Goal: Task Accomplishment & Management: Manage account settings

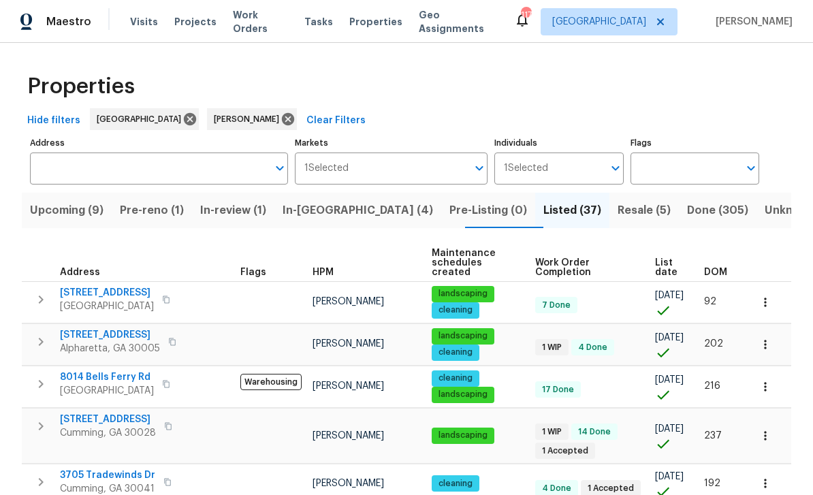
click at [618, 212] on span "Resale (5)" at bounding box center [644, 210] width 53 height 19
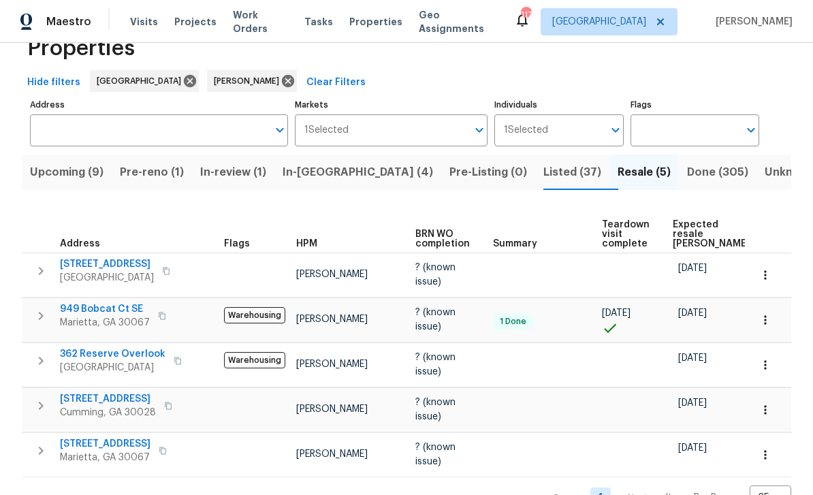
scroll to position [44, 0]
click at [544, 163] on span "Listed (37)" at bounding box center [573, 172] width 58 height 19
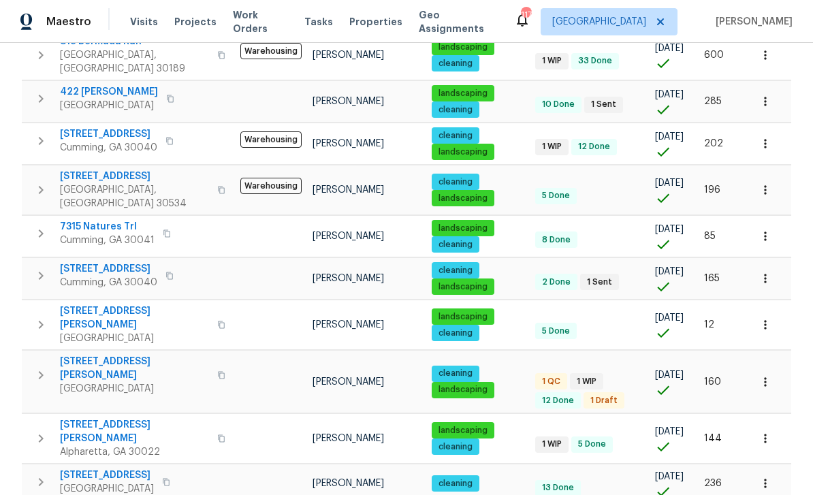
scroll to position [725, 0]
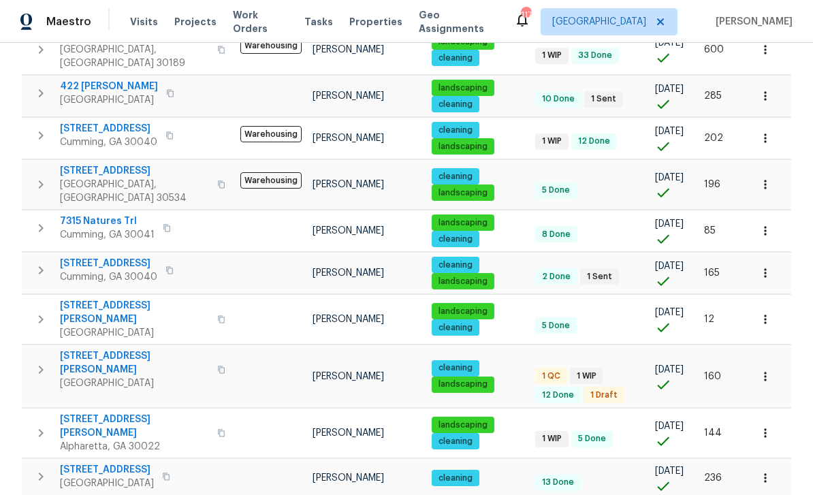
click at [80, 299] on span "[STREET_ADDRESS][PERSON_NAME]" at bounding box center [134, 312] width 149 height 27
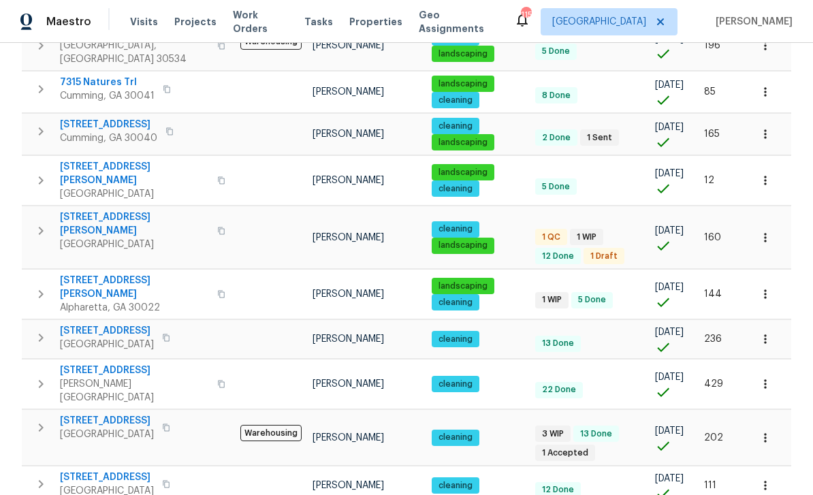
scroll to position [864, 0]
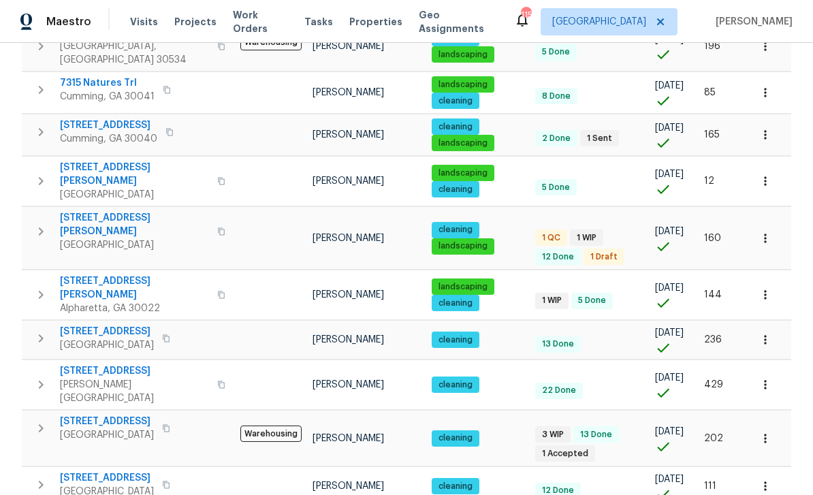
click at [105, 274] on span "4345 Park Brooke Trce" at bounding box center [134, 287] width 149 height 27
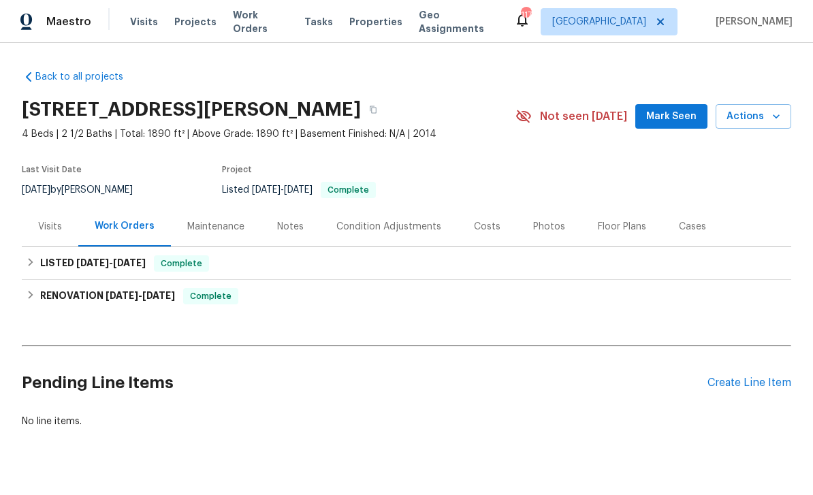
click at [747, 384] on div "Create Line Item" at bounding box center [750, 383] width 84 height 13
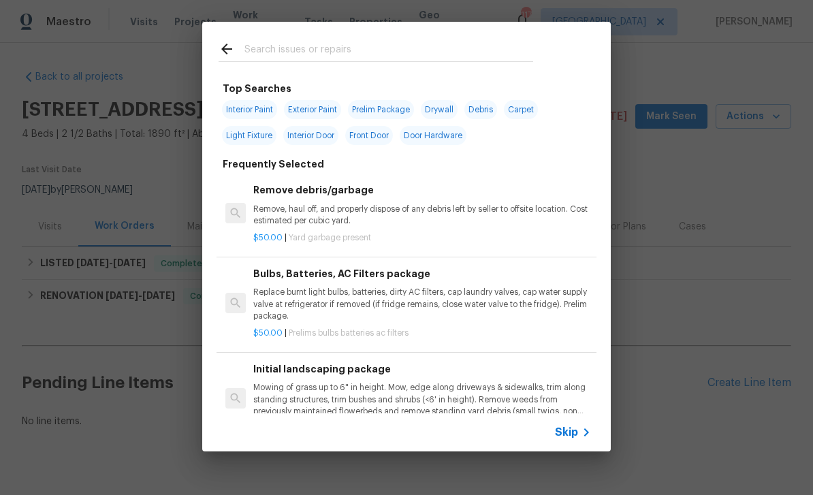
click at [261, 47] on input "text" at bounding box center [389, 51] width 289 height 20
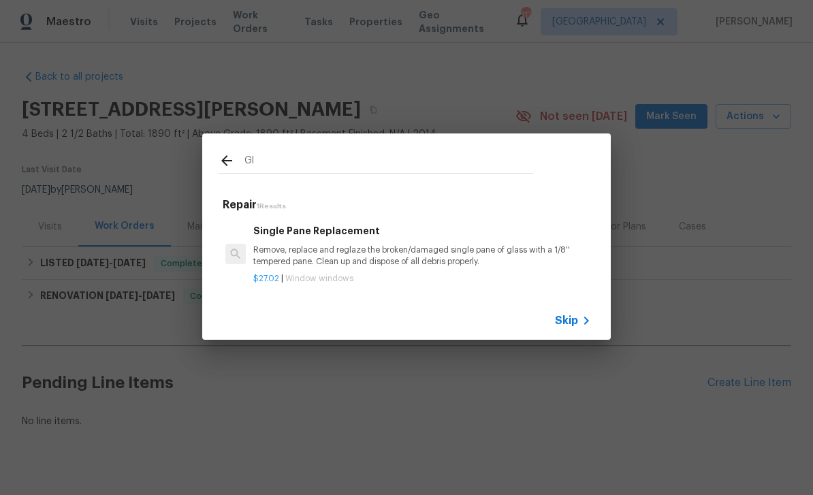
type input "G"
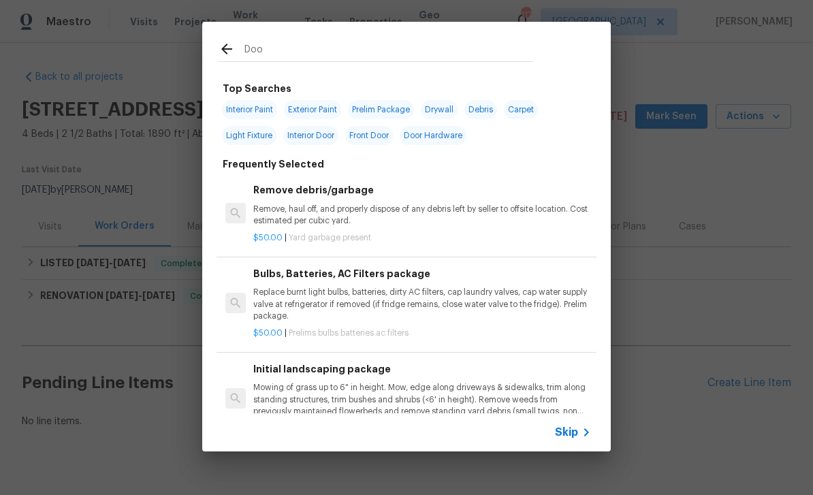
type input "Door"
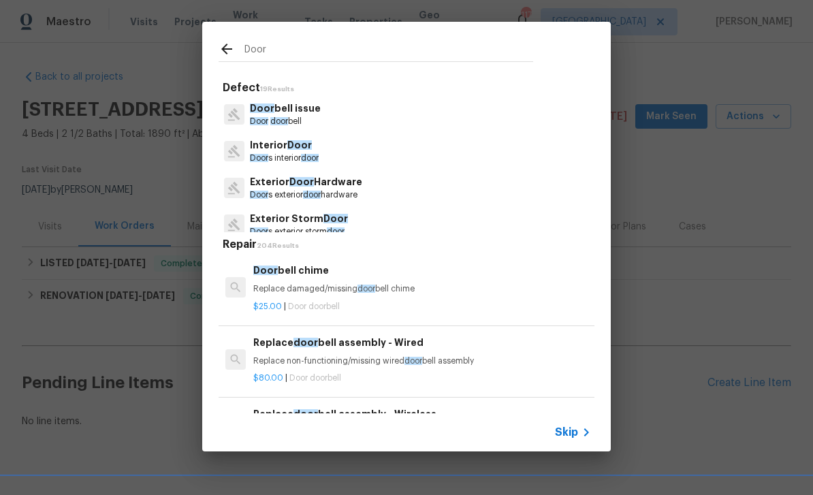
click at [270, 147] on p "Interior Door" at bounding box center [284, 145] width 69 height 14
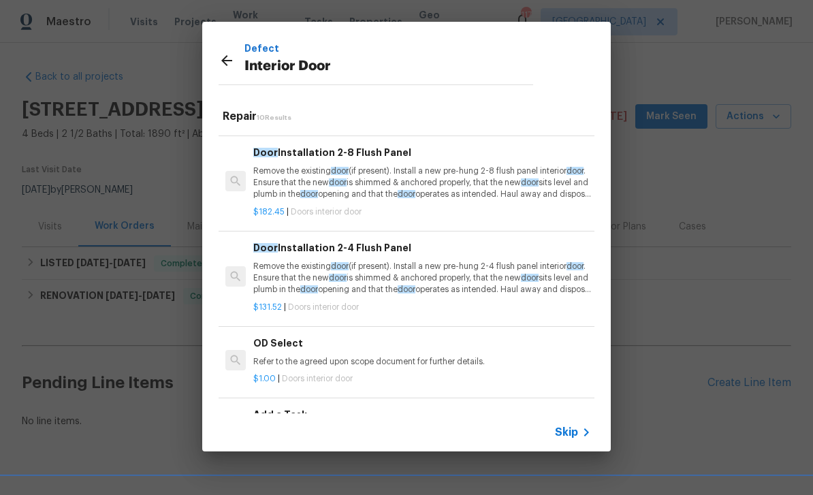
scroll to position [550, 0]
click at [284, 408] on h6 "Add a Task" at bounding box center [422, 415] width 338 height 15
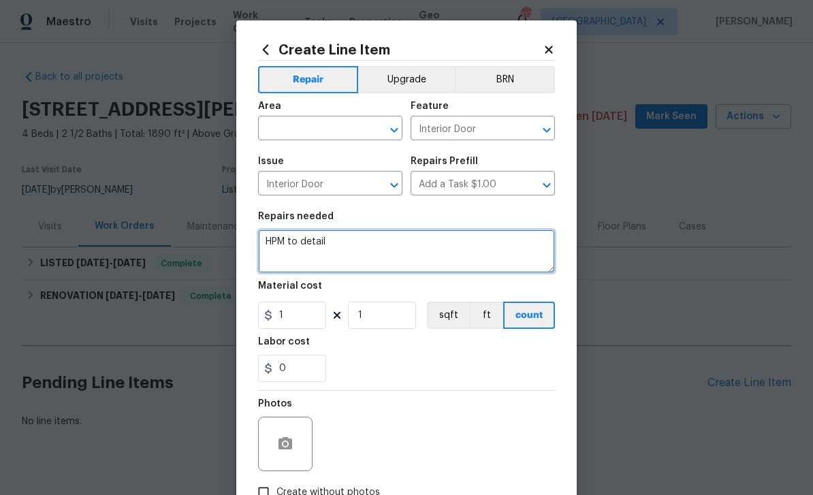
click at [326, 245] on textarea "HPM to detail" at bounding box center [406, 252] width 297 height 44
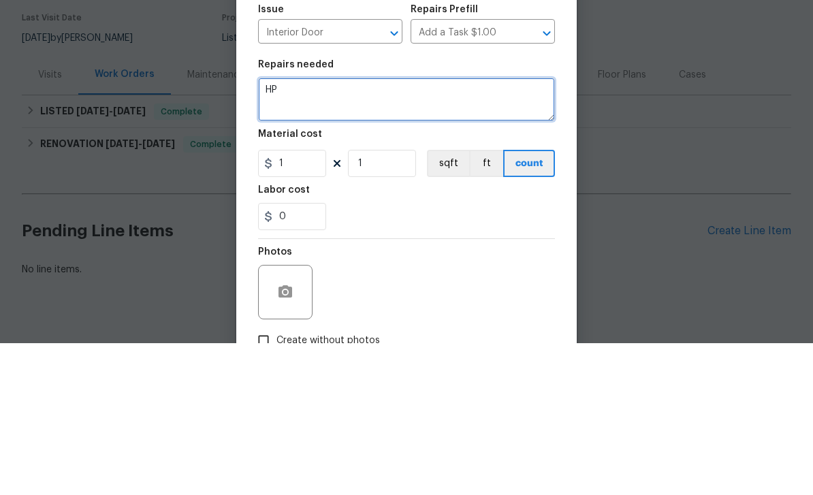
type textarea "H"
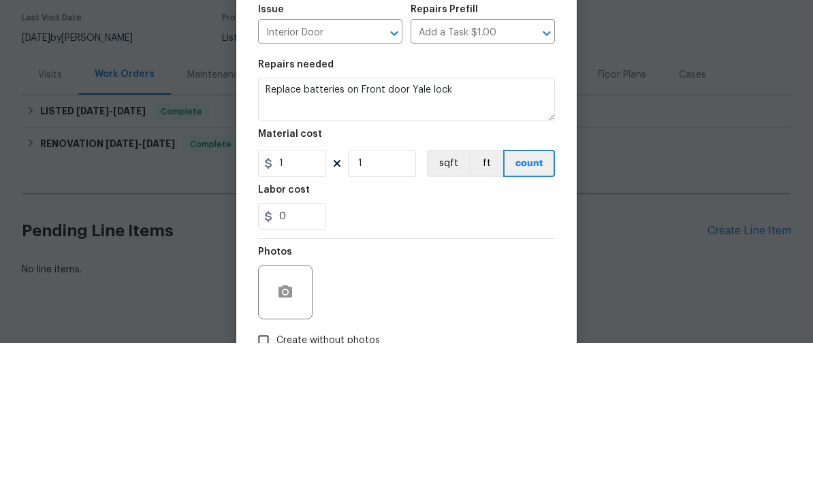
scroll to position [25, 0]
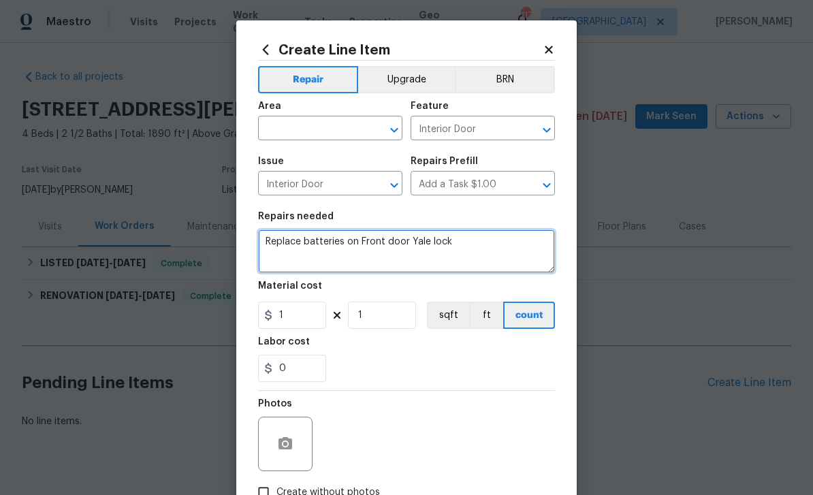
type textarea "Replace batteries on Front door Yale lock"
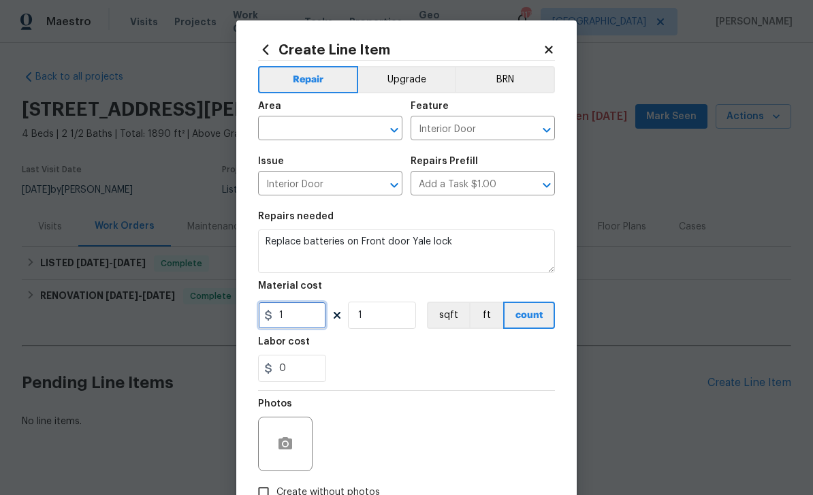
click at [290, 315] on input "1" at bounding box center [292, 315] width 68 height 27
type input "75"
click at [282, 125] on input "text" at bounding box center [311, 129] width 106 height 21
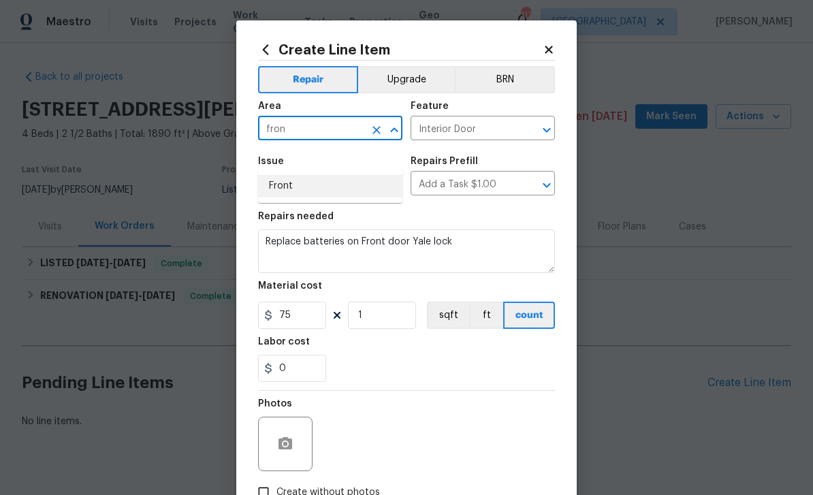
click at [275, 175] on li "Front" at bounding box center [330, 186] width 144 height 22
type input "Front"
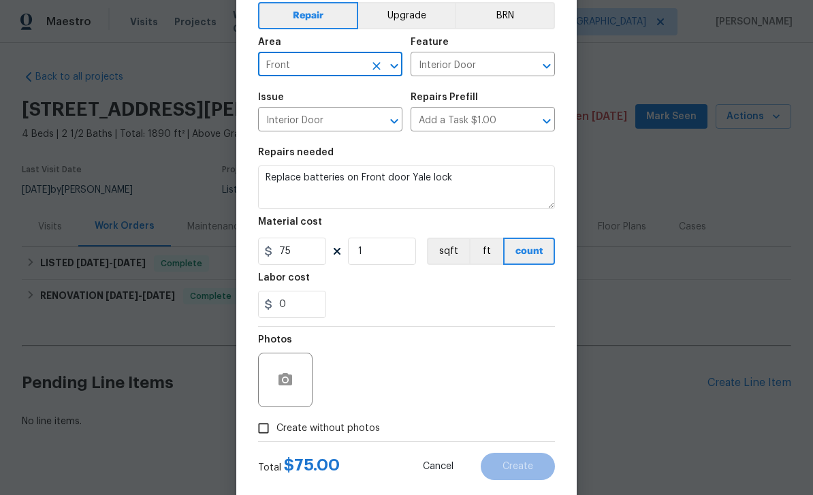
scroll to position [88, 0]
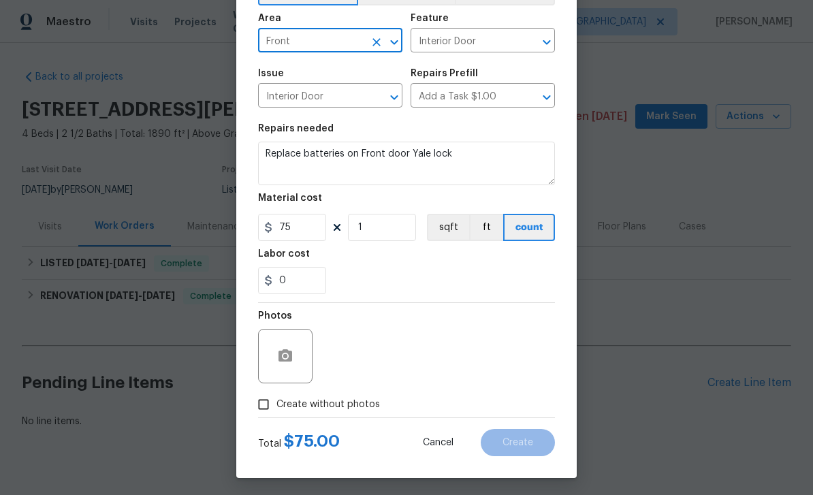
click at [262, 406] on input "Create without photos" at bounding box center [264, 405] width 26 height 26
checkbox input "true"
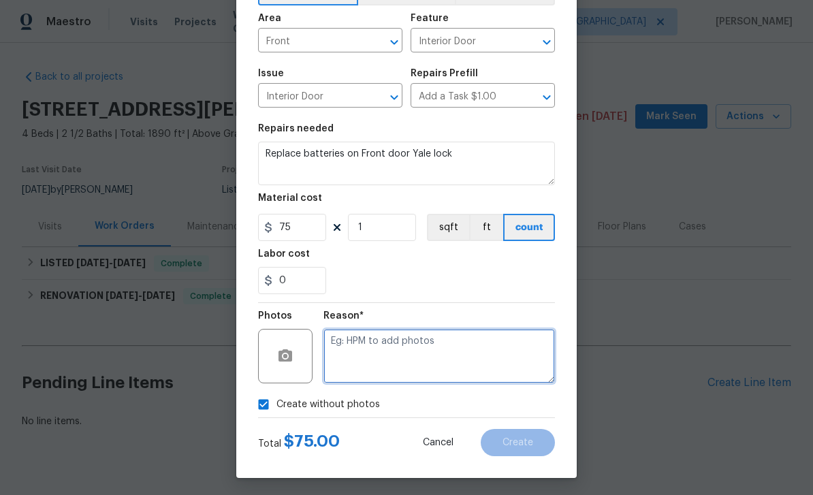
click at [344, 356] on textarea at bounding box center [440, 356] width 232 height 54
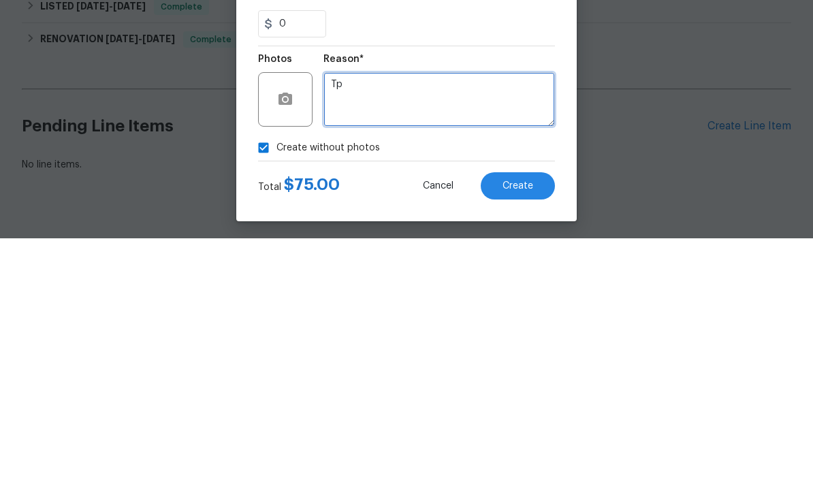
type textarea "Tp"
click at [530, 438] on span "Create" at bounding box center [518, 443] width 31 height 10
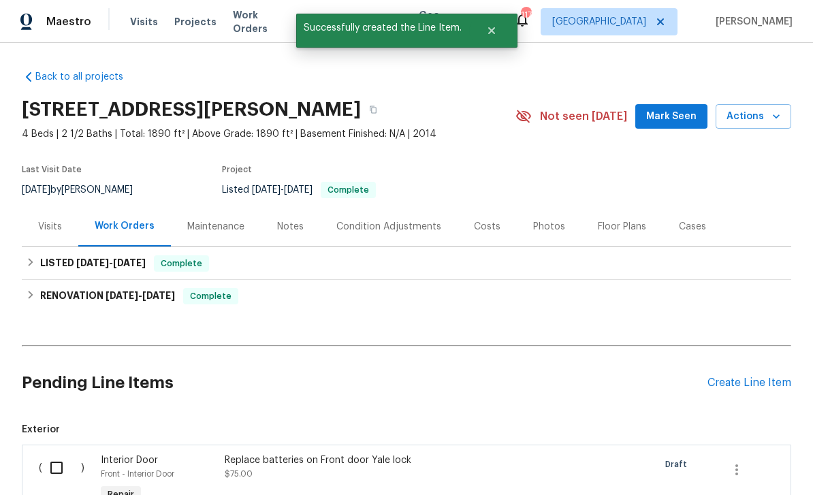
scroll to position [44, 0]
click at [55, 454] on input "checkbox" at bounding box center [61, 468] width 39 height 29
checkbox input "true"
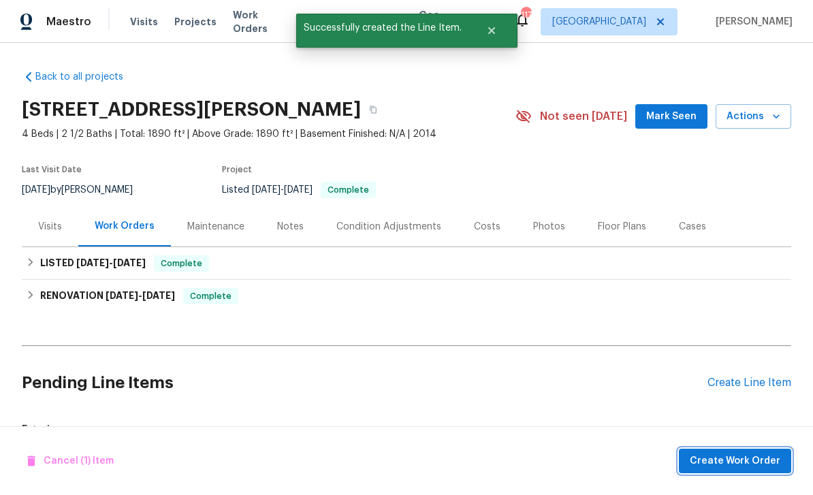
click at [742, 459] on span "Create Work Order" at bounding box center [735, 461] width 91 height 17
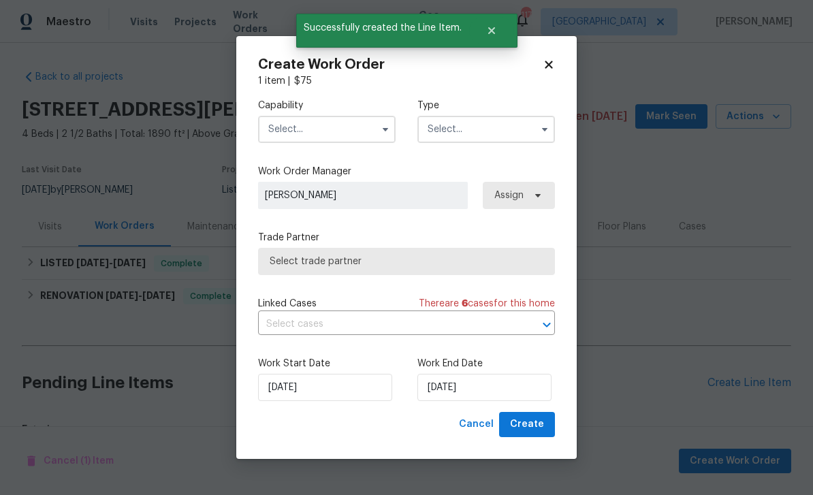
click at [285, 120] on input "text" at bounding box center [327, 129] width 138 height 27
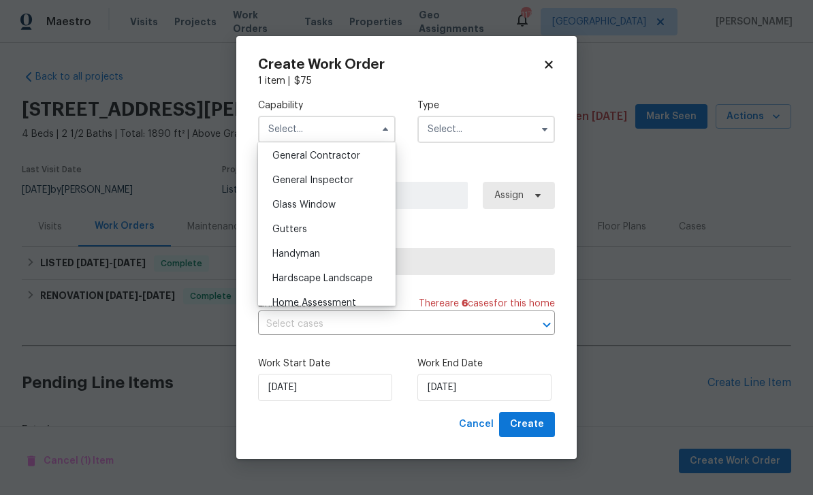
scroll to position [621, 0]
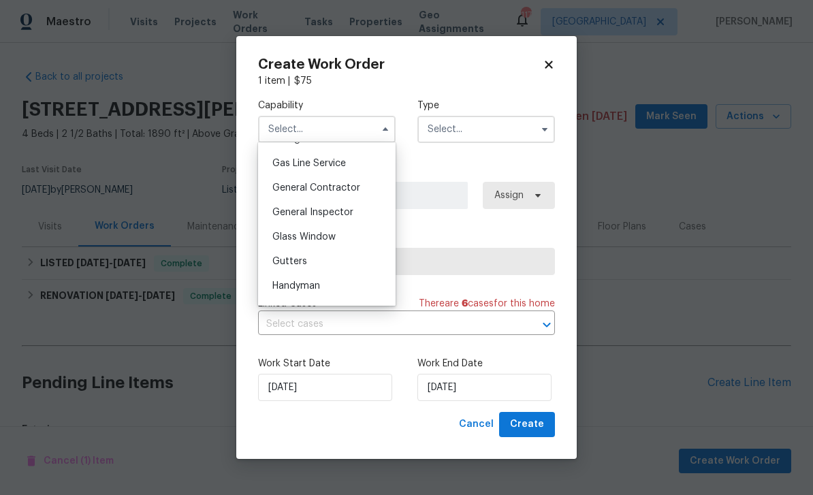
click at [280, 185] on span "General Contractor" at bounding box center [316, 188] width 88 height 10
type input "General Contractor"
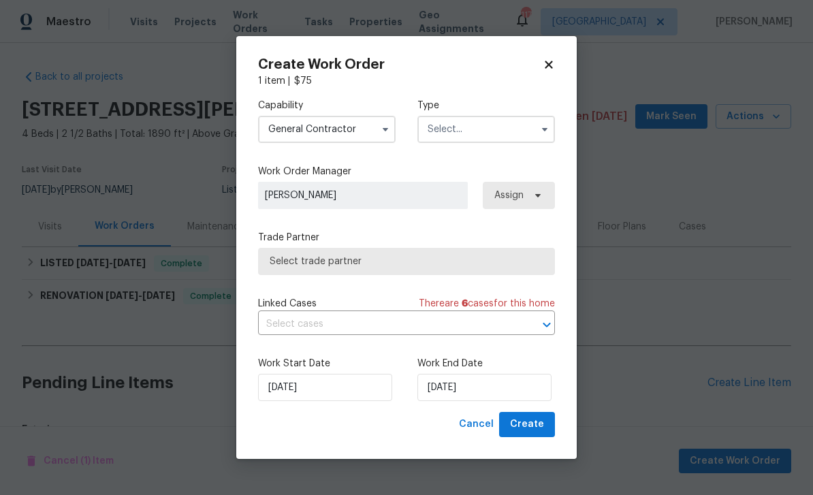
click at [530, 129] on input "text" at bounding box center [487, 129] width 138 height 27
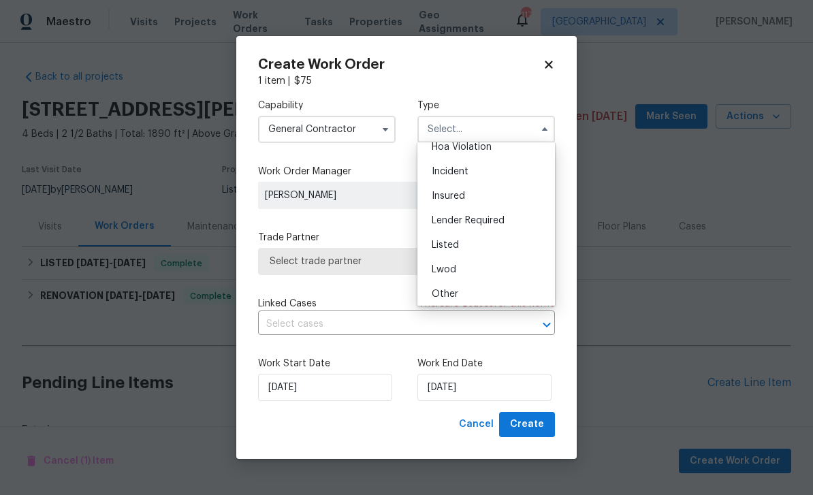
scroll to position [42, 0]
click at [518, 240] on div "Listed" at bounding box center [486, 238] width 131 height 25
type input "Listed"
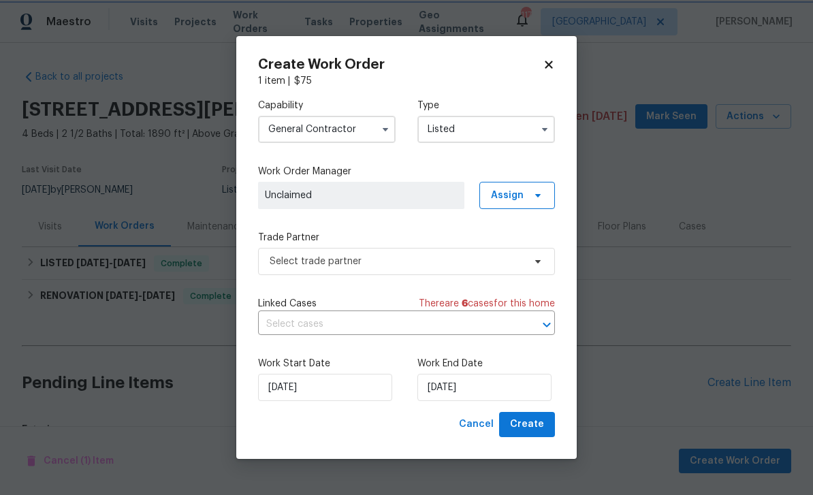
scroll to position [0, 0]
click at [525, 194] on span "Assign" at bounding box center [517, 195] width 76 height 27
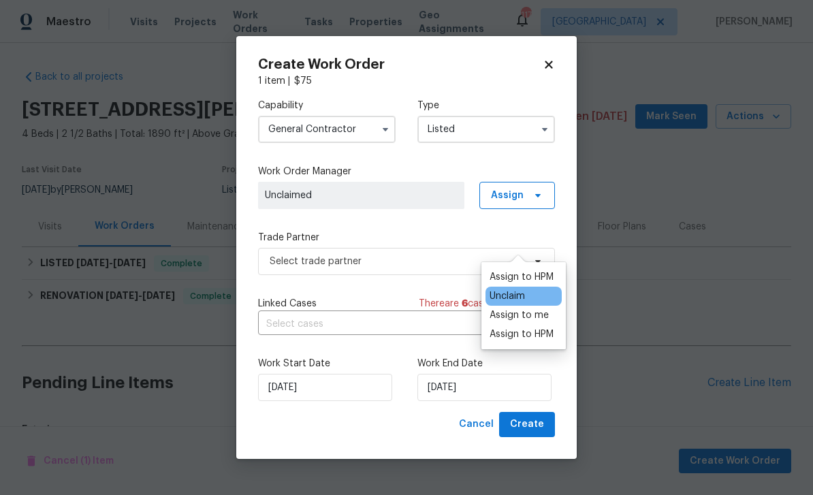
click at [539, 270] on div "Assign to HPM" at bounding box center [522, 277] width 64 height 14
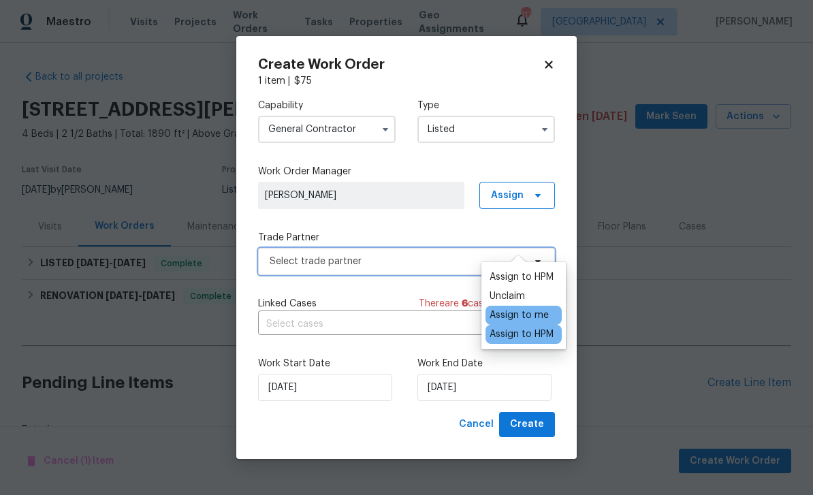
click at [461, 260] on span "Select trade partner" at bounding box center [397, 262] width 254 height 14
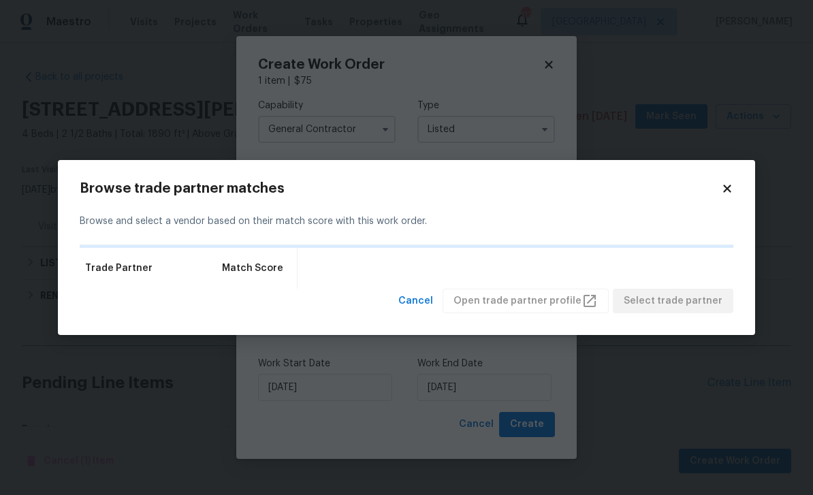
click at [734, 183] on div "Browse trade partner matches Browse and select a vendor based on their match sc…" at bounding box center [406, 248] width 697 height 176
click at [299, 127] on body "Maestro Visits Projects Work Orders Tasks Properties Geo Assignments 117 Atlant…" at bounding box center [406, 247] width 813 height 495
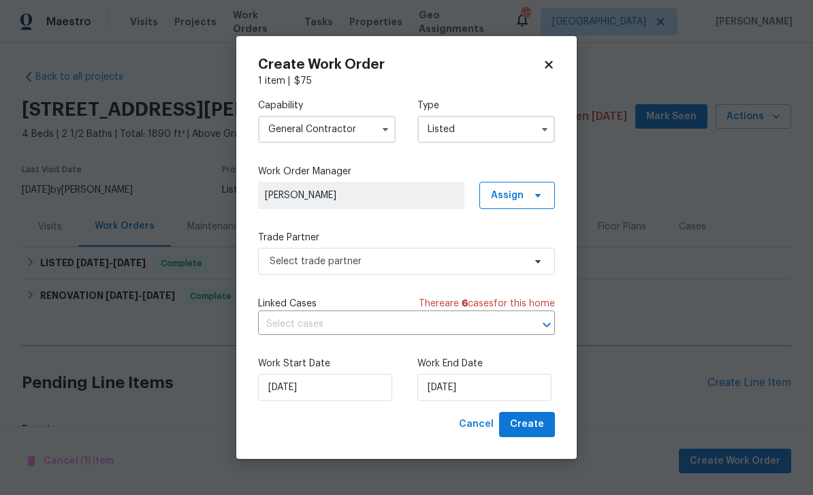
click at [294, 121] on input "General Contractor" at bounding box center [327, 129] width 138 height 27
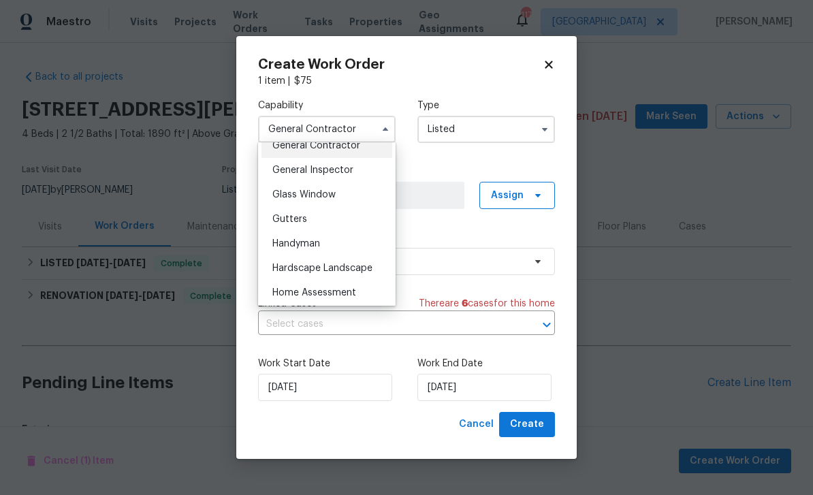
scroll to position [663, 0]
click at [288, 242] on span "Handyman" at bounding box center [296, 244] width 48 height 10
type input "Handyman"
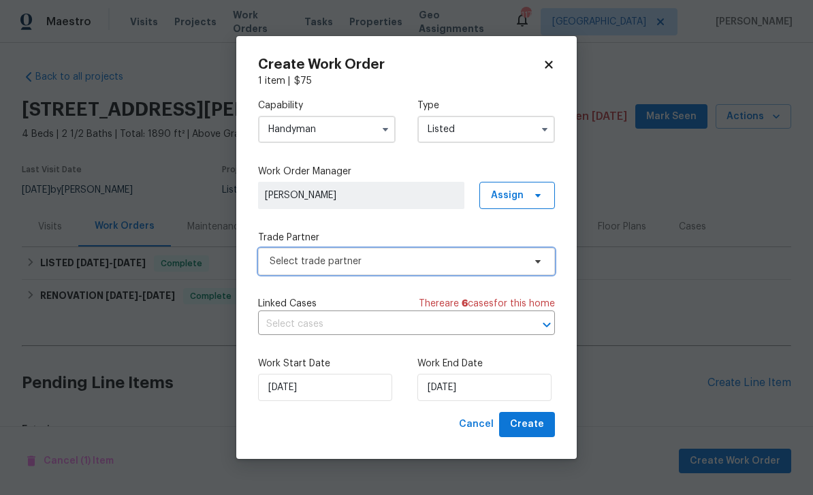
click at [537, 260] on icon at bounding box center [537, 261] width 5 height 3
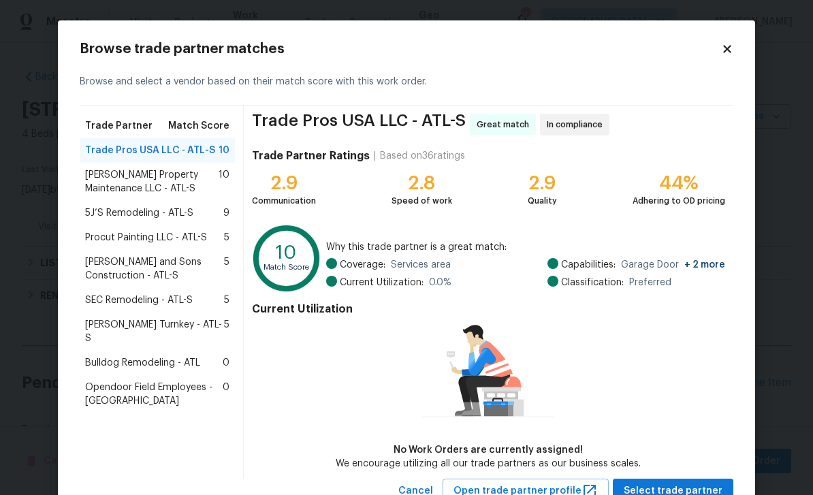
click at [112, 356] on span "Bulldog Remodeling - ATL" at bounding box center [142, 363] width 115 height 14
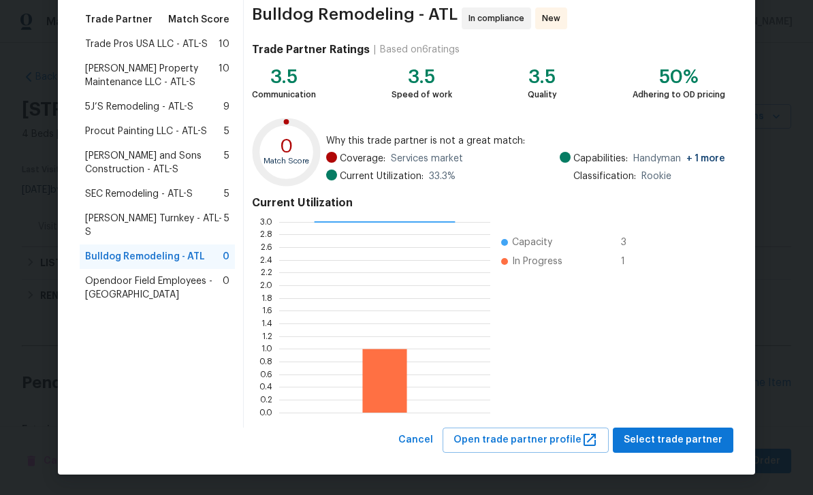
scroll to position [106, 0]
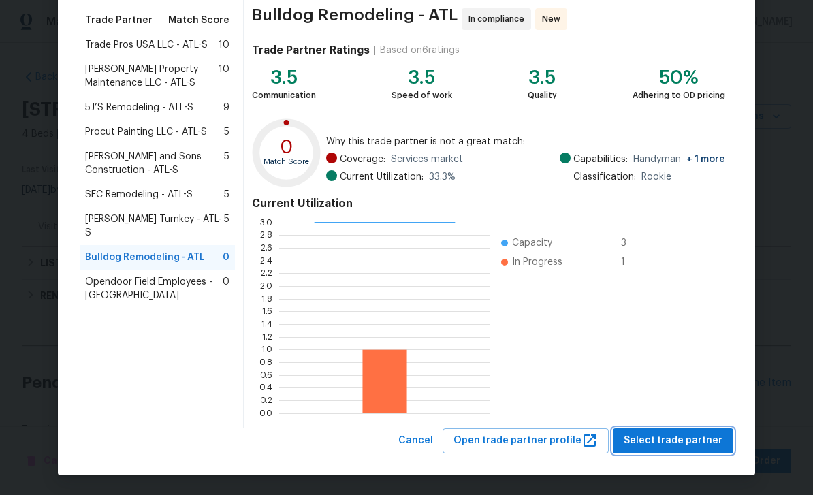
click at [676, 441] on span "Select trade partner" at bounding box center [673, 440] width 99 height 17
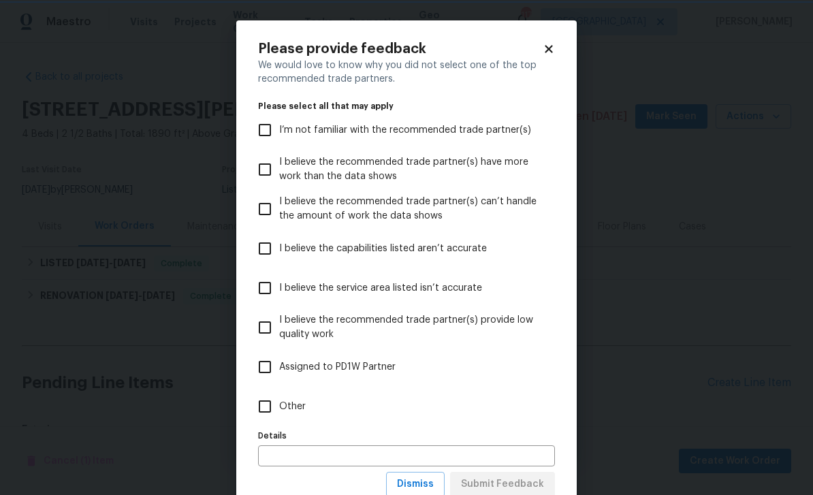
scroll to position [0, 0]
click at [268, 404] on input "Other" at bounding box center [265, 406] width 29 height 29
checkbox input "true"
click at [537, 482] on span "Submit Feedback" at bounding box center [502, 484] width 83 height 17
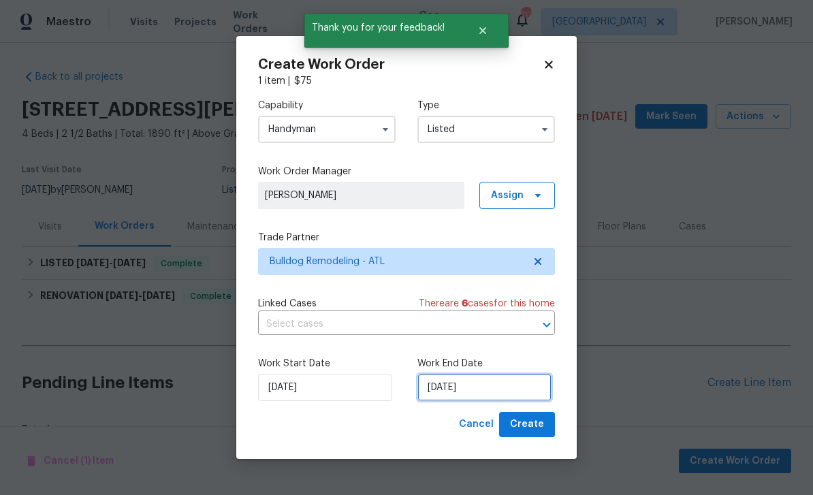
click at [521, 383] on input "9/30/2025" at bounding box center [485, 387] width 134 height 27
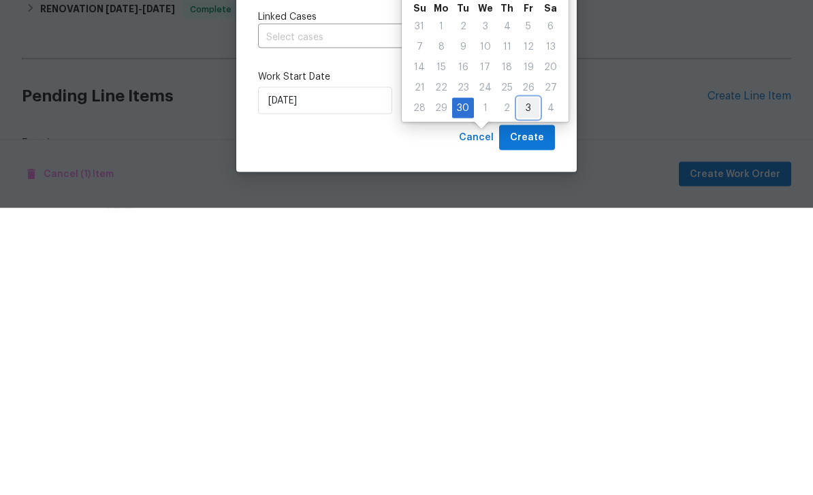
click at [525, 385] on div "3" at bounding box center [529, 394] width 22 height 19
type input "10/3/2025"
select select "9"
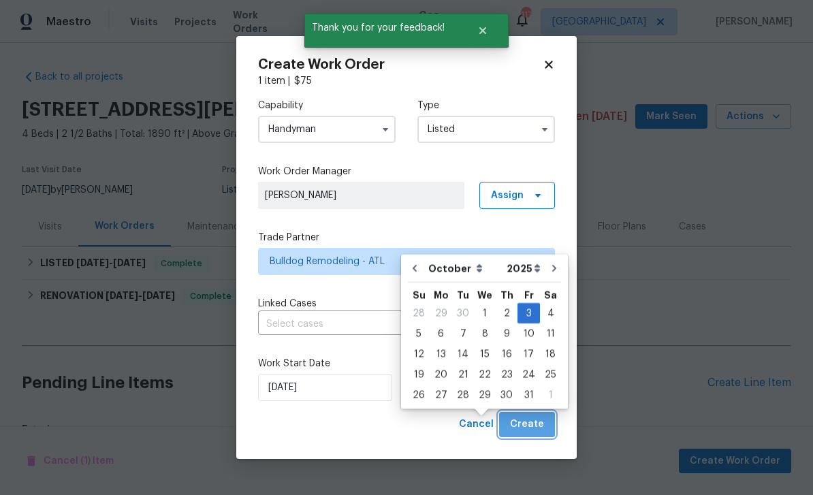
click at [535, 426] on span "Create" at bounding box center [527, 424] width 34 height 17
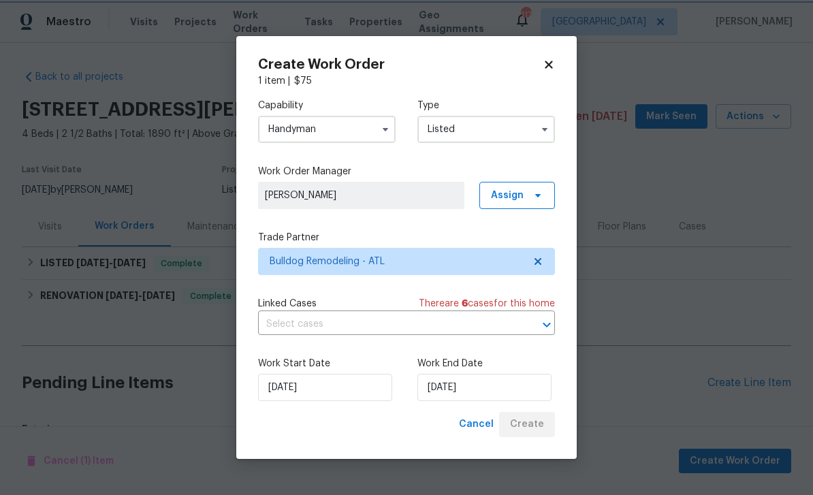
checkbox input "false"
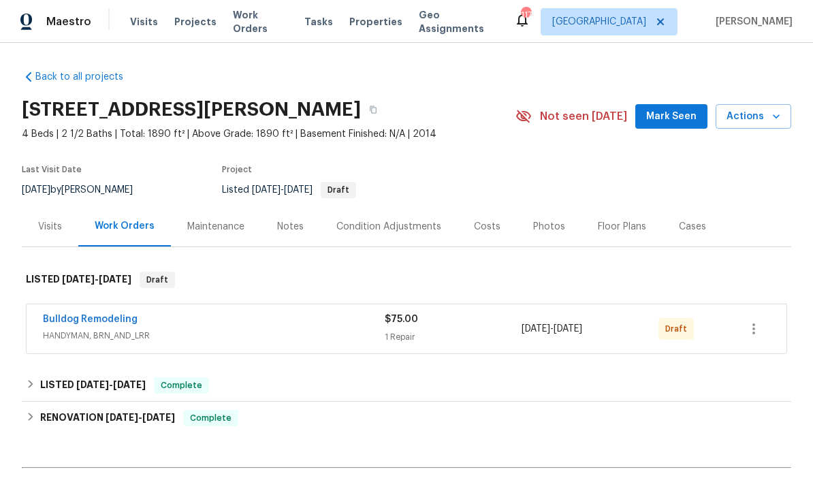
click at [76, 321] on link "Bulldog Remodeling" at bounding box center [90, 320] width 95 height 10
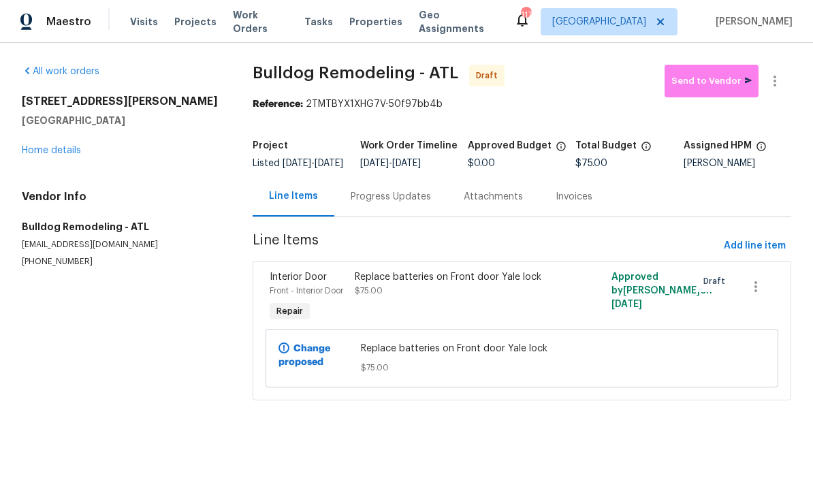
click at [289, 282] on span "Interior Door" at bounding box center [298, 277] width 57 height 10
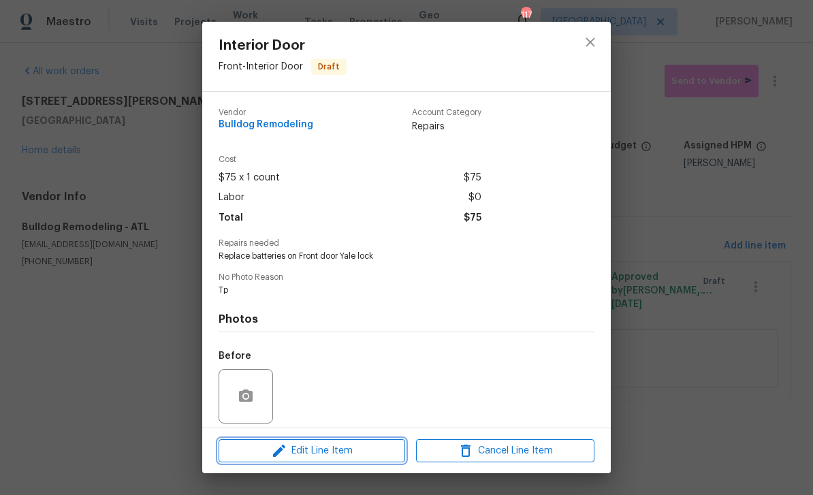
click at [296, 444] on span "Edit Line Item" at bounding box center [312, 451] width 178 height 17
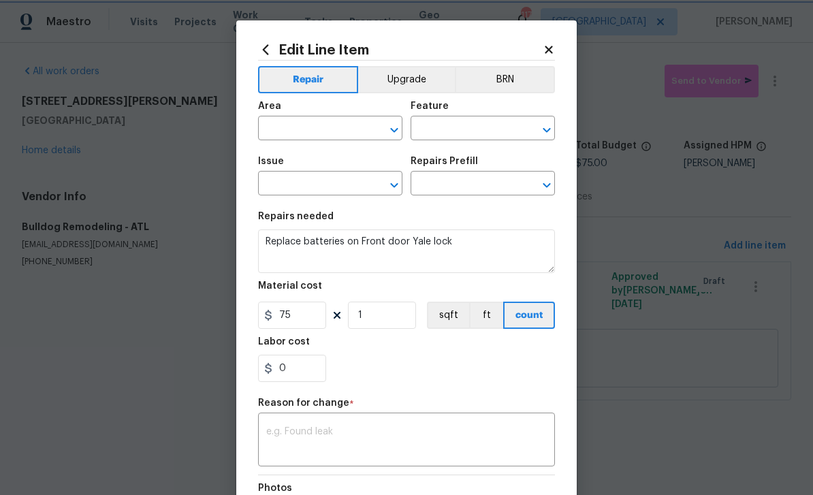
type input "Front"
type input "Interior Door"
type input "Add a Task $1.00"
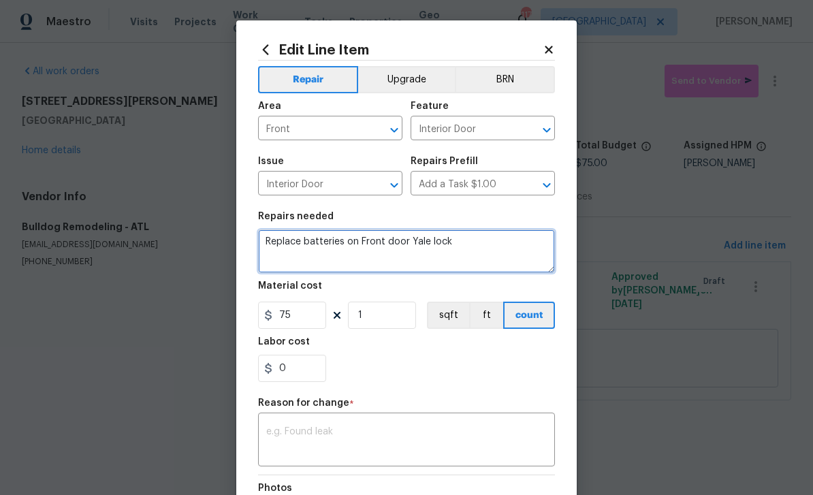
click at [464, 245] on textarea "Replace batteries on Front door Yale lock" at bounding box center [406, 252] width 297 height 44
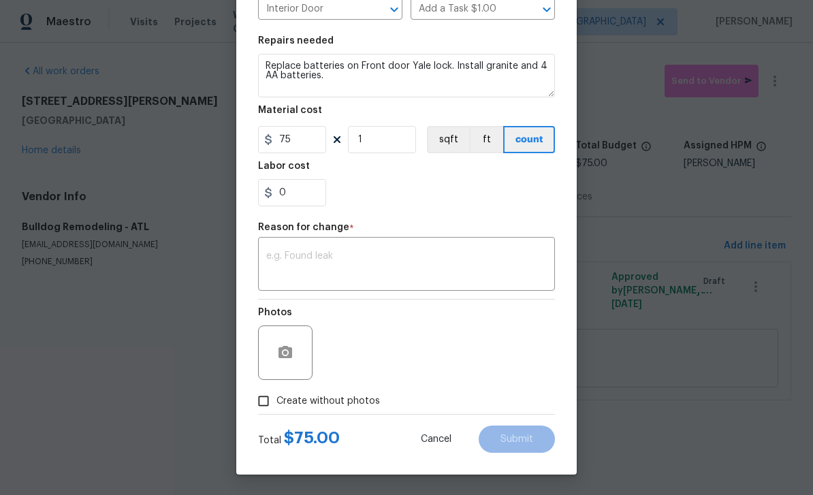
scroll to position [178, 0]
type textarea "Replace batteries on Front door Yale lock. Install granite and 4 AA batteries."
click at [286, 249] on div "x ​" at bounding box center [406, 265] width 297 height 50
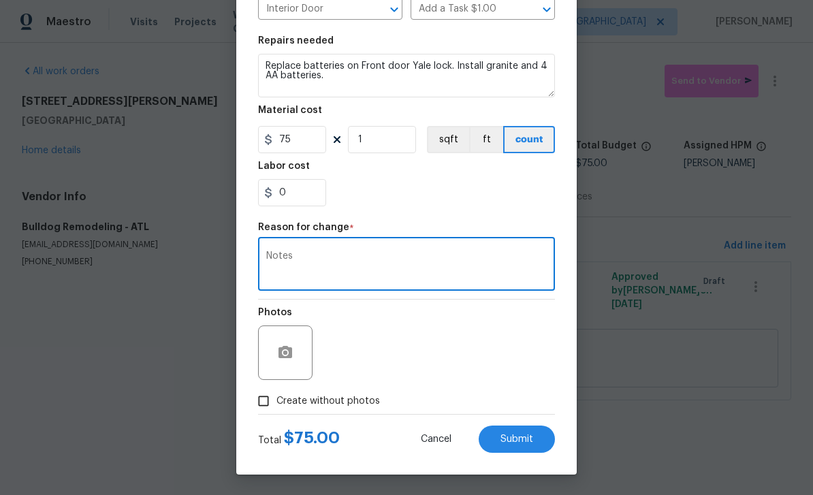
type textarea "Notes"
click at [528, 435] on span "Submit" at bounding box center [517, 440] width 33 height 10
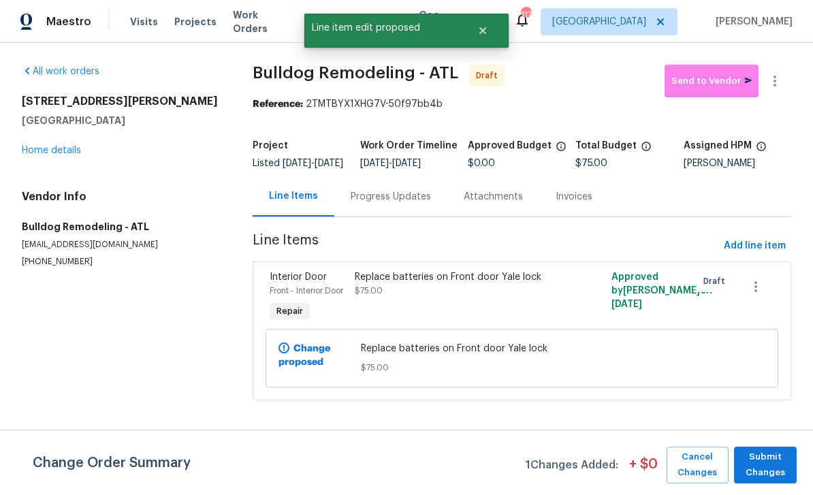
scroll to position [0, 0]
click at [780, 467] on span "Submit Changes" at bounding box center [765, 465] width 49 height 31
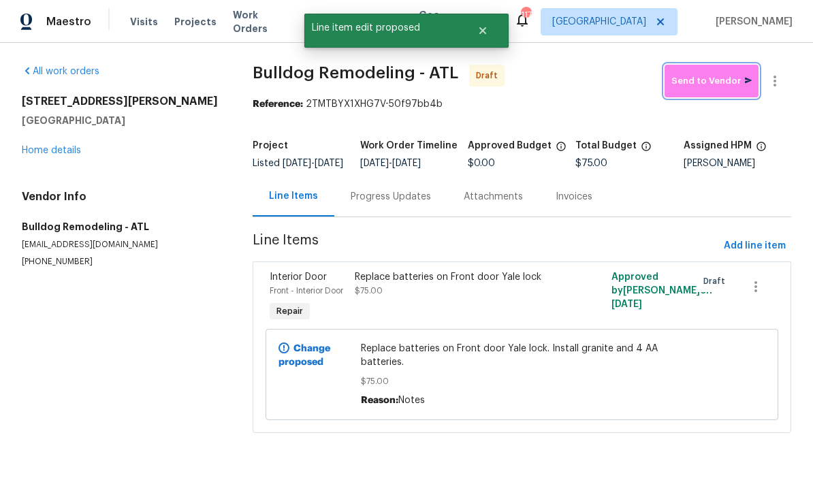
click at [702, 78] on span "Send to Vendor" at bounding box center [712, 82] width 80 height 16
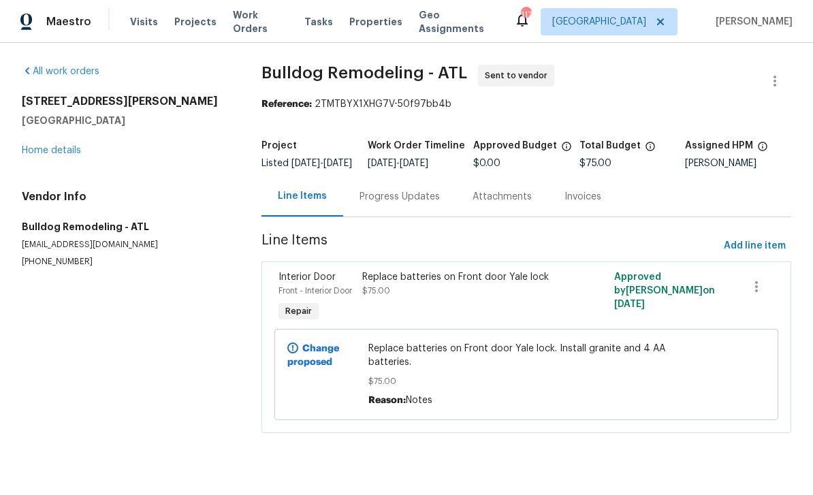
click at [42, 153] on link "Home details" at bounding box center [51, 151] width 59 height 10
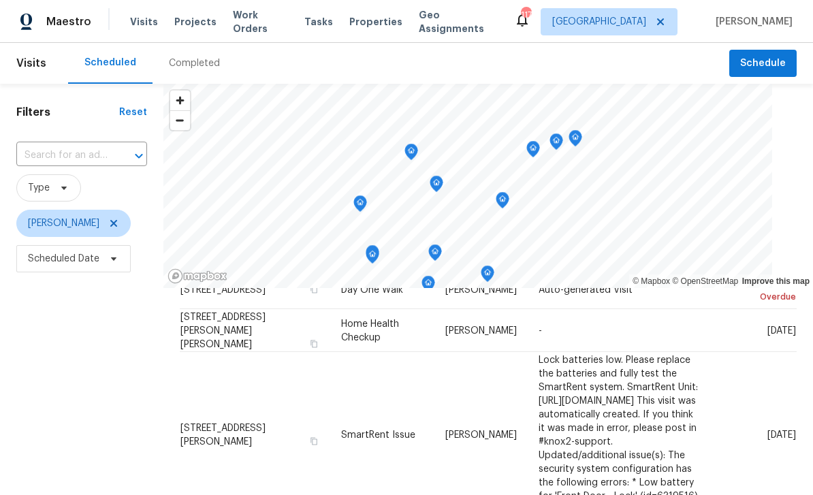
scroll to position [165, 0]
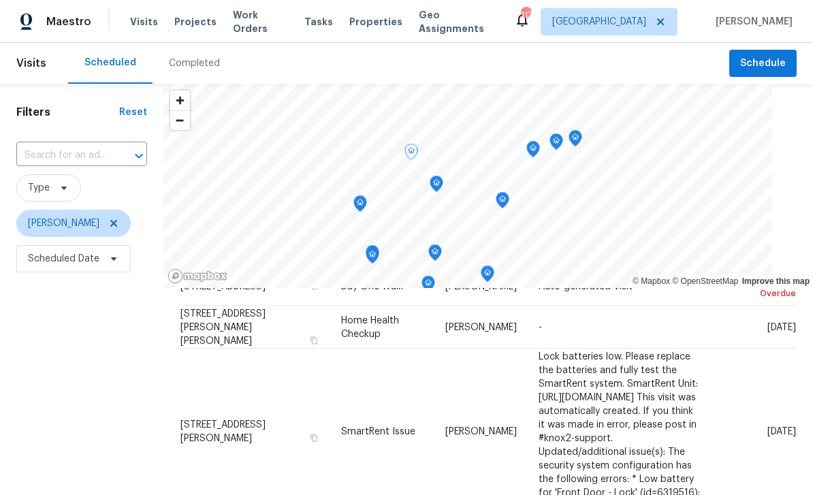
click at [0, 0] on icon at bounding box center [0, 0] width 0 height 0
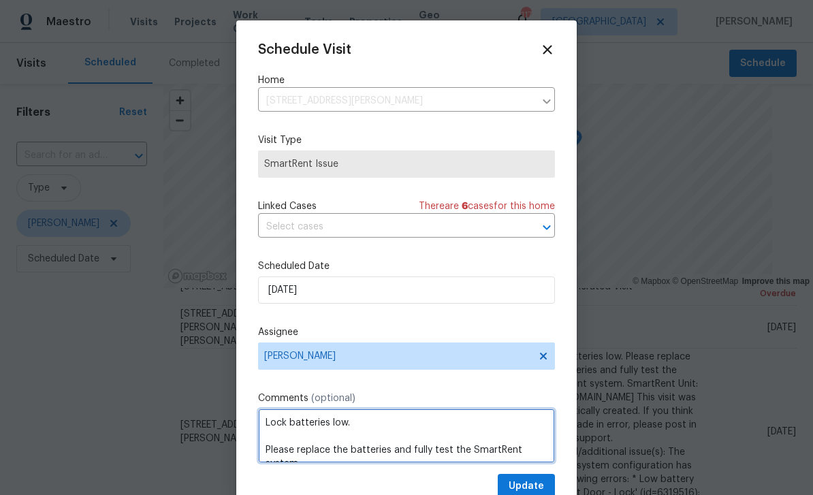
click at [264, 445] on textarea "Lock batteries low. Please replace the batteries and fully test the SmartRent s…" at bounding box center [406, 436] width 297 height 54
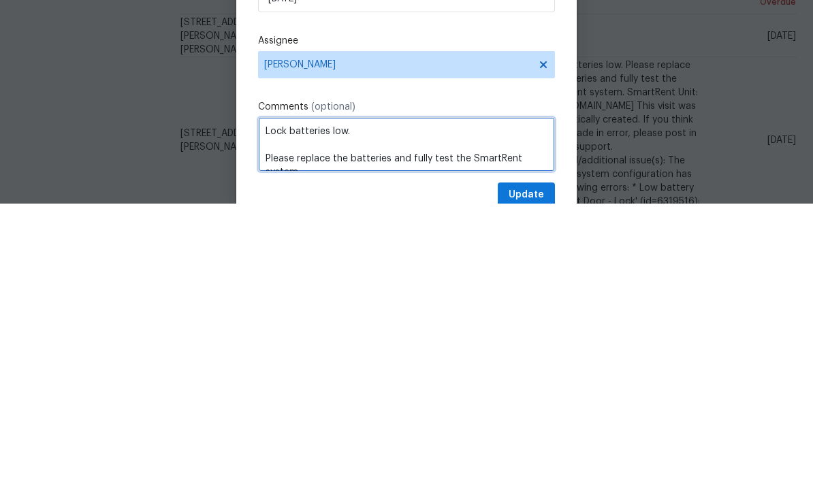
click at [272, 409] on textarea "Lock batteries low. Please replace the batteries and fully test the SmartRent s…" at bounding box center [406, 436] width 297 height 54
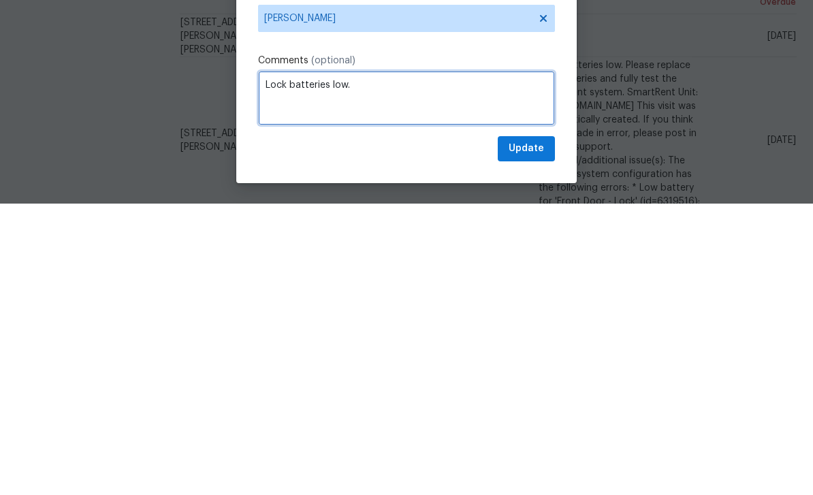
scroll to position [0, 0]
type textarea "Lock batteries low. - Sending out Bulldog remodeling by Friday ."
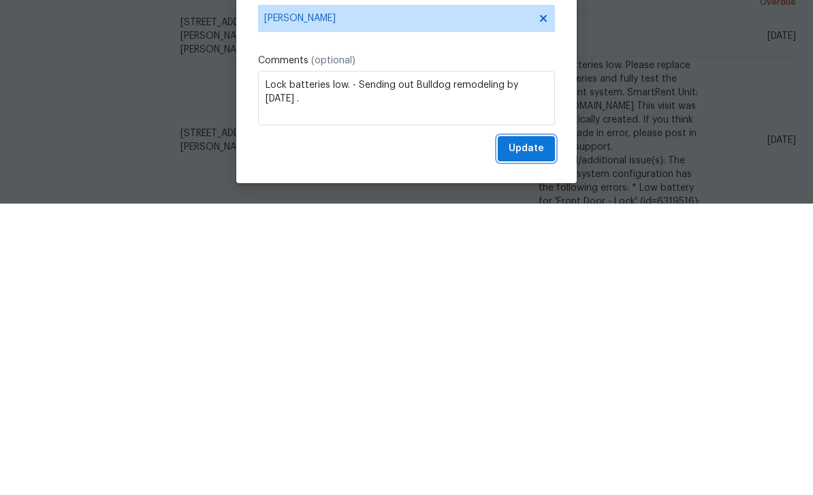
click at [534, 432] on span "Update" at bounding box center [526, 440] width 35 height 17
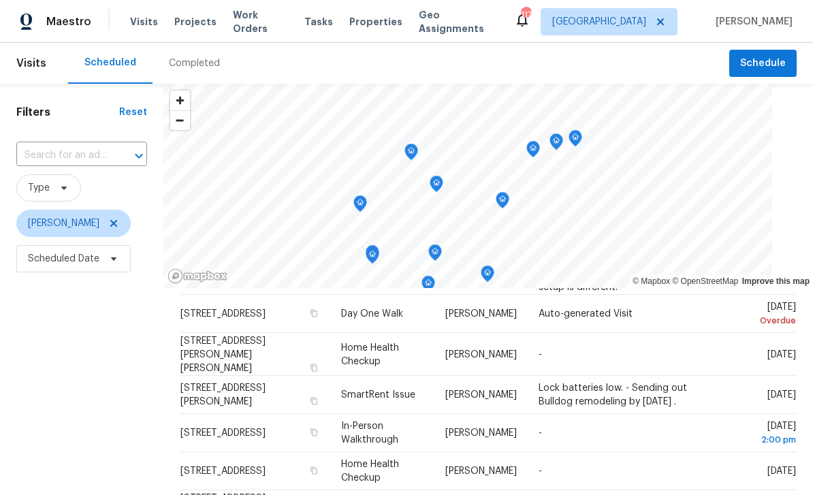
scroll to position [140, 0]
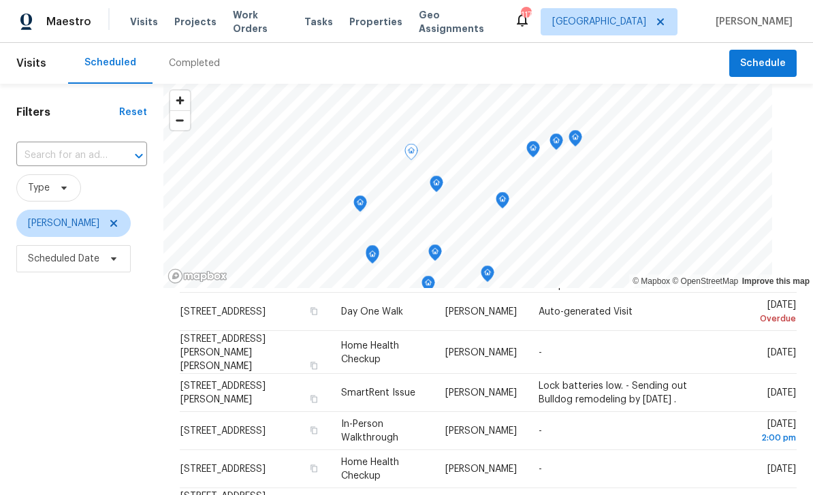
click at [0, 0] on icon at bounding box center [0, 0] width 0 height 0
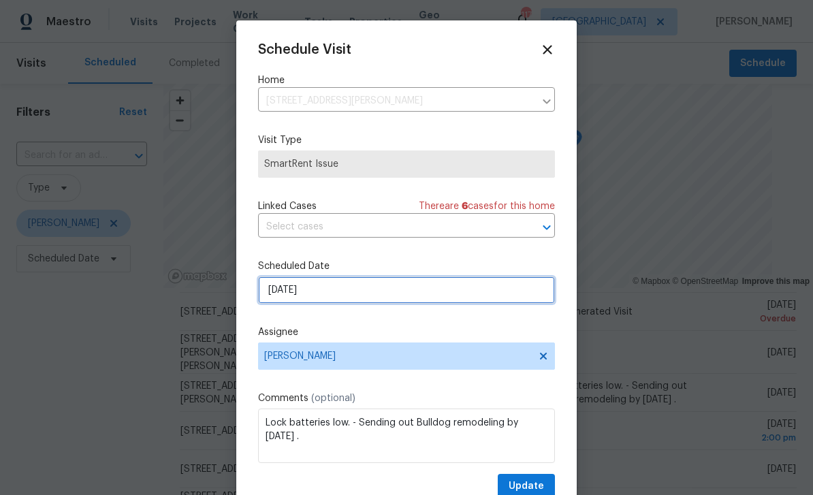
click at [524, 291] on input "[DATE]" at bounding box center [406, 290] width 297 height 27
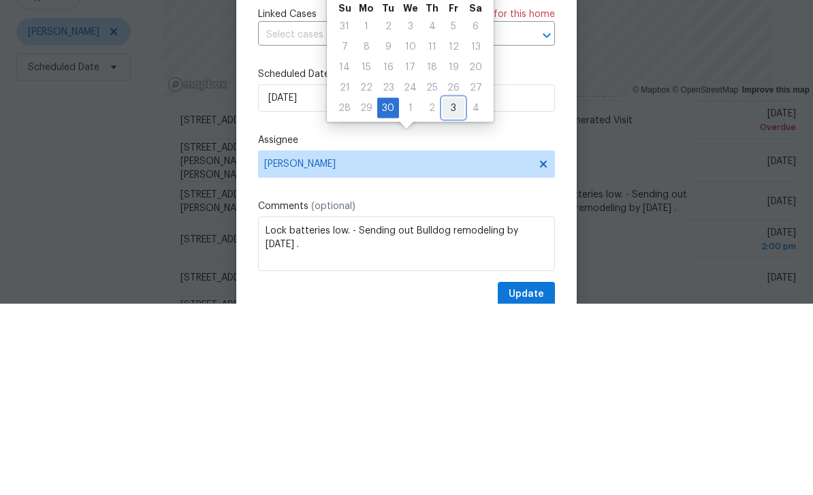
click at [457, 290] on div "3" at bounding box center [454, 299] width 22 height 19
type input "[DATE]"
select select "9"
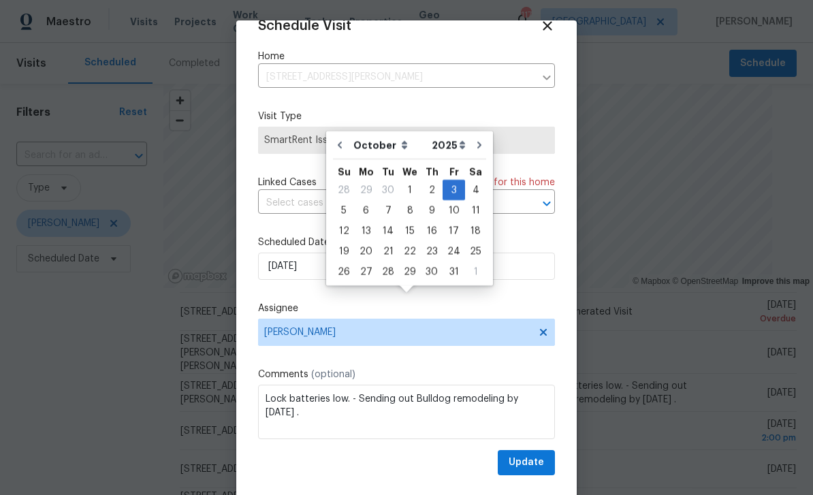
scroll to position [27, 0]
click at [540, 454] on button "Update" at bounding box center [526, 462] width 57 height 25
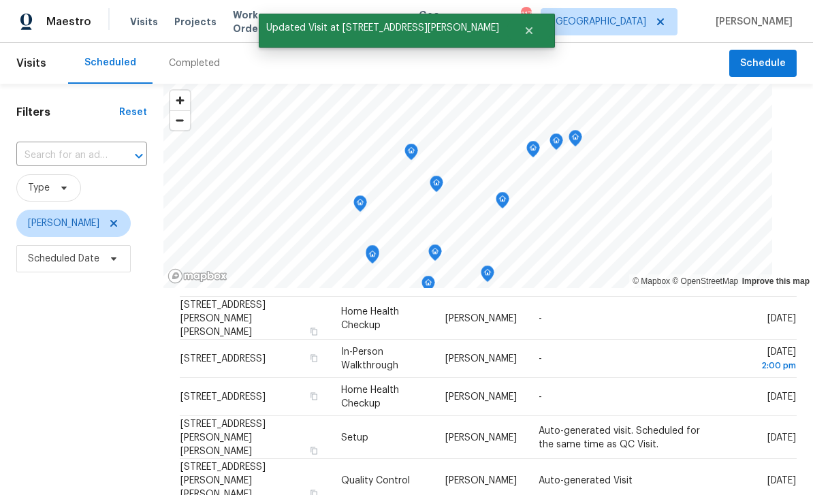
scroll to position [177, 0]
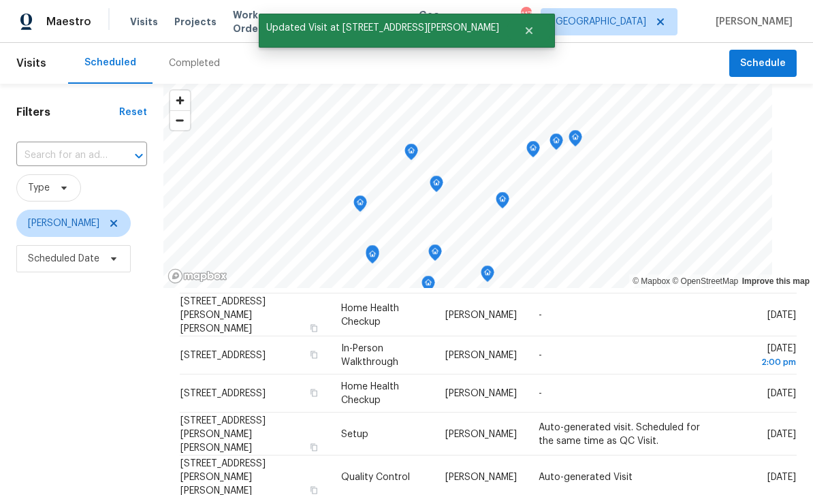
click at [0, 0] on span at bounding box center [0, 0] width 0 height 0
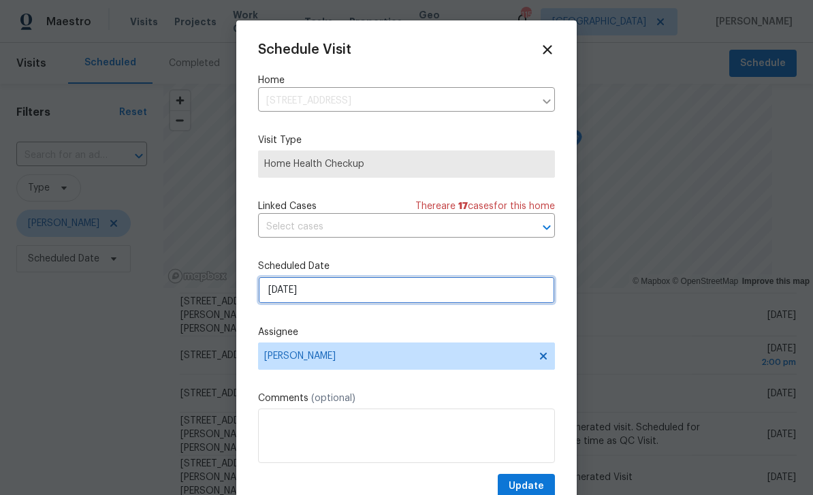
click at [511, 281] on input "[DATE]" at bounding box center [406, 290] width 297 height 27
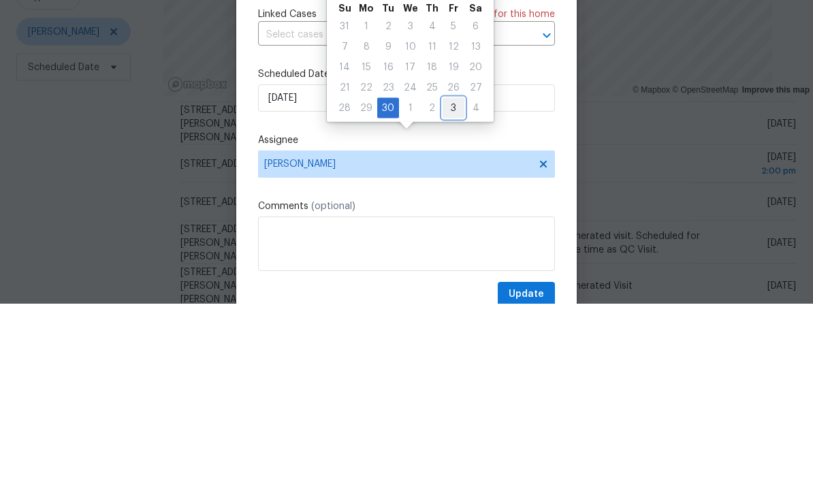
click at [450, 290] on div "3" at bounding box center [454, 299] width 22 height 19
type input "[DATE]"
select select "9"
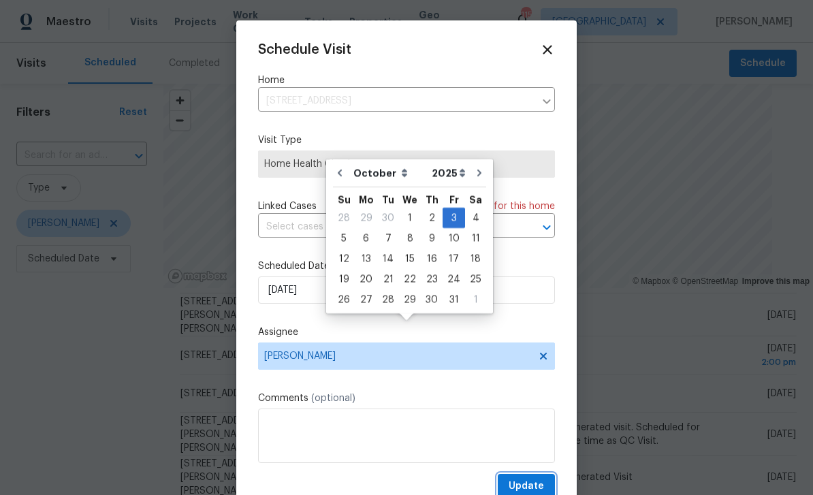
click at [547, 477] on button "Update" at bounding box center [526, 486] width 57 height 25
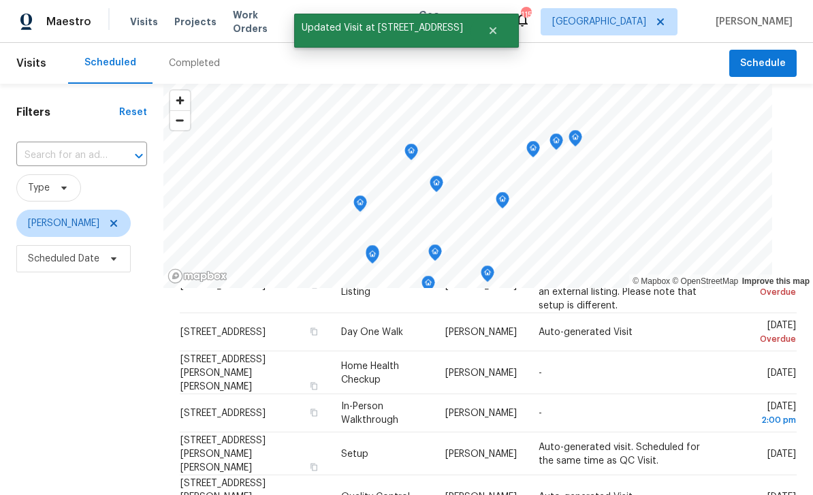
scroll to position [116, 0]
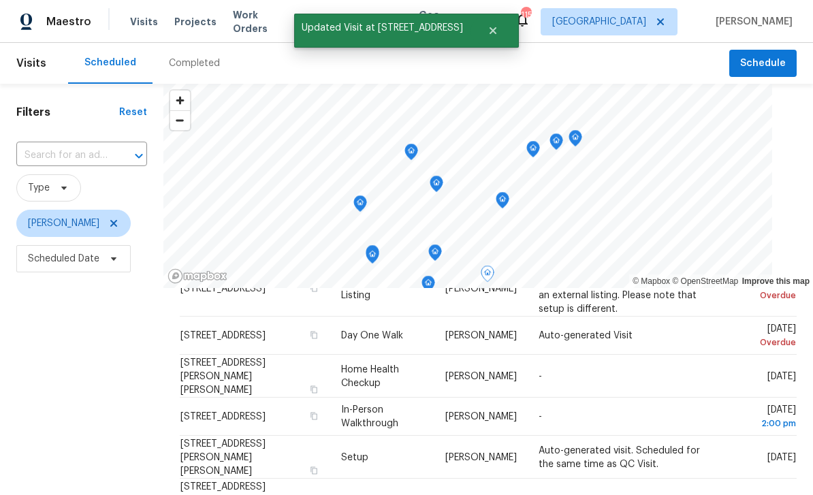
click at [0, 0] on icon at bounding box center [0, 0] width 0 height 0
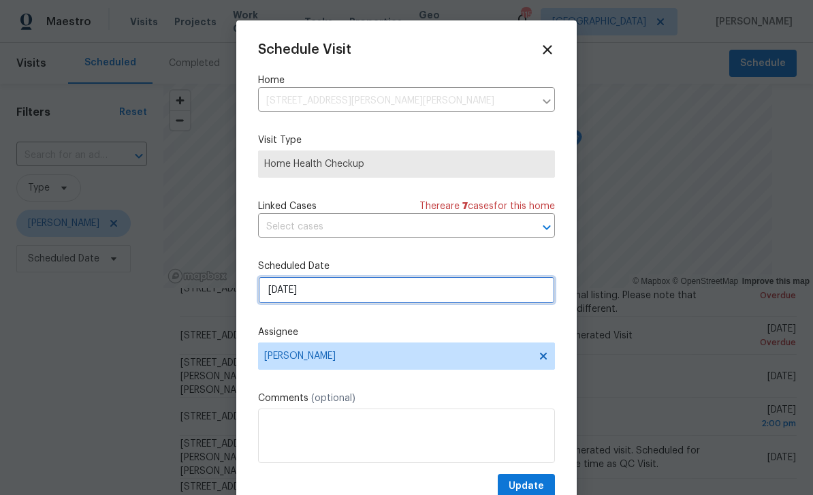
click at [518, 286] on input "9/30/2025" at bounding box center [406, 290] width 297 height 27
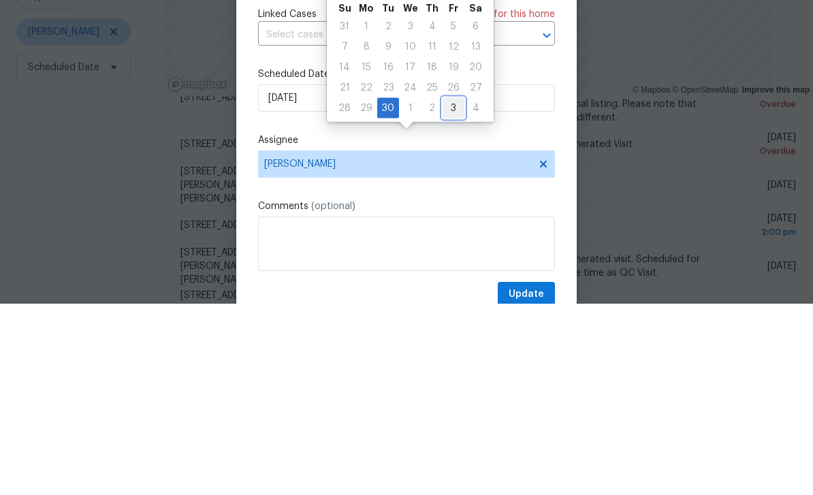
click at [453, 290] on div "3" at bounding box center [454, 299] width 22 height 19
type input "10/3/2025"
select select "9"
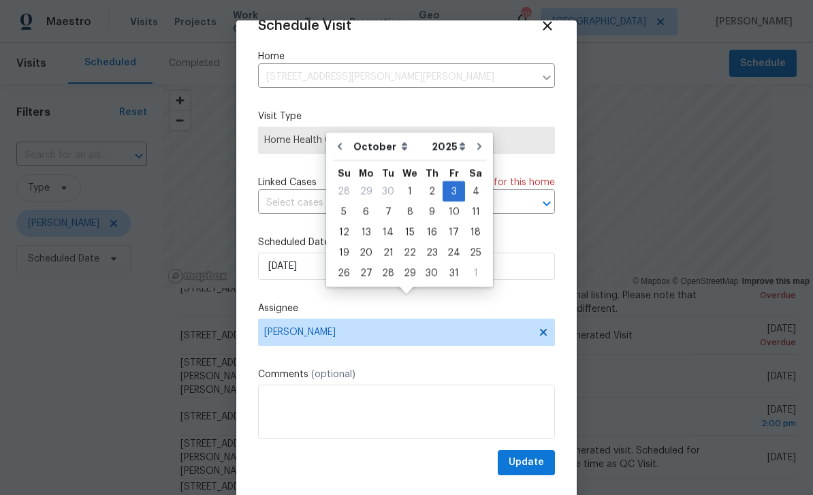
scroll to position [27, 0]
click at [539, 456] on span "Update" at bounding box center [526, 462] width 35 height 17
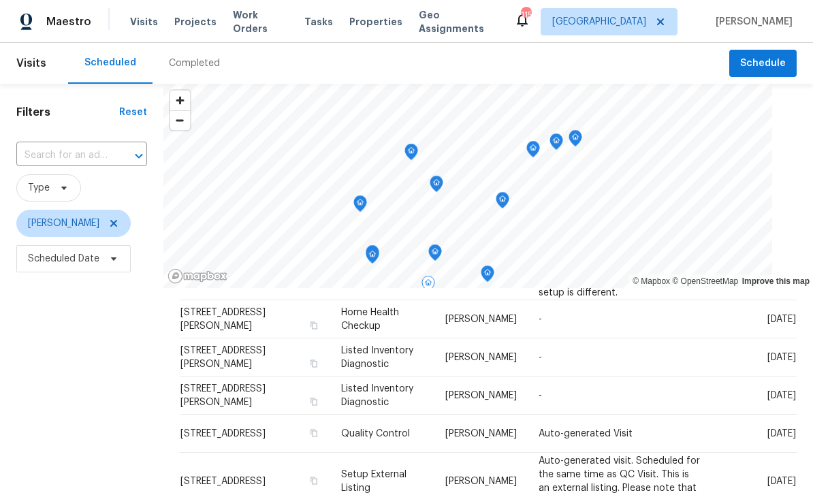
scroll to position [392, 0]
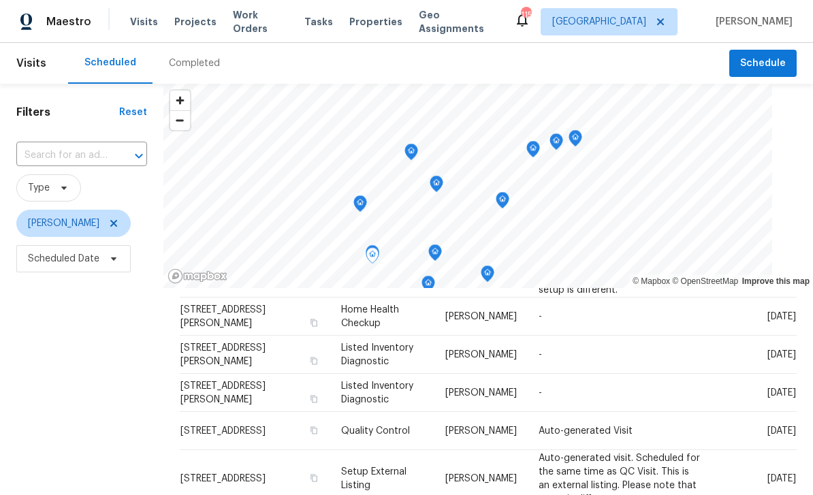
click at [0, 0] on icon at bounding box center [0, 0] width 0 height 0
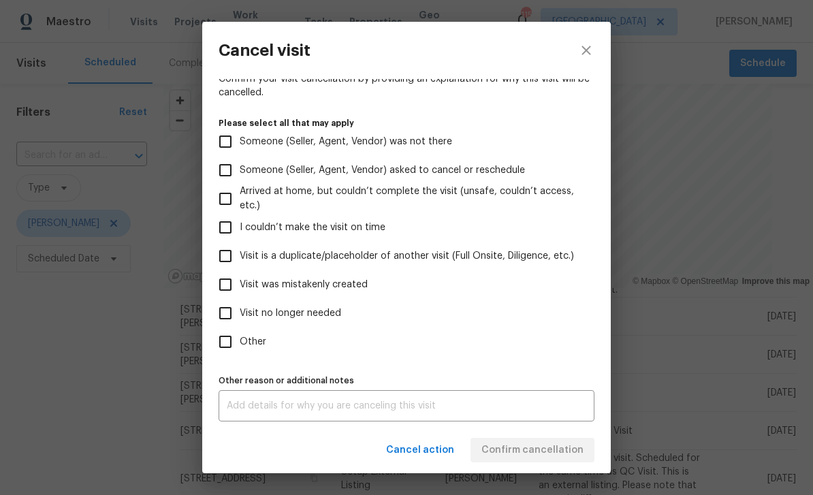
scroll to position [113, 0]
click at [231, 340] on input "Other" at bounding box center [225, 342] width 29 height 29
checkbox input "true"
click at [223, 307] on input "Visit no longer needed" at bounding box center [225, 313] width 29 height 29
checkbox input "true"
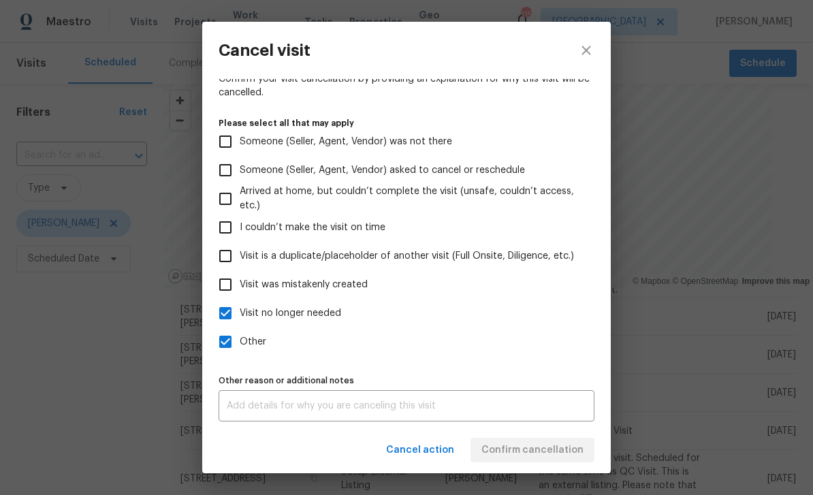
click at [533, 402] on textarea at bounding box center [407, 406] width 360 height 10
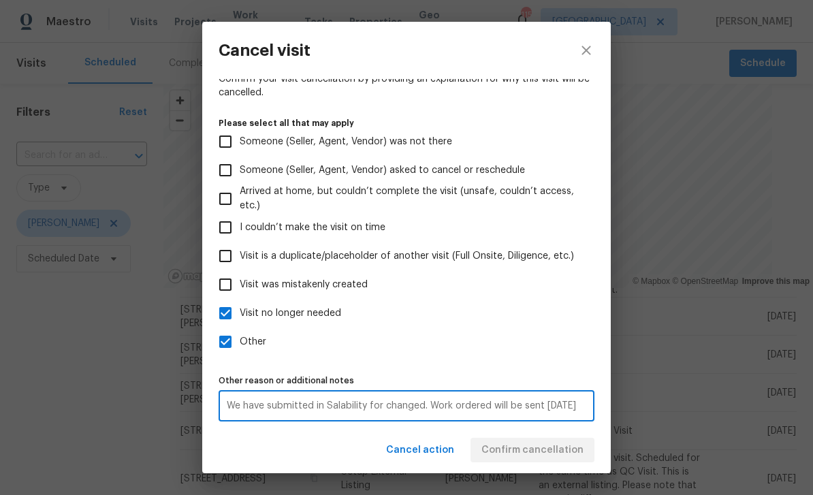
type textarea "We have submitted in Salability for changed. Work ordered will be sent today"
click at [561, 310] on label "Visit no longer needed" at bounding box center [397, 313] width 373 height 29
click at [240, 310] on input "Visit no longer needed" at bounding box center [225, 313] width 29 height 29
checkbox input "false"
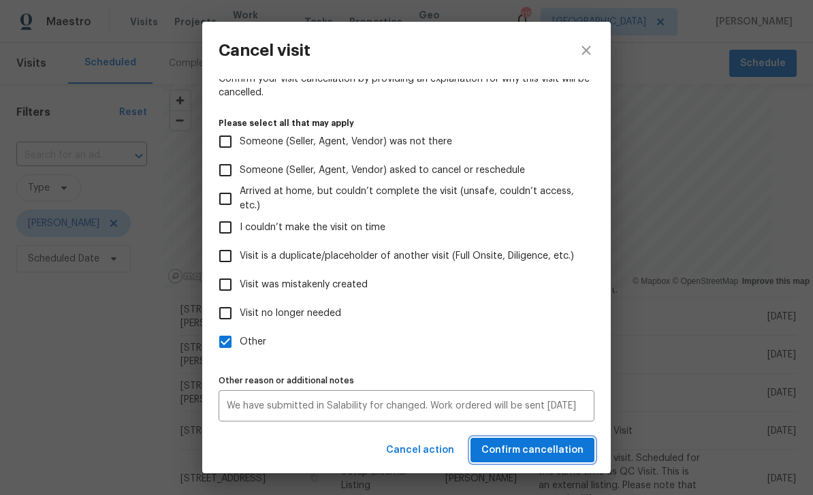
click at [571, 450] on span "Confirm cancellation" at bounding box center [533, 450] width 102 height 17
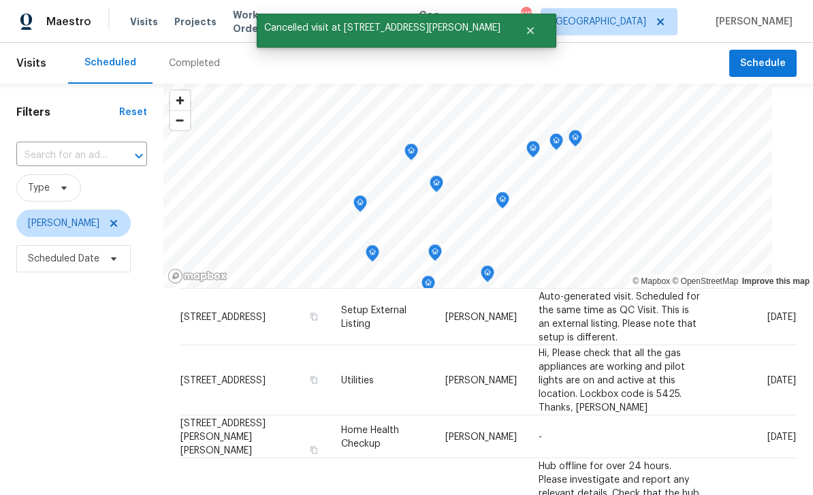
scroll to position [514, 0]
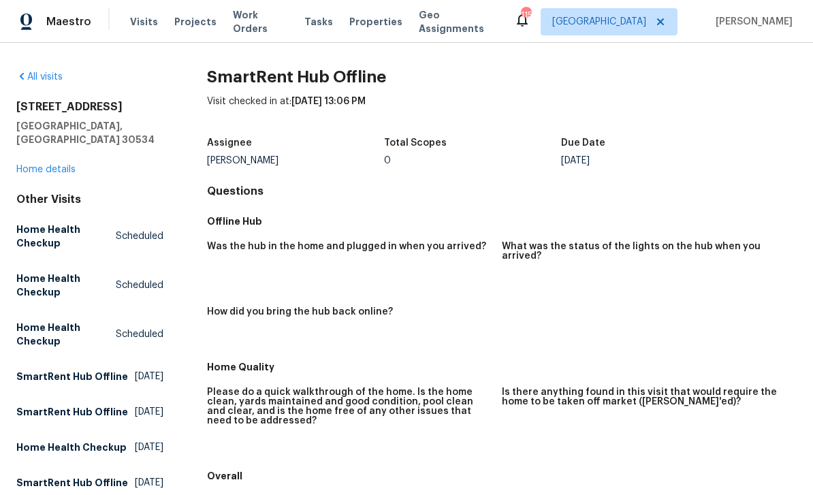
click at [33, 165] on link "Home details" at bounding box center [45, 170] width 59 height 10
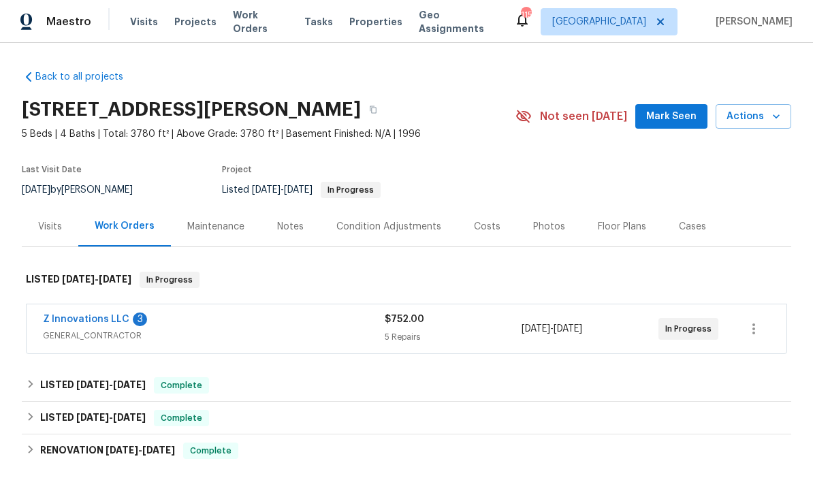
click at [74, 320] on link "Z Innovations LLC" at bounding box center [86, 320] width 86 height 10
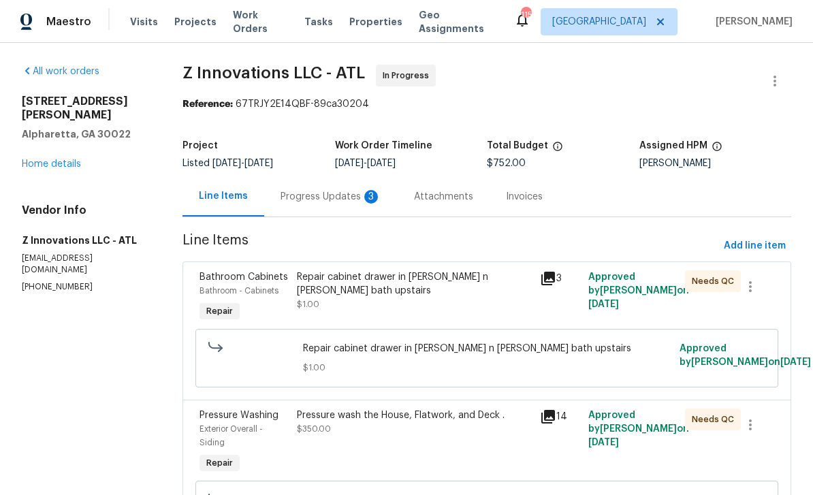
click at [313, 198] on div "Progress Updates 3" at bounding box center [331, 197] width 101 height 14
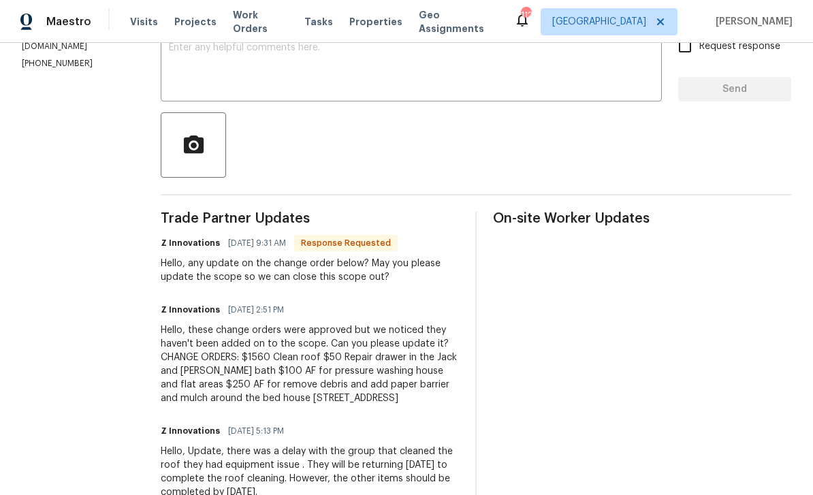
scroll to position [250, 0]
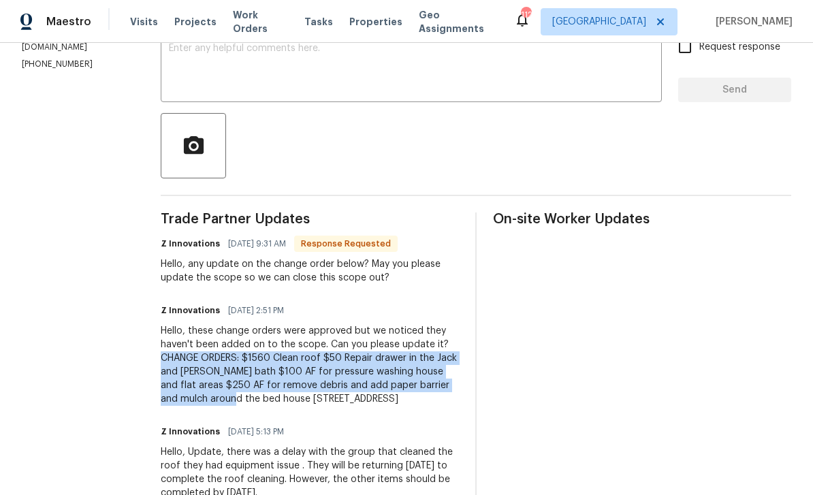
copy div "CHANGE ORDERS: $1560 Clean roof $50 Repair drawer in the Jack and [PERSON_NAME]…"
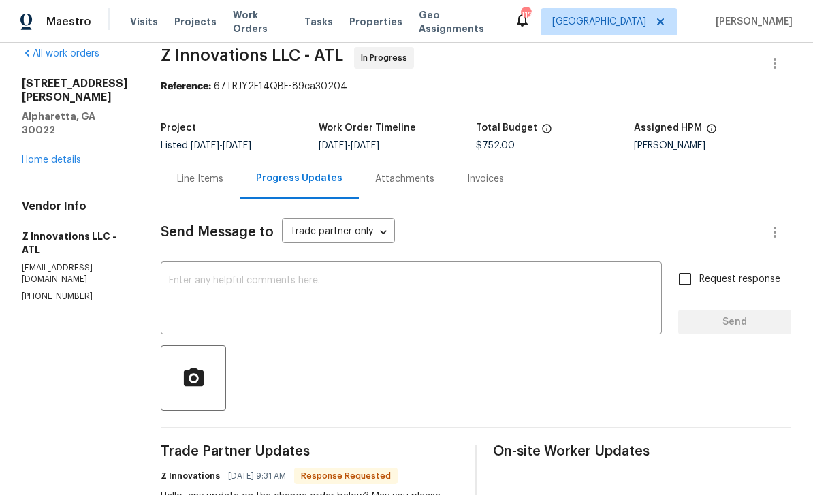
scroll to position [17, 0]
click at [200, 178] on div "Line Items" at bounding box center [200, 180] width 46 height 14
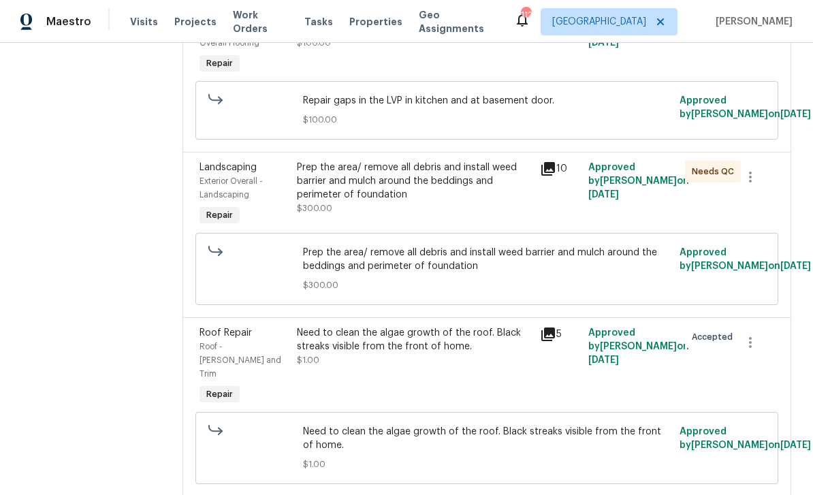
scroll to position [551, 0]
click at [236, 375] on span "Roof - [PERSON_NAME] and Trim" at bounding box center [241, 360] width 82 height 35
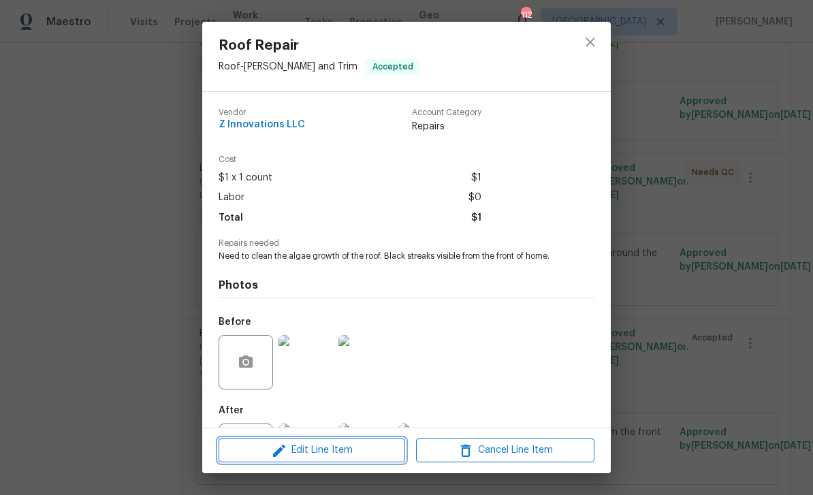
click at [297, 450] on span "Edit Line Item" at bounding box center [312, 450] width 178 height 17
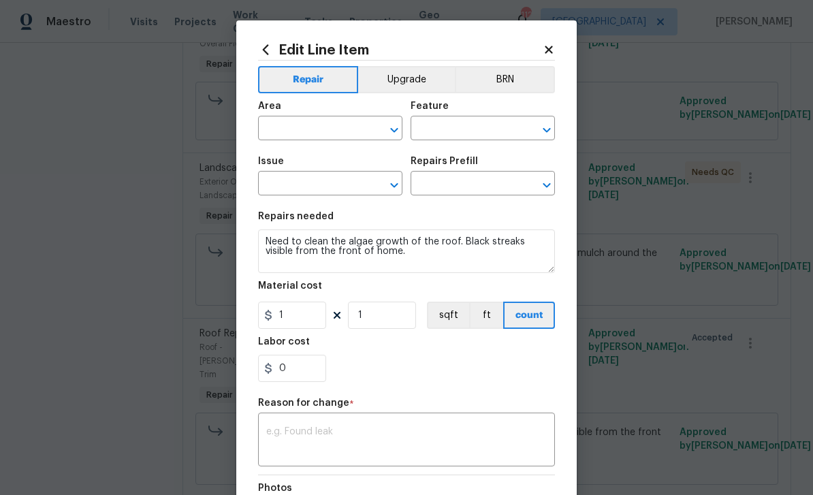
type input "Roof"
type input "[PERSON_NAME] and Trim"
type input "Roof Repair"
type input "Add a Task $1.00"
click at [302, 430] on textarea at bounding box center [406, 441] width 281 height 29
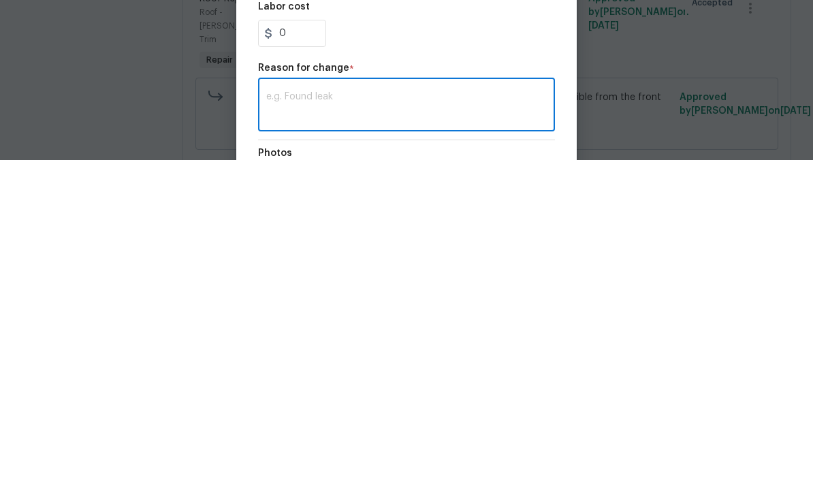
paste textarea "CHANGE ORDERS: $1560 Clean roof $50 Repair drawer in the Jack and jill bath $10…"
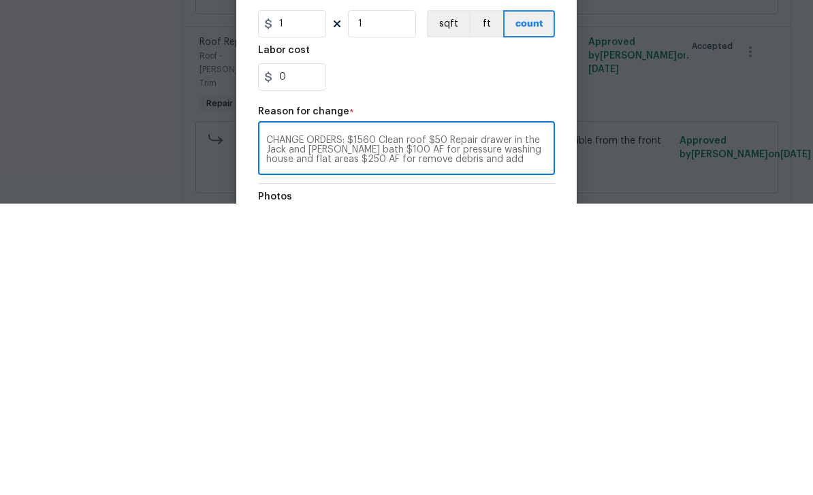
scroll to position [0, 0]
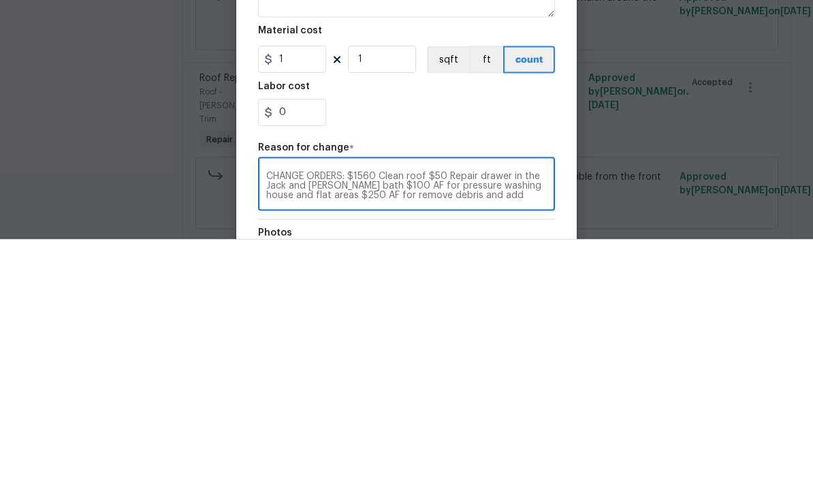
type textarea "CHANGE ORDERS: $1560 Clean roof $50 Repair drawer in the Jack and jill bath $10…"
click at [289, 302] on input "1" at bounding box center [292, 315] width 68 height 27
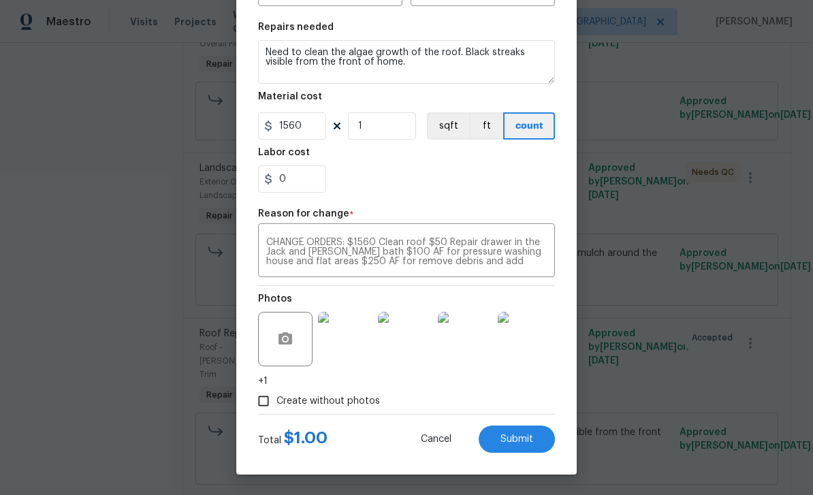
scroll to position [192, 0]
type input "1560"
click at [445, 238] on textarea "CHANGE ORDERS: $1560 Clean roof $50 Repair drawer in the Jack and jill bath $10…" at bounding box center [406, 252] width 281 height 29
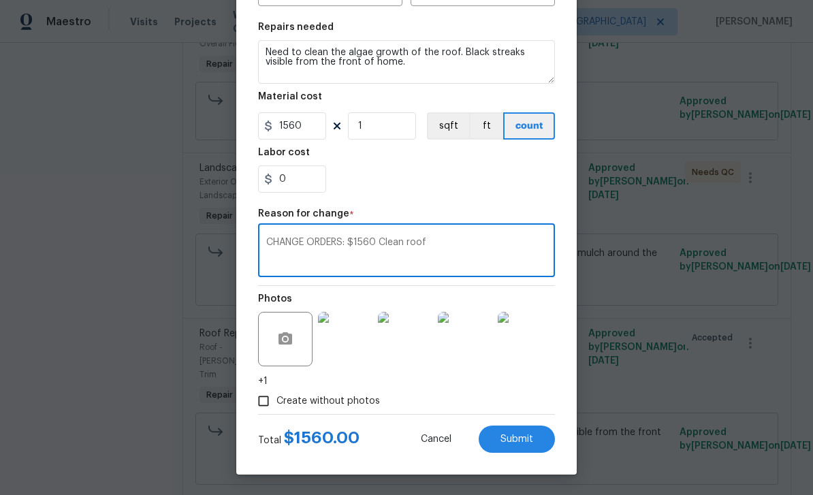
type textarea "CHANGE ORDERS: $1560 Clean roof"
click at [531, 439] on span "Submit" at bounding box center [517, 440] width 33 height 10
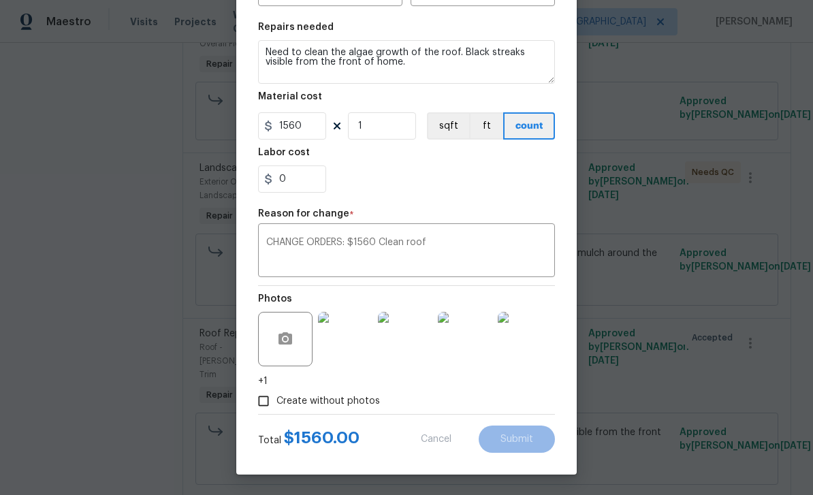
type input "1"
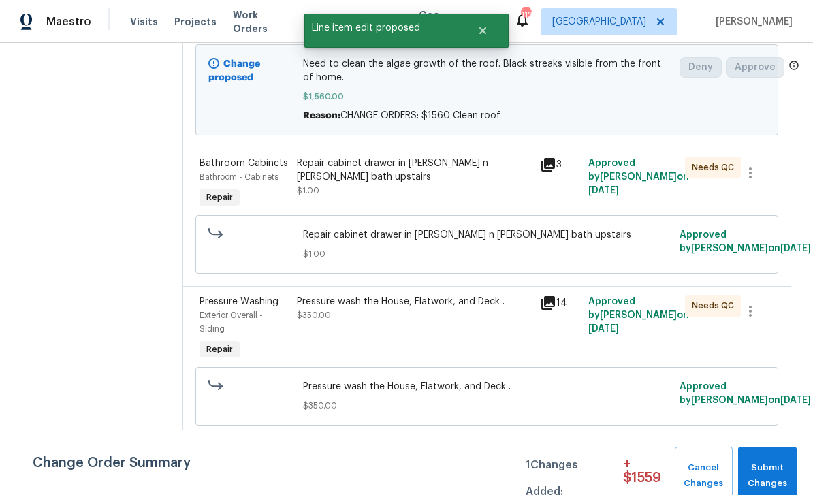
scroll to position [313, 0]
click at [233, 156] on div "Bathroom Cabinets" at bounding box center [244, 163] width 89 height 14
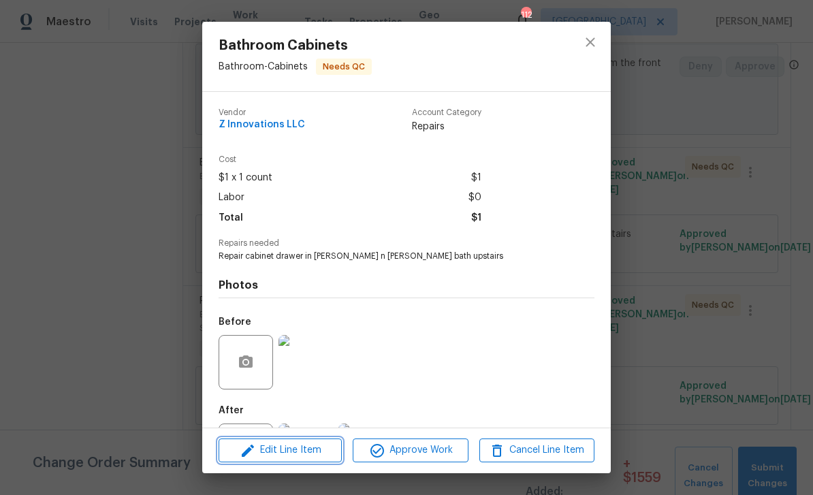
click at [275, 452] on span "Edit Line Item" at bounding box center [280, 450] width 115 height 17
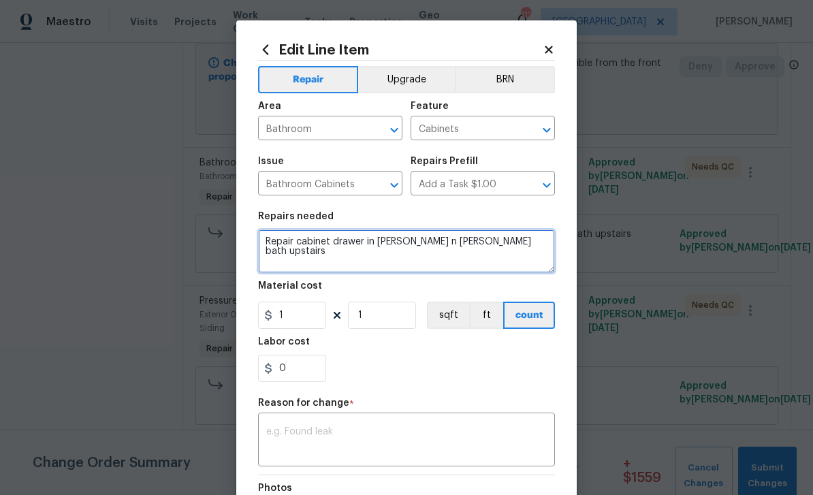
click at [281, 264] on textarea "Repair cabinet drawer in [PERSON_NAME] n [PERSON_NAME] bath upstairs" at bounding box center [406, 252] width 297 height 44
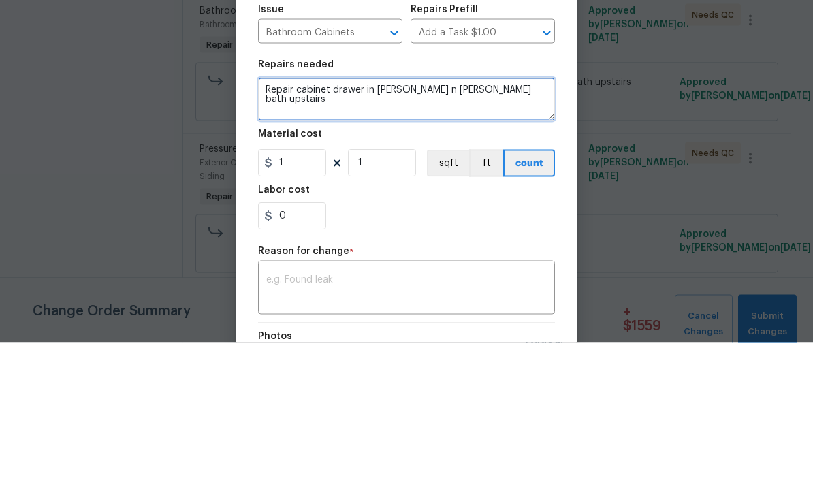
paste textarea "$50 Repair drawer in the Jack and jill bath $100 AF for pressure washing house …"
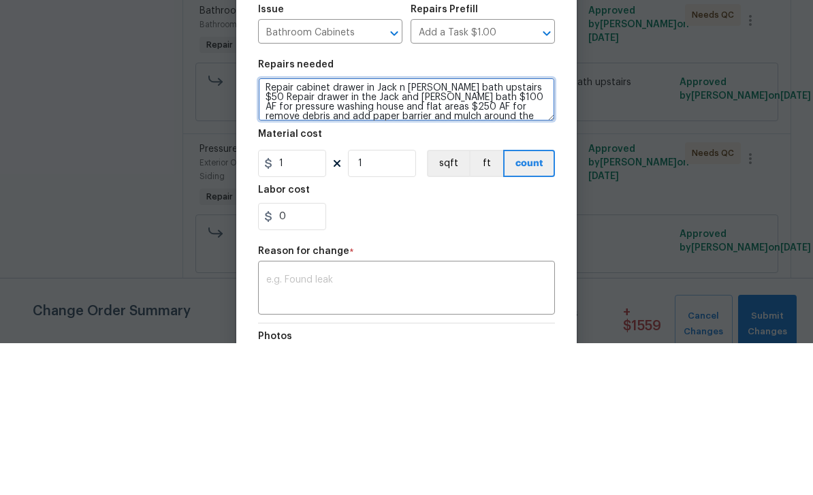
scroll to position [5, 0]
click at [504, 230] on textarea "Repair cabinet drawer in Jack n Jill bath upstairs $50 Repair drawer in the Jac…" at bounding box center [406, 252] width 297 height 44
click at [408, 230] on textarea "Repair cabinet drawer in Jack n Jill bath upstairs $50 Repair drawer in the Jac…" at bounding box center [406, 252] width 297 height 44
click at [407, 230] on textarea "Repair cabinet drawer in Jack n Jill bath upstairs $50 Repair drawer in the Jac…" at bounding box center [406, 252] width 297 height 44
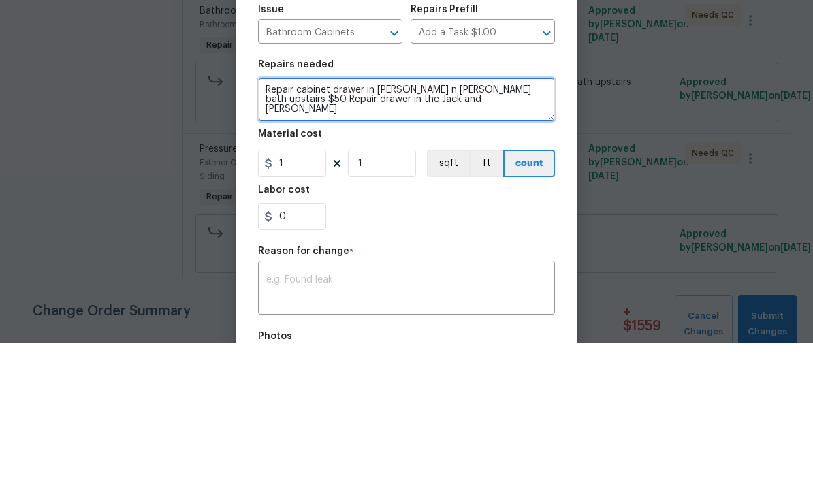
scroll to position [0, 0]
type textarea "Repair cabinet drawer in [PERSON_NAME] n [PERSON_NAME] bath upstairs $50"
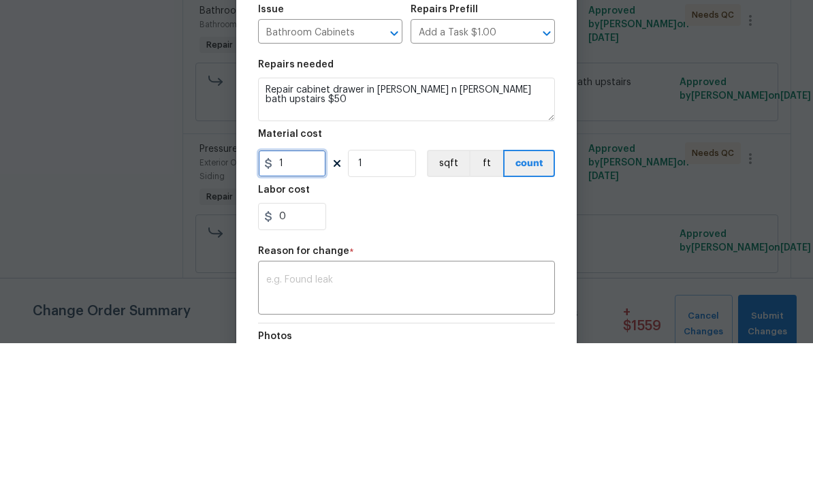
click at [298, 302] on input "1" at bounding box center [292, 315] width 68 height 27
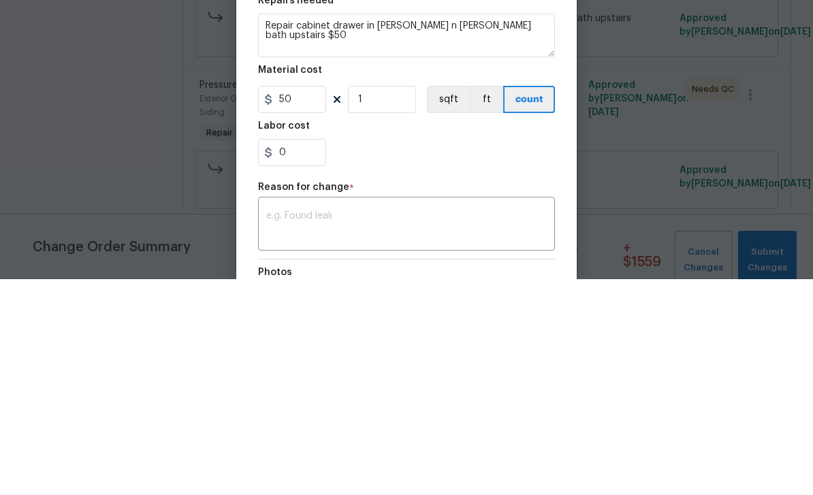
scroll to position [44, 0]
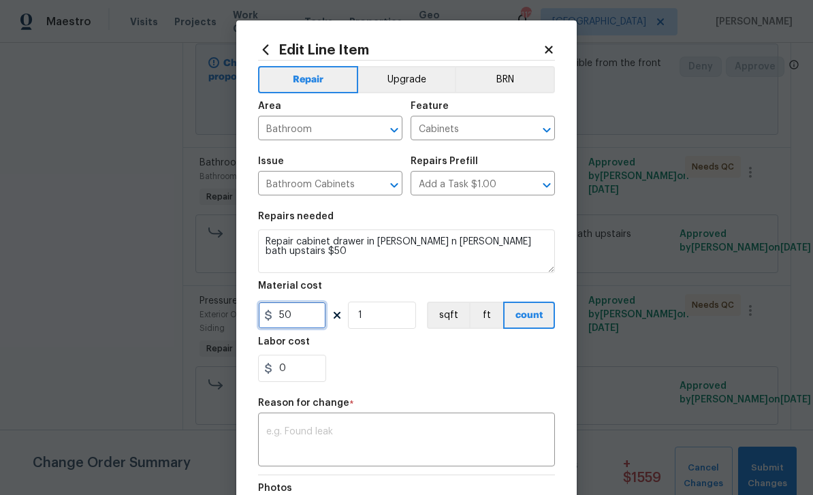
type input "50"
click at [295, 433] on textarea at bounding box center [406, 441] width 281 height 29
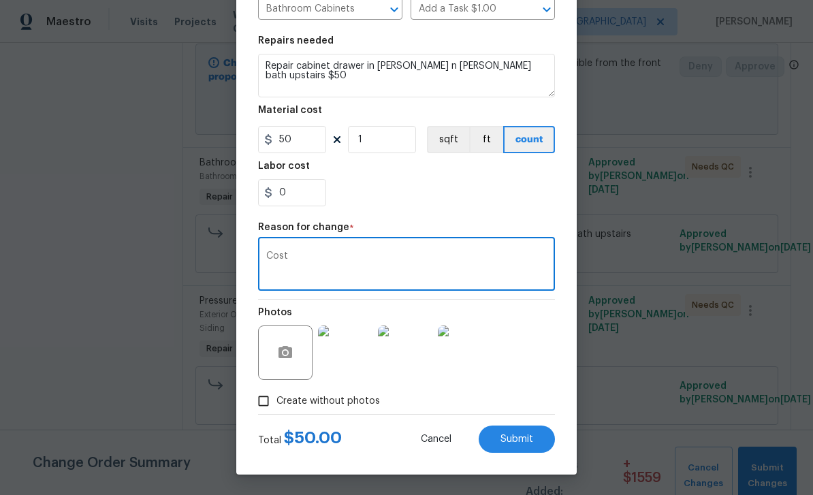
scroll to position [178, 0]
type textarea "Cost"
click at [528, 437] on span "Submit" at bounding box center [517, 440] width 33 height 10
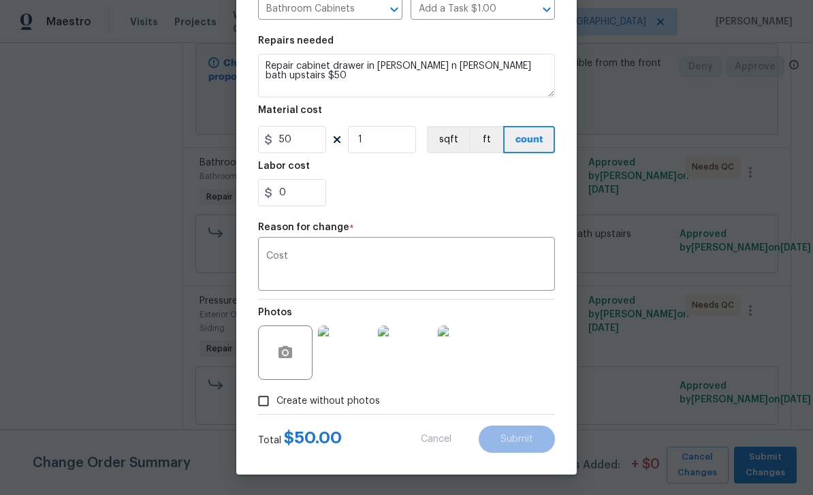
type textarea "Repair cabinet drawer in [PERSON_NAME] n [PERSON_NAME] bath upstairs"
type input "1"
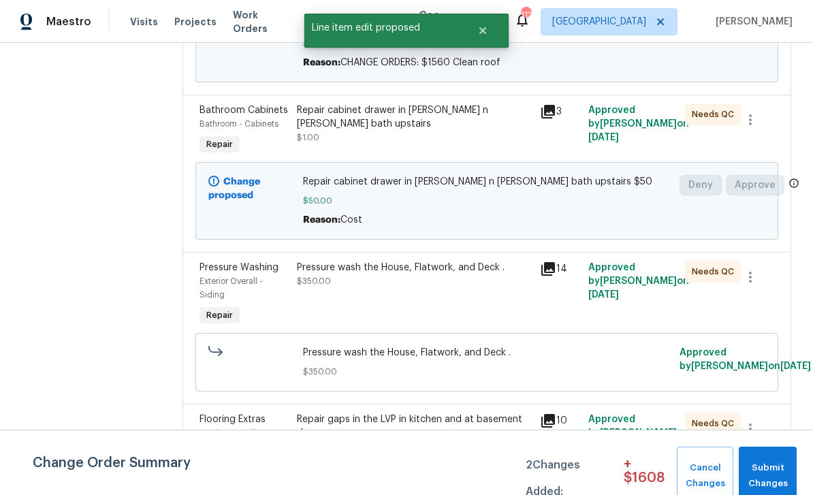
scroll to position [367, 0]
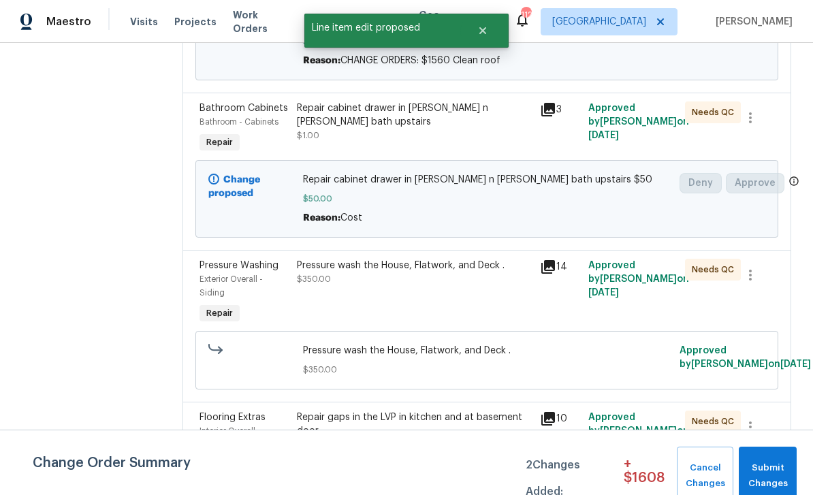
click at [236, 275] on span "Exterior Overall - Siding" at bounding box center [231, 286] width 63 height 22
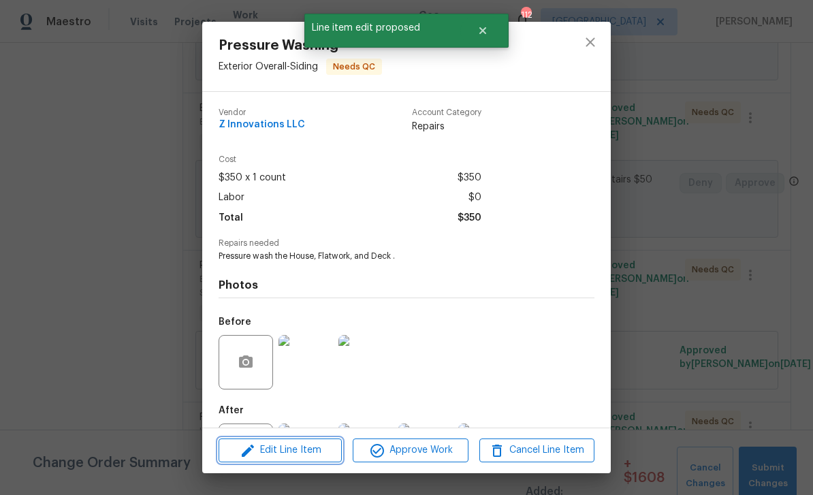
click at [266, 450] on span "Edit Line Item" at bounding box center [280, 450] width 115 height 17
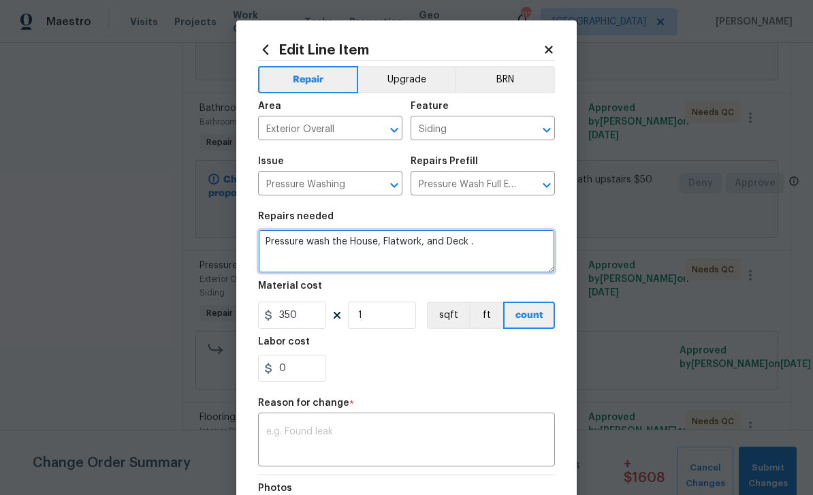
click at [279, 266] on textarea "Pressure wash the House, Flatwork, and Deck ." at bounding box center [406, 252] width 297 height 44
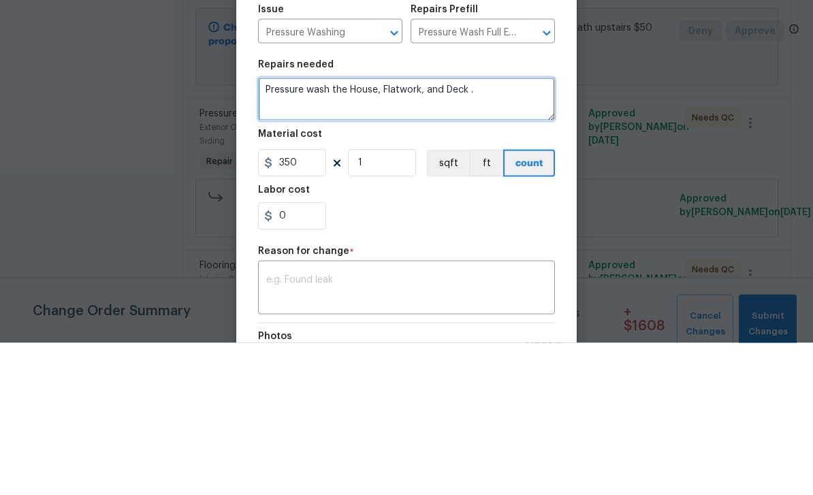
paste textarea "$100 AF for pressure washing house and flat areas $250 AF for remove debris and…"
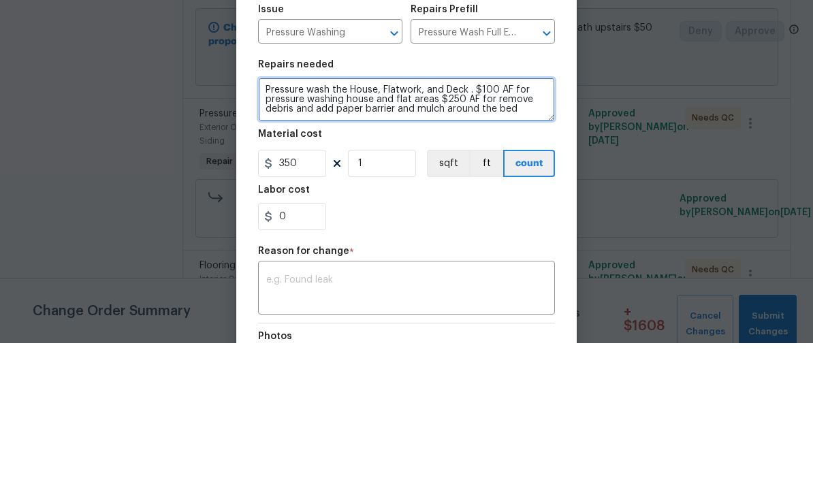
click at [444, 230] on textarea "Pressure wash the House, Flatwork, and Deck . $100 AF for pressure washing hous…" at bounding box center [406, 252] width 297 height 44
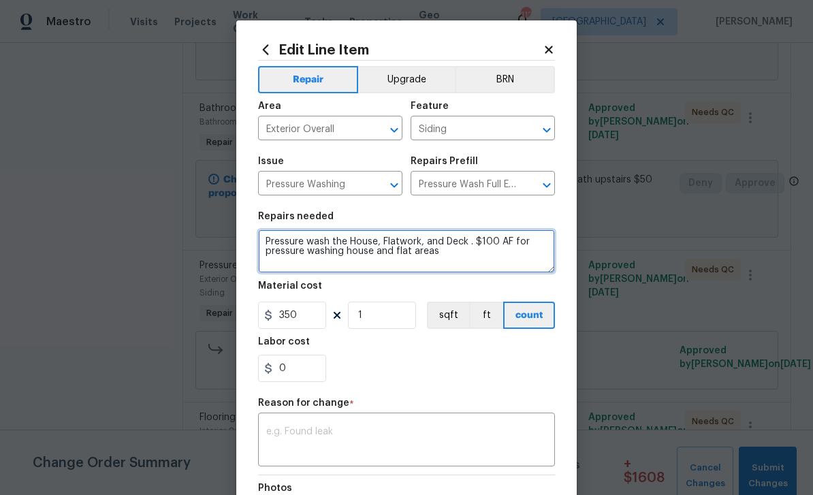
type textarea "Pressure wash the House, Flatwork, and Deck . $100 AF for pressure washing hous…"
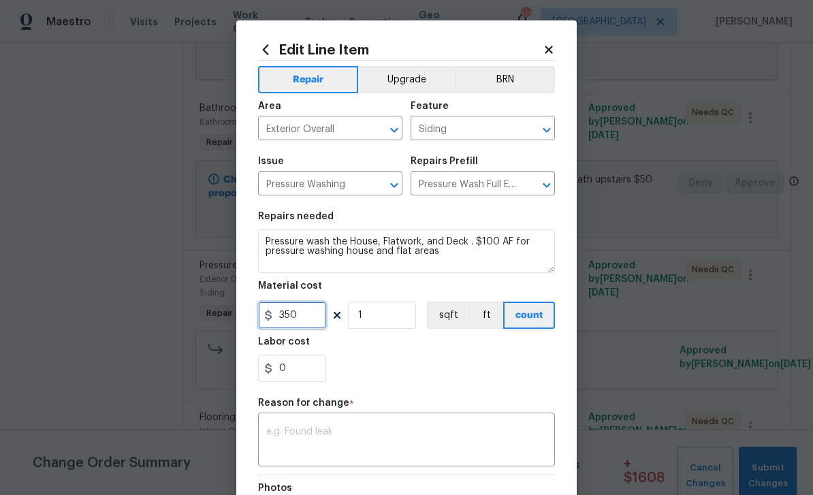
click at [300, 319] on input "350" at bounding box center [292, 315] width 68 height 27
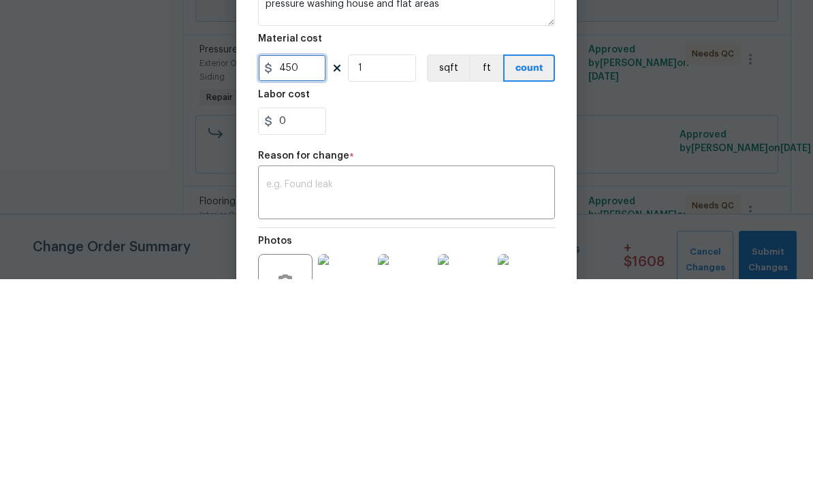
scroll to position [44, 0]
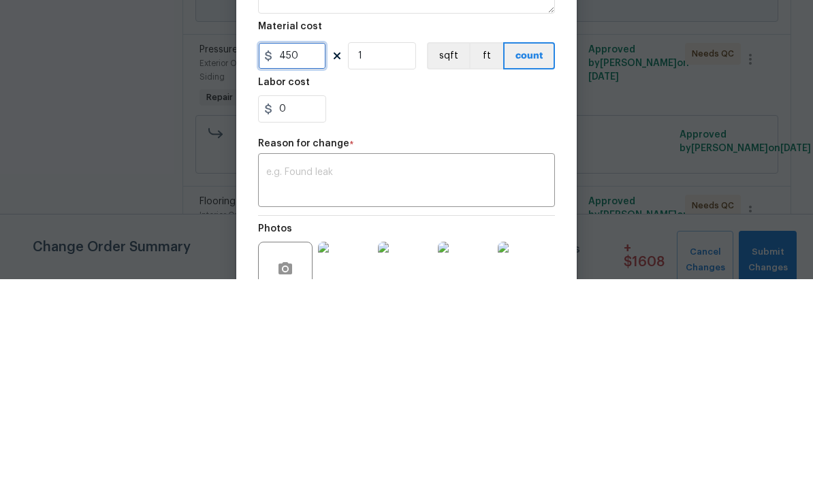
type input "450"
click at [286, 383] on textarea at bounding box center [406, 397] width 281 height 29
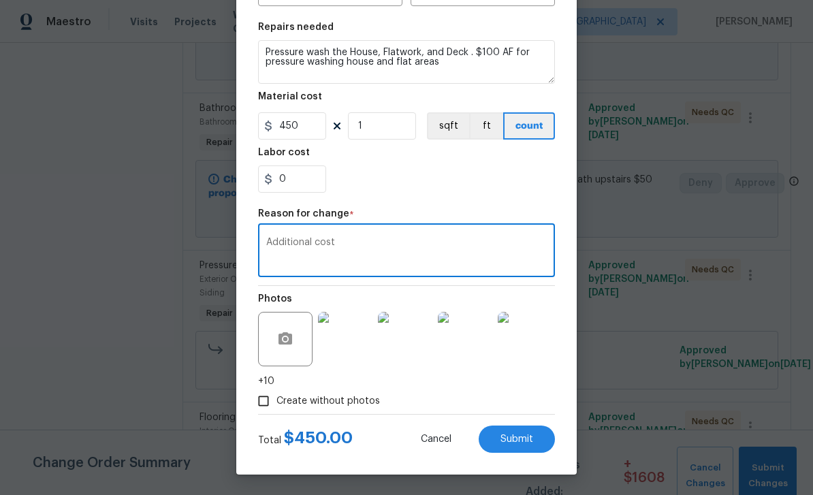
scroll to position [192, 0]
type textarea "Additional cost"
click at [531, 438] on span "Submit" at bounding box center [517, 440] width 33 height 10
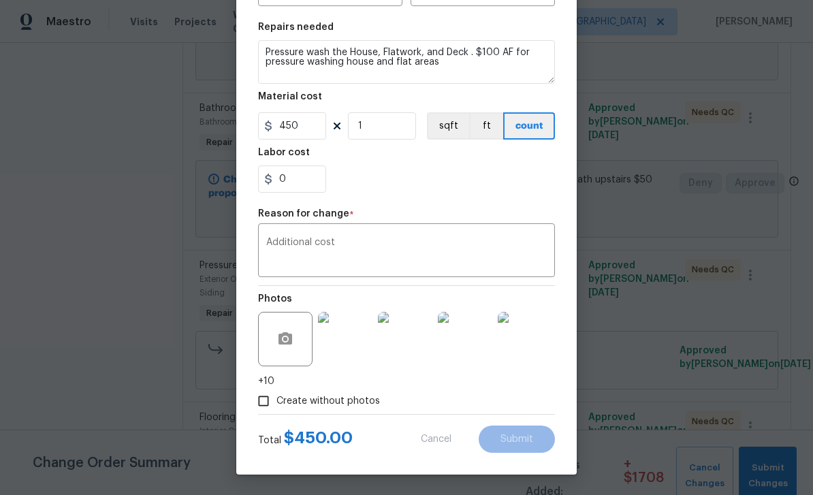
type textarea "Pressure wash the House, Flatwork, and Deck ."
type input "350"
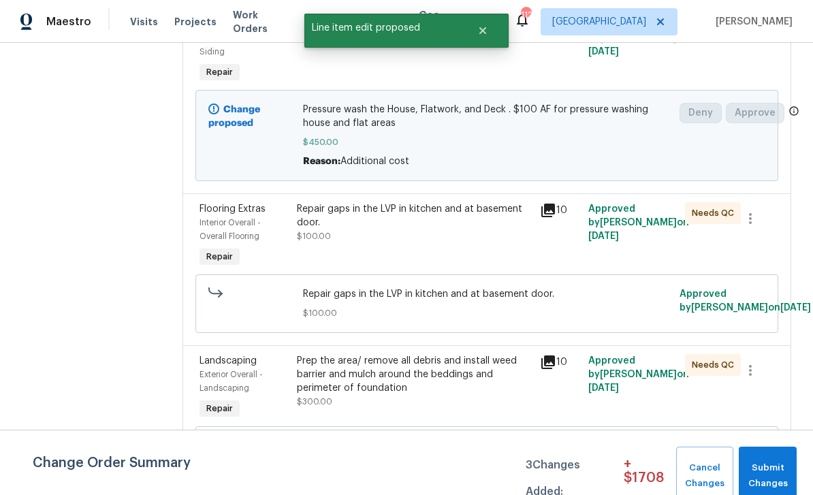
scroll to position [608, 0]
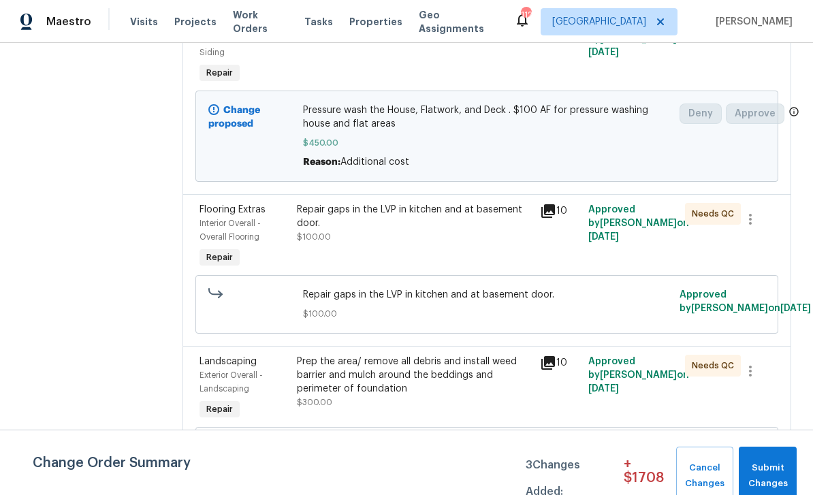
click at [233, 368] on div "Exterior Overall - Landscaping" at bounding box center [244, 381] width 89 height 27
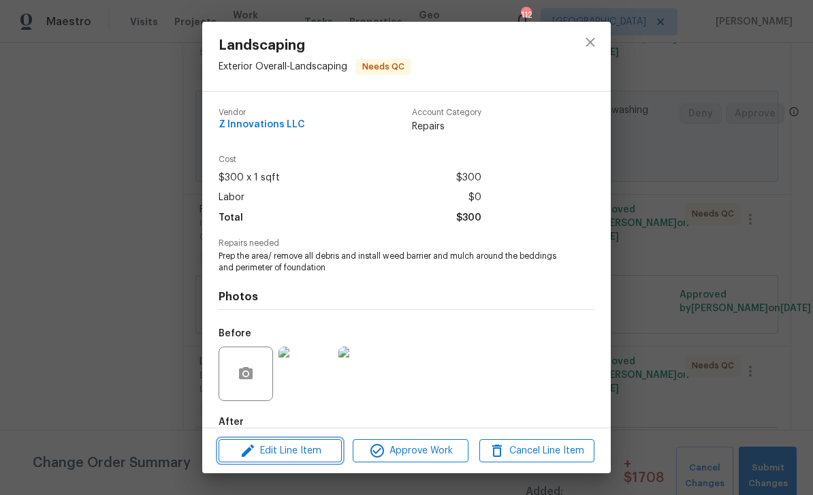
click at [263, 450] on span "Edit Line Item" at bounding box center [280, 451] width 115 height 17
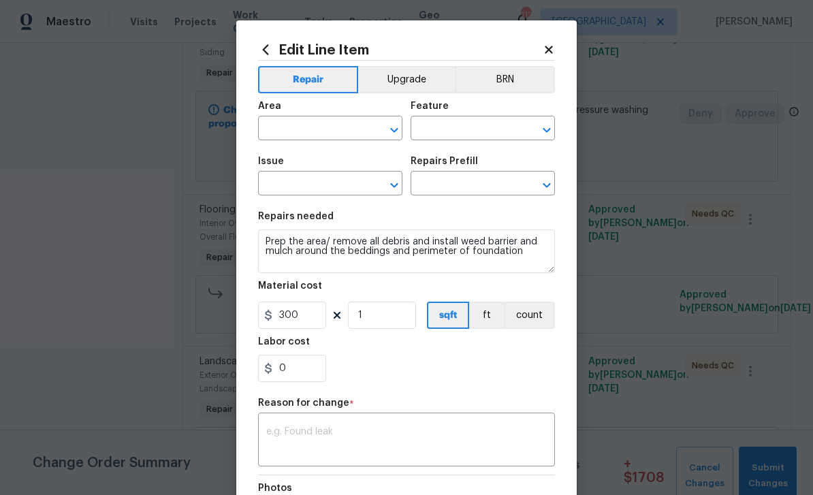
type input "Exterior Overall"
type input "Landscaping"
type input "Apply Weed barrier & Mulch/Bark $0.60"
click at [285, 434] on textarea at bounding box center [406, 441] width 281 height 29
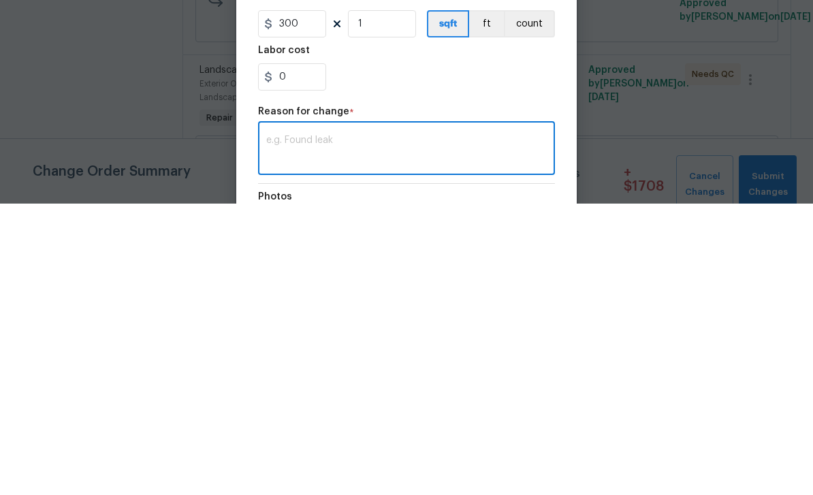
paste textarea "$250 AF for remove debris and add paper barrier and mulch around the bed"
type textarea "$250 AF for remove debris and add paper barrier and mulch around the bed"
click at [274, 355] on input "0" at bounding box center [292, 368] width 68 height 27
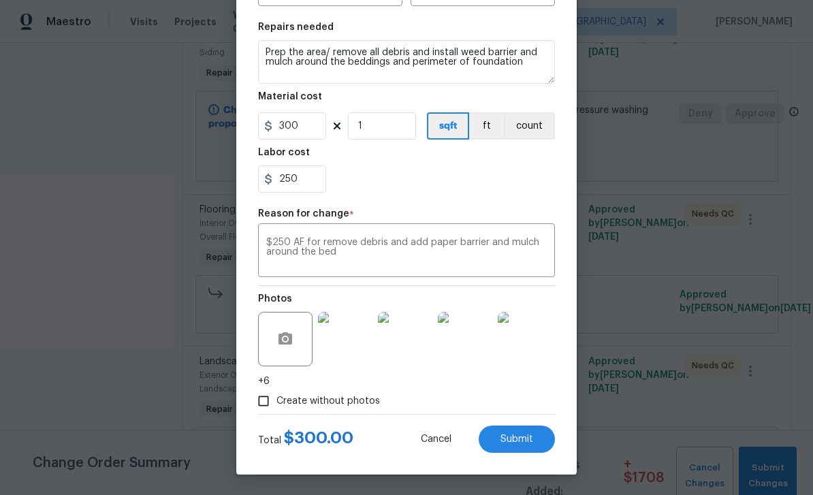
scroll to position [192, 0]
type input "250"
click at [529, 437] on span "Submit" at bounding box center [517, 440] width 33 height 10
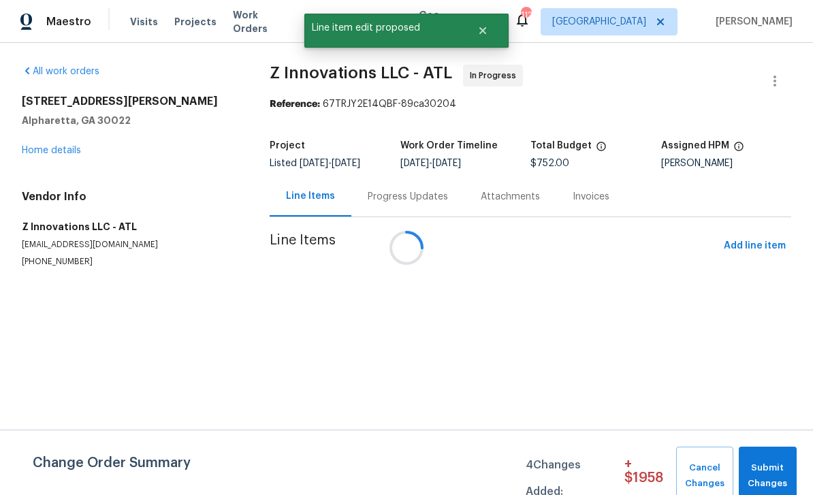
scroll to position [0, 0]
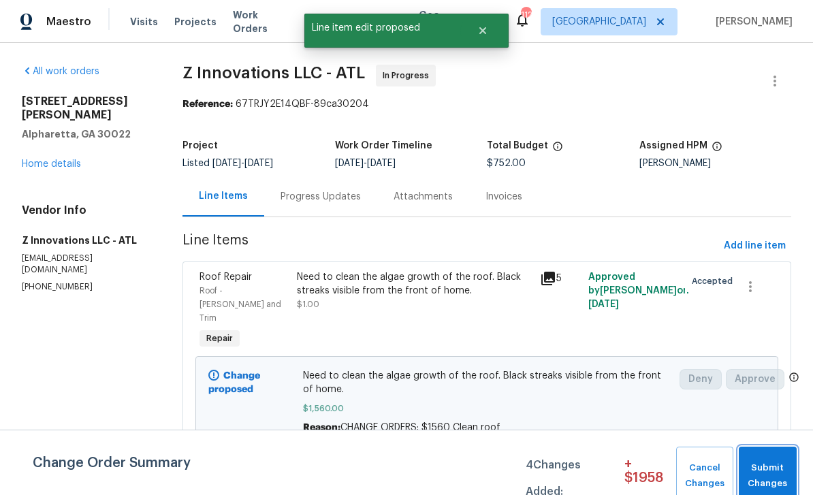
click at [773, 469] on span "Submit Changes" at bounding box center [768, 475] width 44 height 31
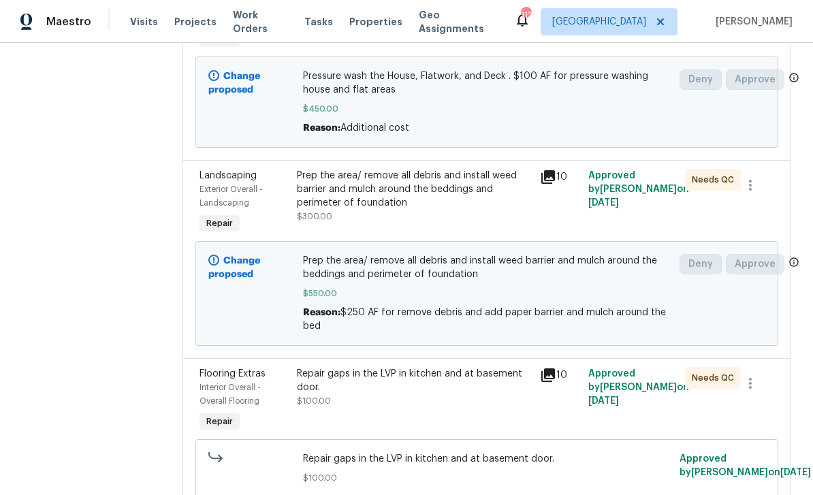
scroll to position [641, 0]
click at [232, 183] on div "Exterior Overall - Landscaping" at bounding box center [244, 196] width 89 height 27
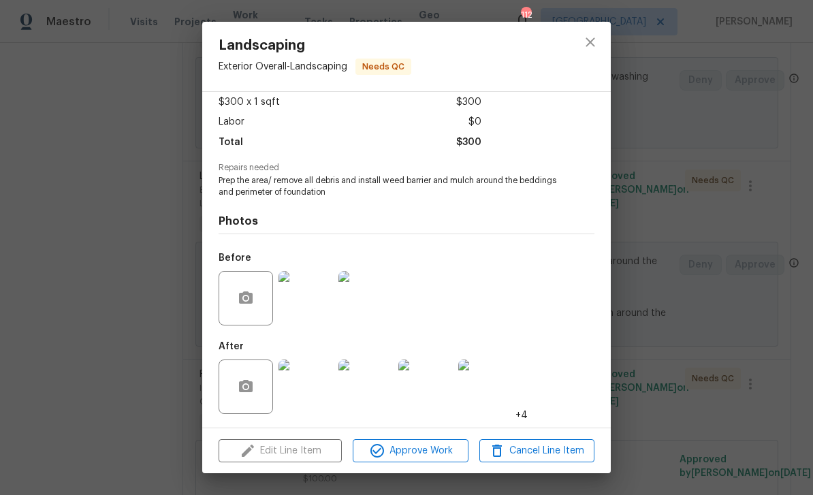
scroll to position [78, 0]
click at [311, 391] on img at bounding box center [306, 387] width 54 height 54
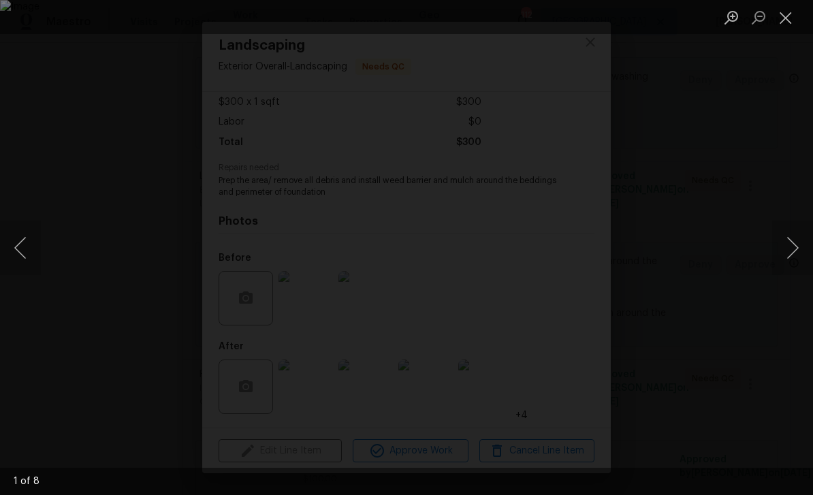
click at [795, 245] on button "Next image" at bounding box center [792, 248] width 41 height 54
click at [793, 242] on button "Next image" at bounding box center [792, 248] width 41 height 54
click at [789, 246] on button "Next image" at bounding box center [792, 248] width 41 height 54
click at [792, 241] on button "Next image" at bounding box center [792, 248] width 41 height 54
click at [793, 241] on button "Next image" at bounding box center [792, 248] width 41 height 54
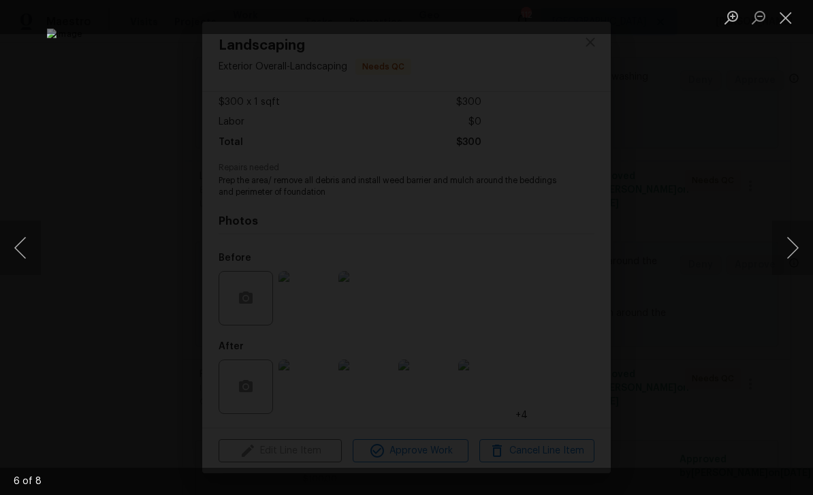
click at [791, 241] on button "Next image" at bounding box center [792, 248] width 41 height 54
click at [791, 238] on button "Next image" at bounding box center [792, 248] width 41 height 54
click at [793, 244] on button "Next image" at bounding box center [792, 248] width 41 height 54
click at [798, 239] on button "Next image" at bounding box center [792, 248] width 41 height 54
click at [798, 237] on button "Next image" at bounding box center [792, 248] width 41 height 54
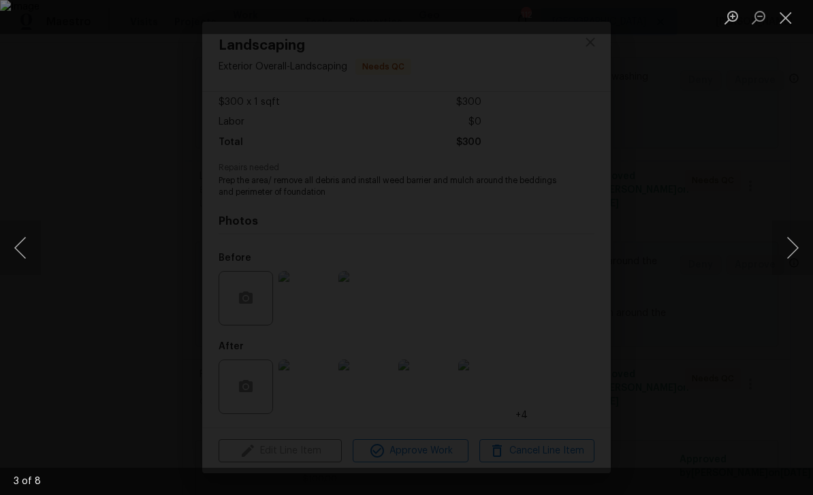
click at [799, 238] on button "Next image" at bounding box center [792, 248] width 41 height 54
click at [788, 14] on button "Close lightbox" at bounding box center [785, 17] width 27 height 24
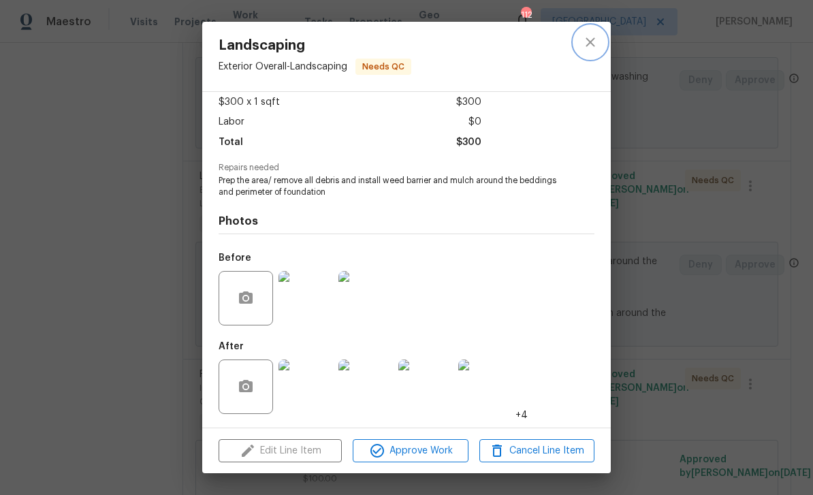
click at [591, 48] on icon "close" at bounding box center [590, 42] width 16 height 16
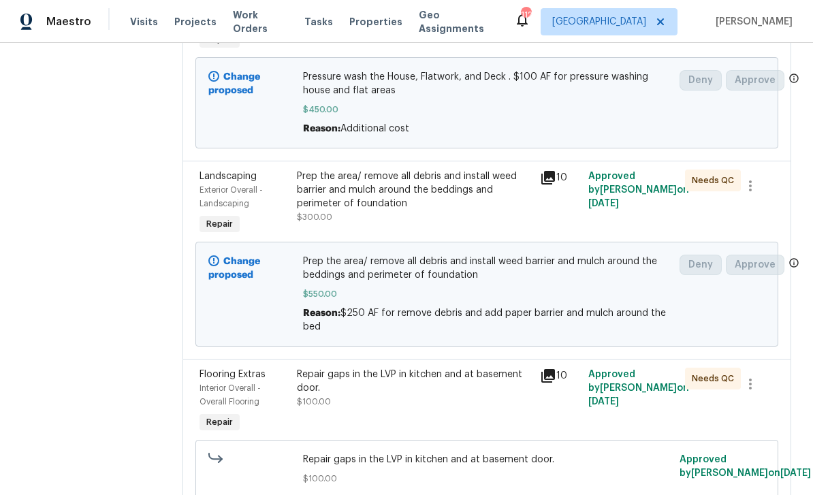
scroll to position [44, 0]
click at [245, 384] on span "Interior Overall - Overall Flooring" at bounding box center [230, 395] width 61 height 22
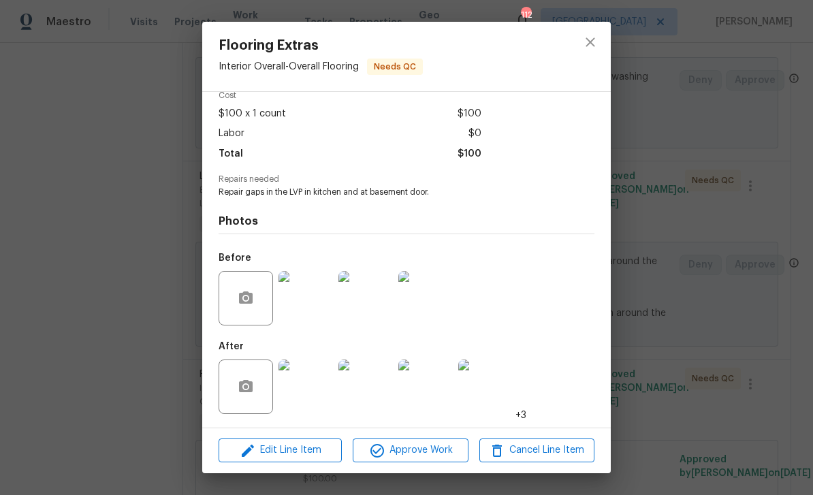
scroll to position [67, 0]
click at [311, 387] on img at bounding box center [306, 387] width 54 height 54
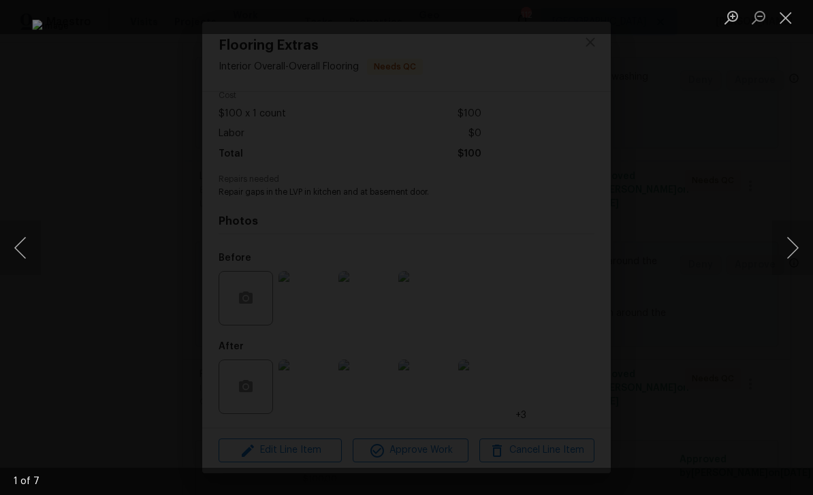
click at [793, 247] on button "Next image" at bounding box center [792, 248] width 41 height 54
click at [789, 245] on button "Next image" at bounding box center [792, 248] width 41 height 54
click at [789, 247] on button "Next image" at bounding box center [792, 248] width 41 height 54
click at [791, 249] on button "Next image" at bounding box center [792, 248] width 41 height 54
click at [789, 247] on button "Next image" at bounding box center [792, 248] width 41 height 54
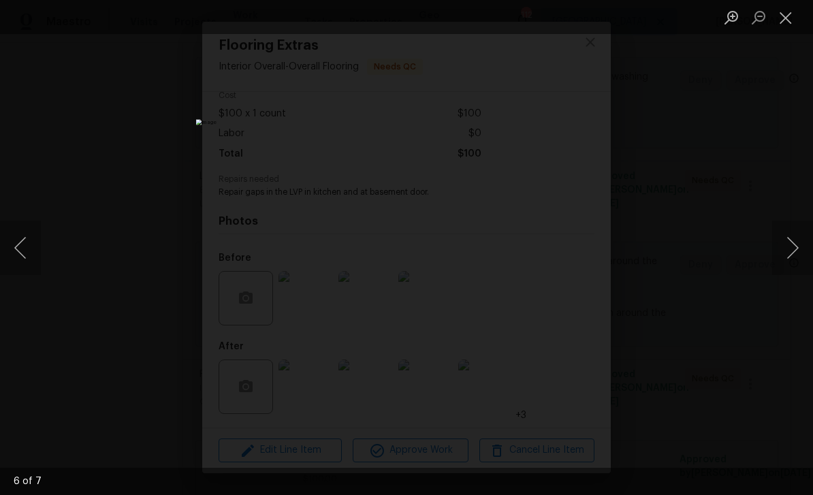
click at [789, 245] on button "Next image" at bounding box center [792, 248] width 41 height 54
click at [793, 247] on button "Next image" at bounding box center [792, 248] width 41 height 54
click at [786, 13] on button "Close lightbox" at bounding box center [785, 17] width 27 height 24
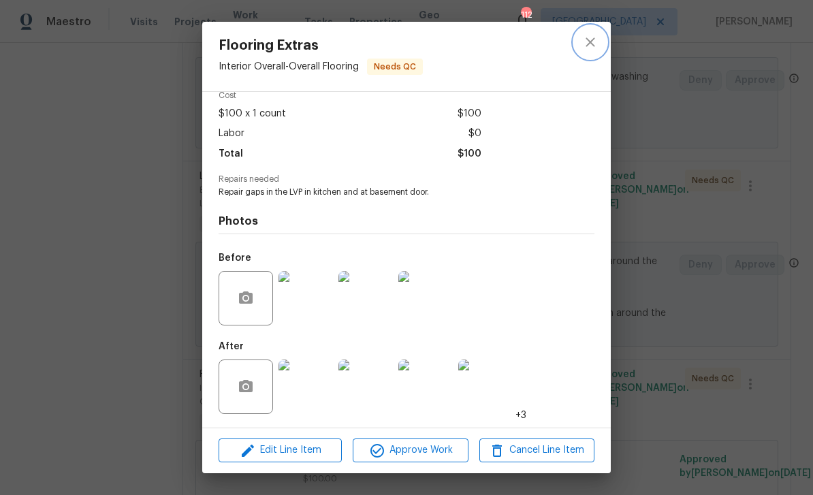
click at [597, 44] on icon "close" at bounding box center [590, 42] width 16 height 16
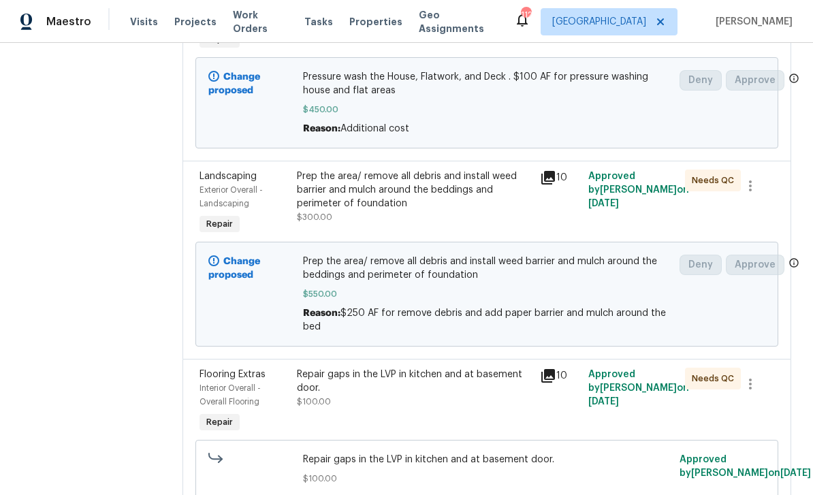
click at [232, 381] on div "Interior Overall - Overall Flooring" at bounding box center [244, 394] width 89 height 27
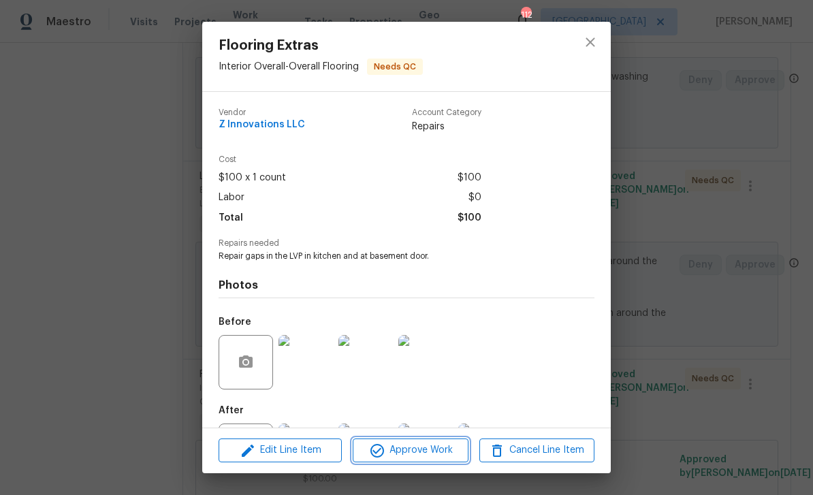
click at [385, 453] on span "Approve Work" at bounding box center [410, 450] width 107 height 17
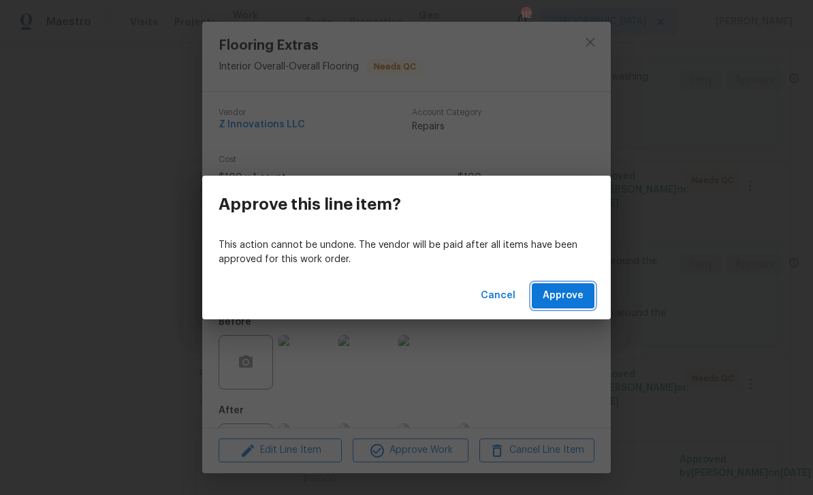
click at [585, 294] on button "Approve" at bounding box center [563, 295] width 63 height 25
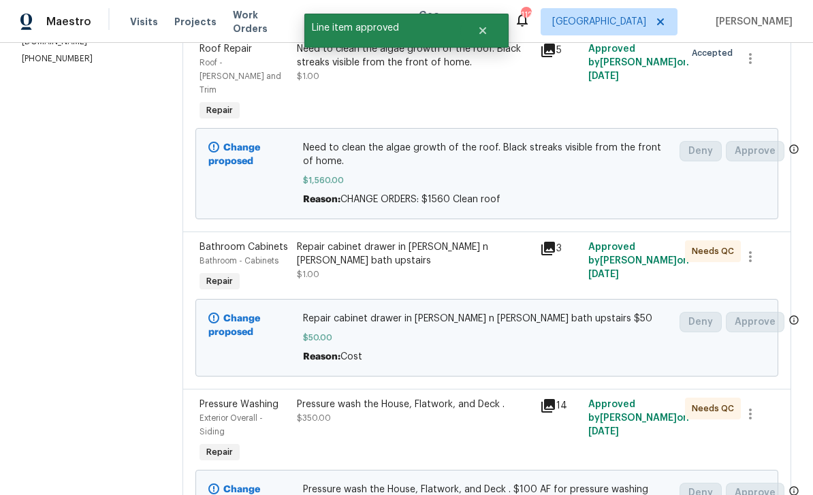
scroll to position [225, 0]
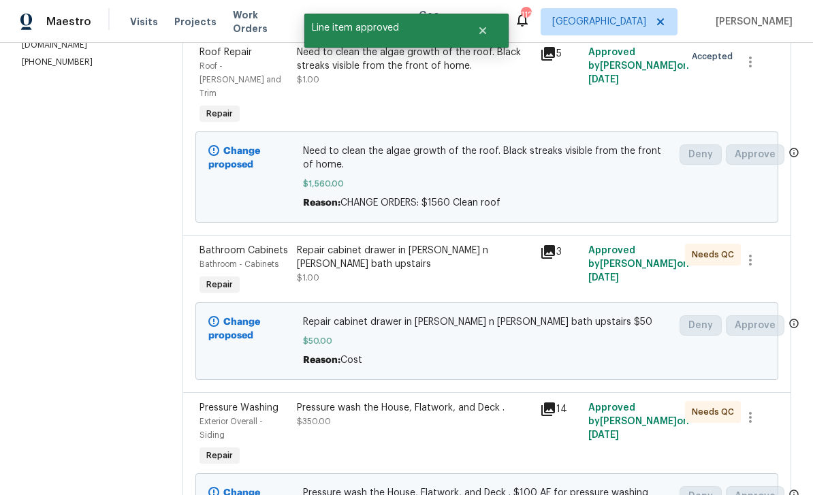
click at [227, 246] on span "Bathroom Cabinets" at bounding box center [244, 251] width 89 height 10
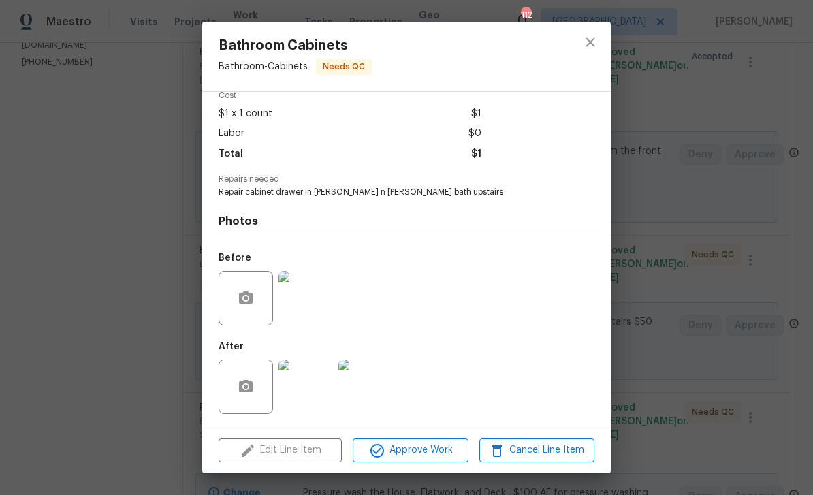
scroll to position [67, 0]
click at [311, 383] on img at bounding box center [306, 387] width 54 height 54
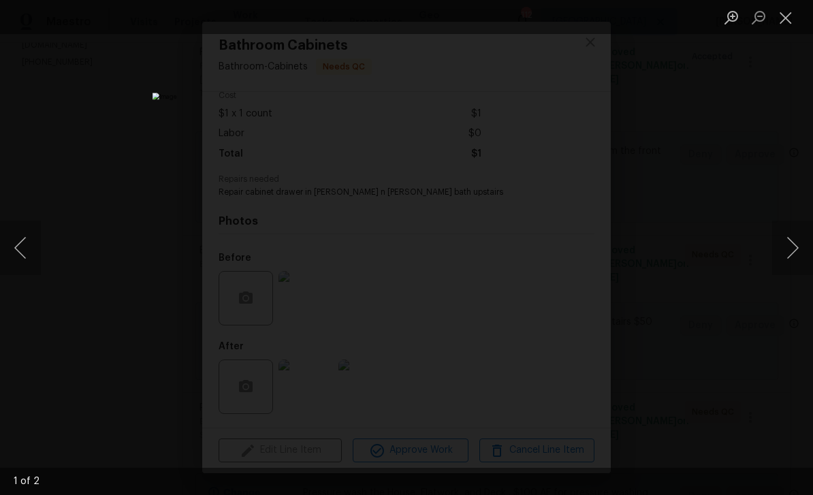
click at [793, 249] on button "Next image" at bounding box center [792, 248] width 41 height 54
click at [797, 244] on button "Next image" at bounding box center [792, 248] width 41 height 54
click at [783, 18] on button "Close lightbox" at bounding box center [785, 17] width 27 height 24
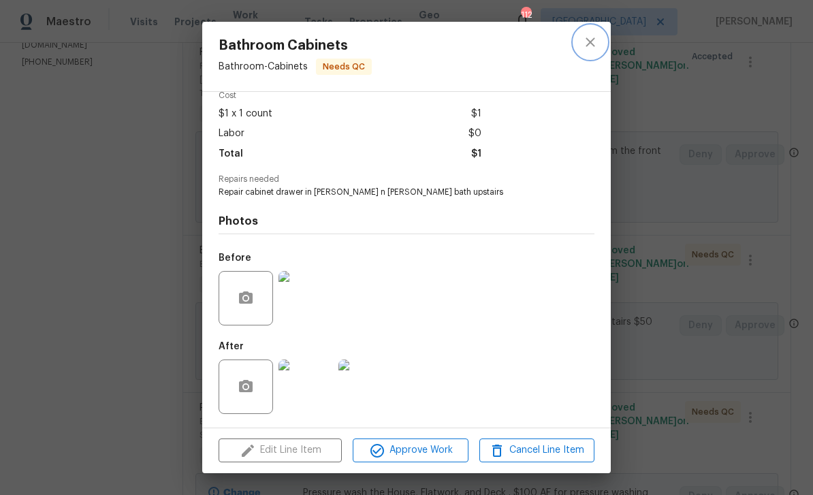
click at [593, 45] on icon "close" at bounding box center [590, 41] width 9 height 9
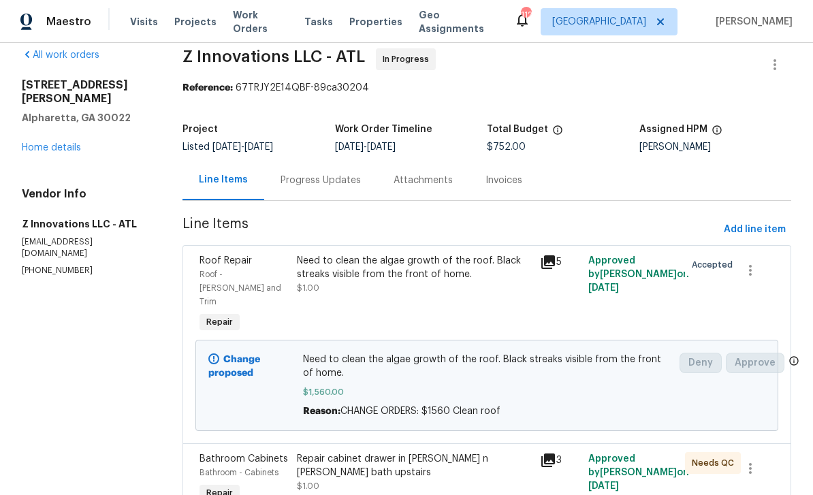
scroll to position [18, 0]
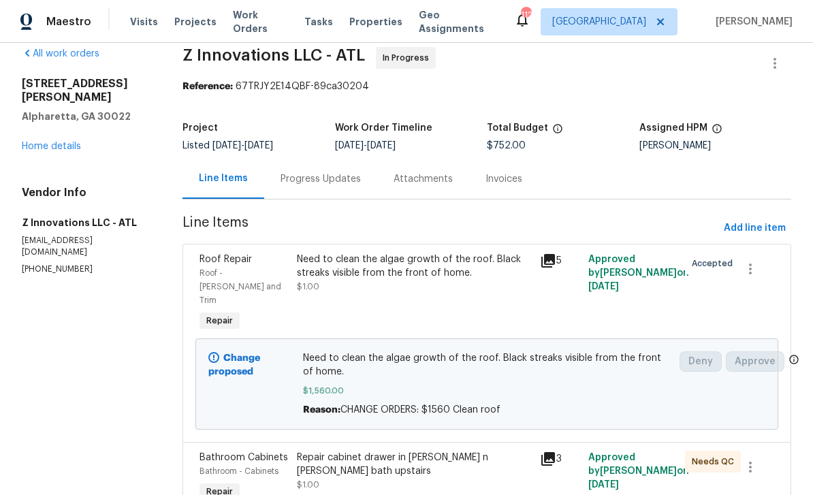
click at [227, 264] on span "Roof Repair" at bounding box center [226, 260] width 52 height 10
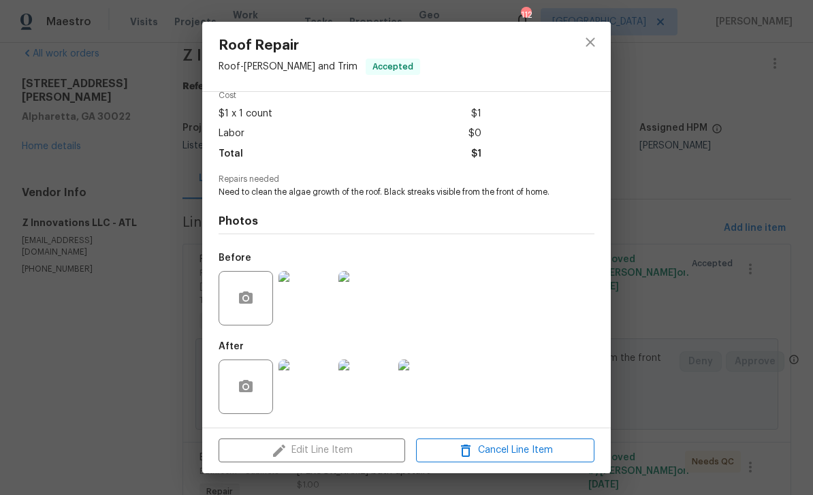
scroll to position [67, 0]
click at [313, 394] on img at bounding box center [306, 387] width 54 height 54
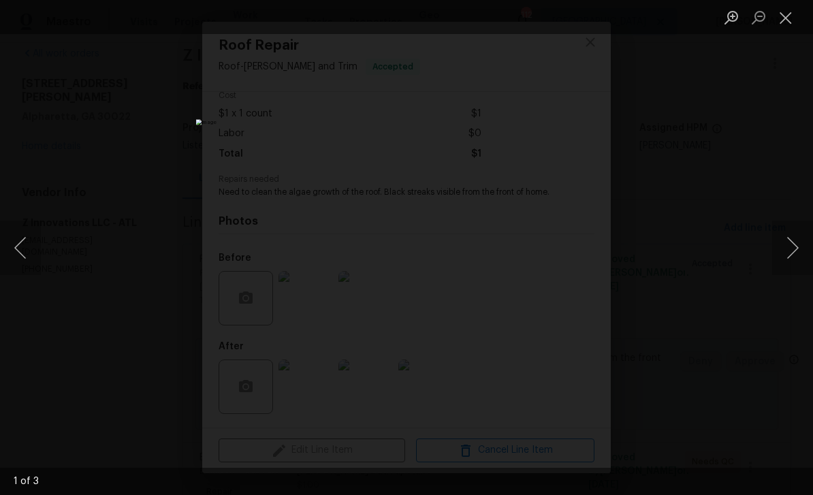
click at [793, 247] on button "Next image" at bounding box center [792, 248] width 41 height 54
click at [791, 246] on button "Next image" at bounding box center [792, 248] width 41 height 54
click at [795, 243] on button "Next image" at bounding box center [792, 248] width 41 height 54
click at [796, 243] on button "Next image" at bounding box center [792, 248] width 41 height 54
click at [796, 245] on button "Next image" at bounding box center [792, 248] width 41 height 54
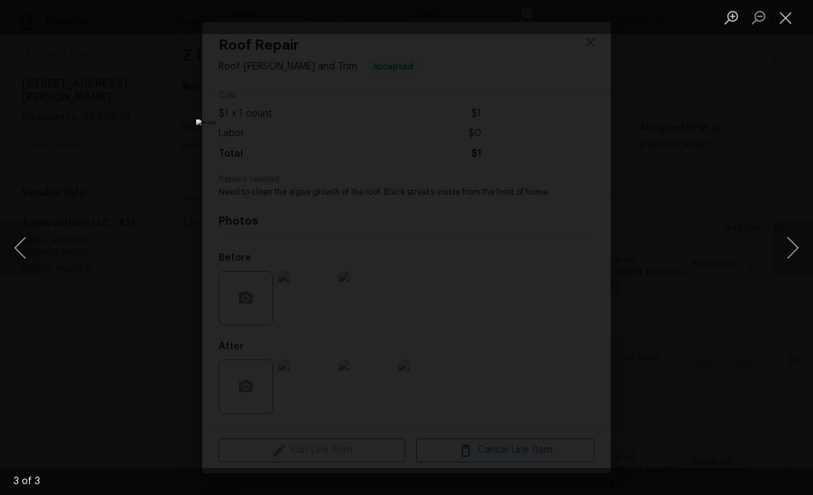
click at [796, 247] on button "Next image" at bounding box center [792, 248] width 41 height 54
click at [787, 18] on button "Close lightbox" at bounding box center [785, 17] width 27 height 24
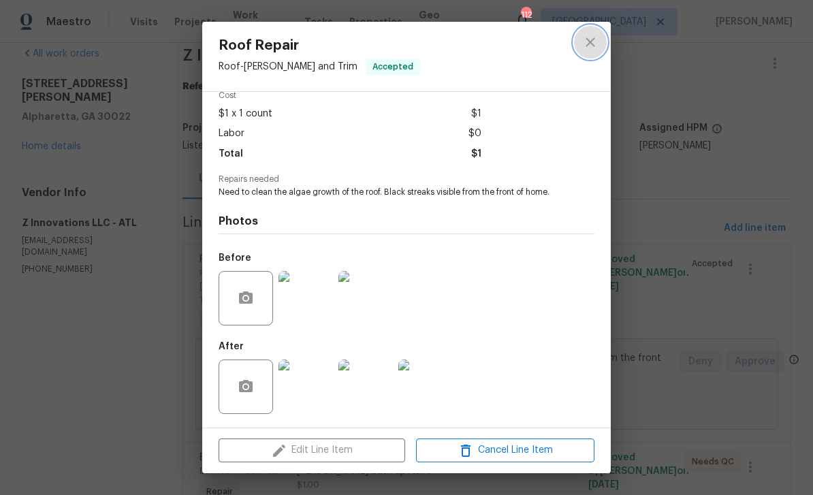
click at [594, 41] on icon "close" at bounding box center [590, 42] width 16 height 16
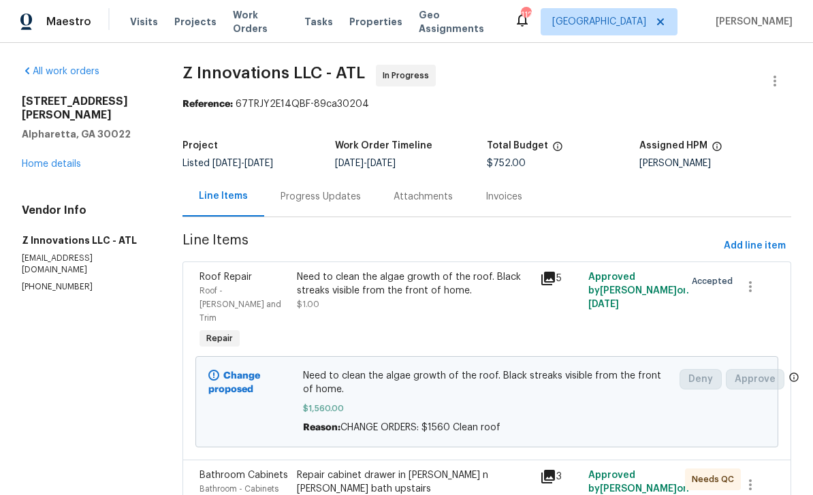
scroll to position [0, 0]
click at [309, 198] on div "Progress Updates" at bounding box center [321, 197] width 80 height 14
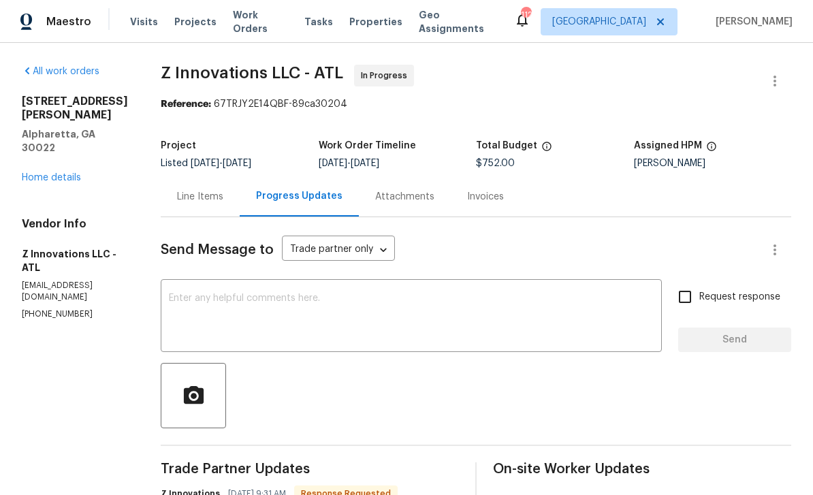
click at [197, 303] on textarea at bounding box center [411, 318] width 485 height 48
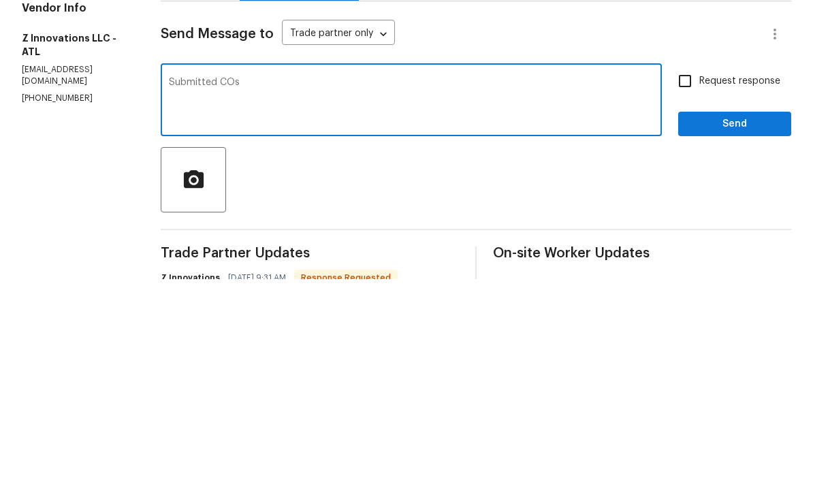
type textarea "Submitted COs"
click at [691, 283] on input "Request response" at bounding box center [685, 297] width 29 height 29
checkbox input "true"
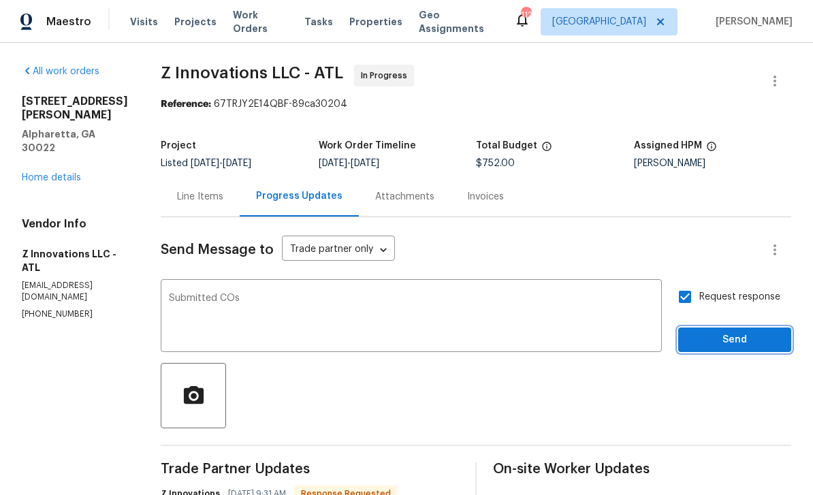
click at [726, 332] on span "Send" at bounding box center [734, 340] width 91 height 17
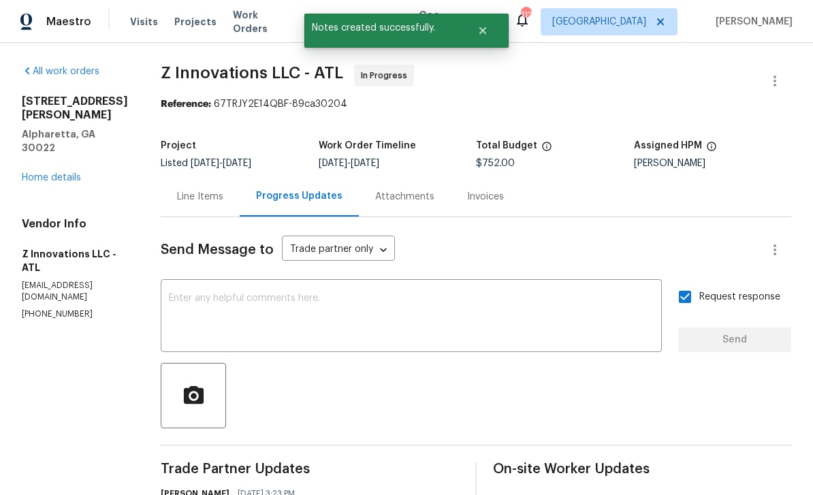
click at [42, 173] on link "Home details" at bounding box center [51, 178] width 59 height 10
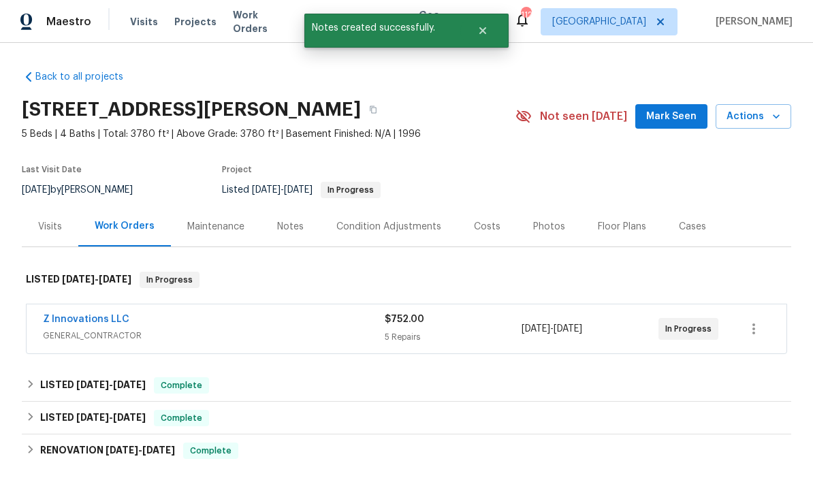
click at [689, 107] on button "Mark Seen" at bounding box center [671, 116] width 72 height 25
